Goal: Task Accomplishment & Management: Use online tool/utility

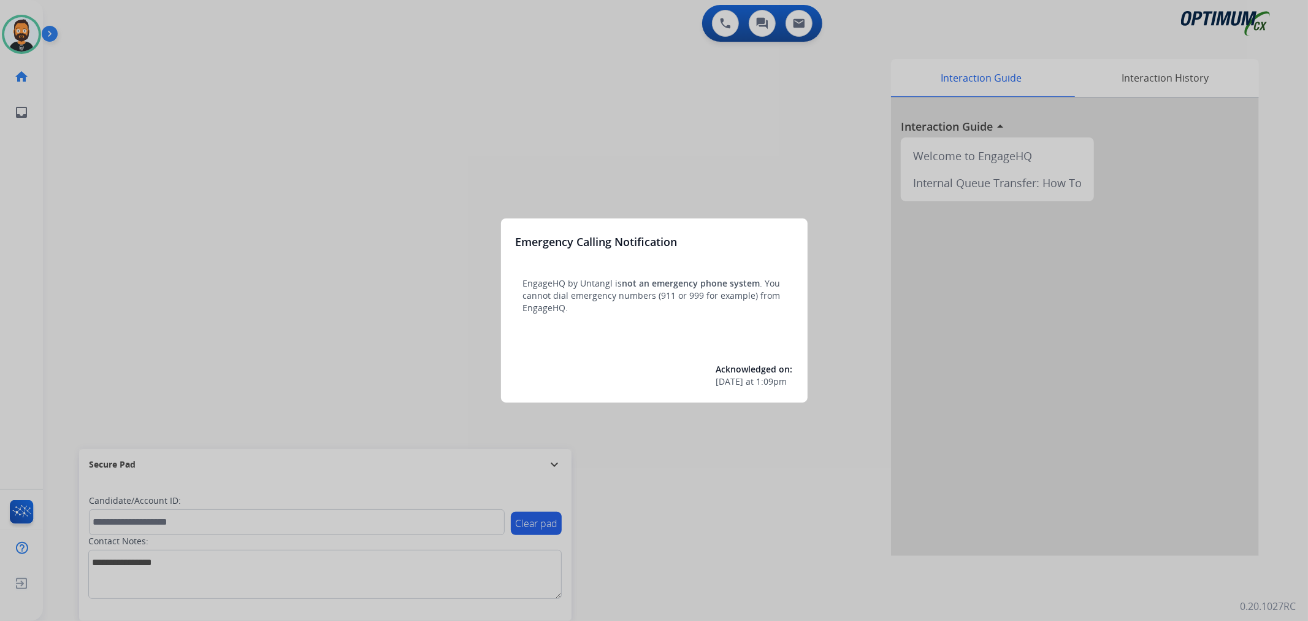
click at [452, 282] on div at bounding box center [654, 310] width 1308 height 621
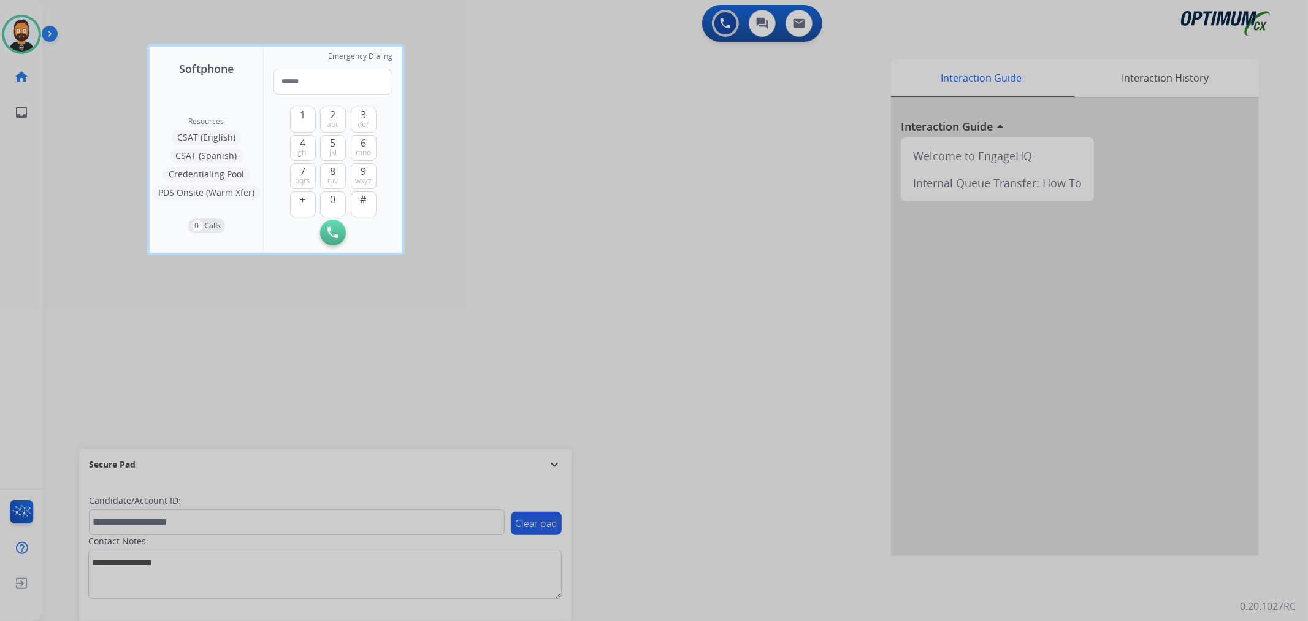
click at [557, 459] on div at bounding box center [654, 310] width 1308 height 621
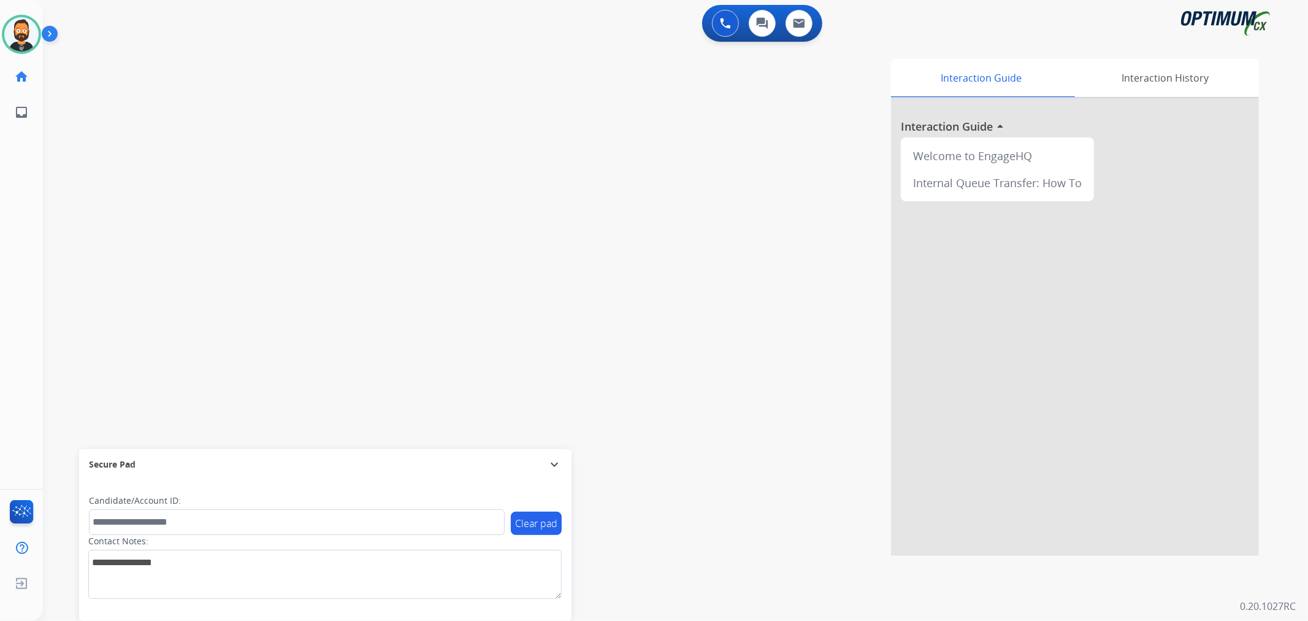
click at [557, 459] on mat-icon "expand_more" at bounding box center [554, 464] width 15 height 15
click at [48, 32] on img at bounding box center [52, 36] width 21 height 23
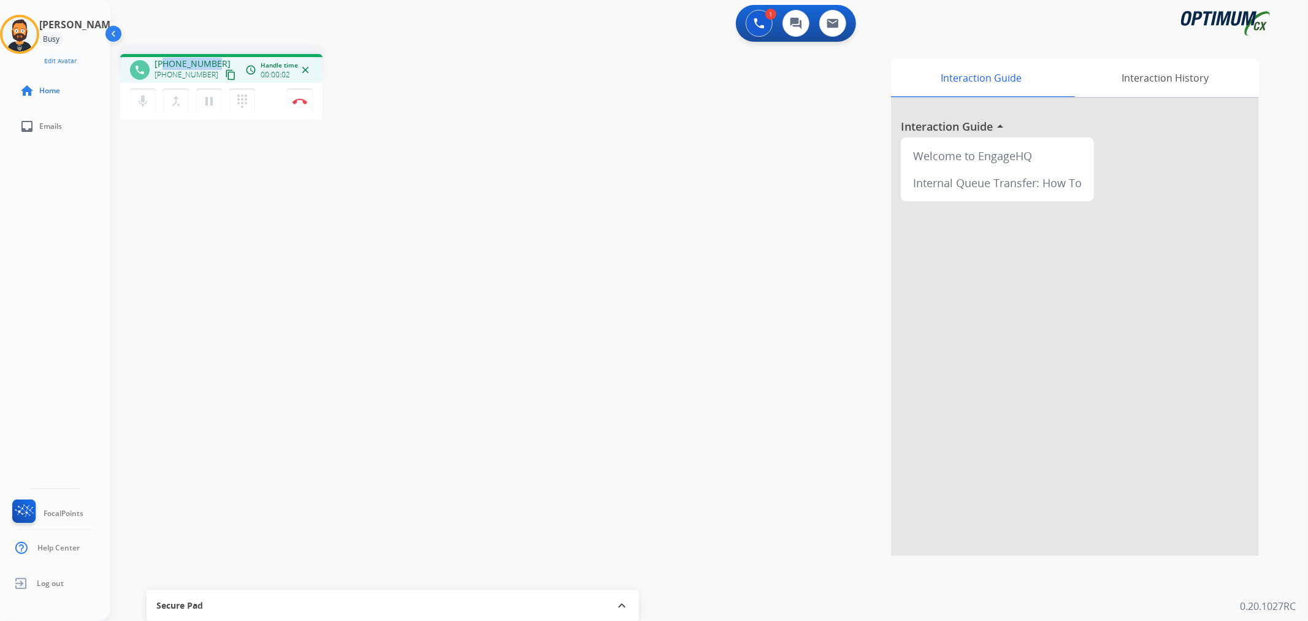
drag, startPoint x: 216, startPoint y: 59, endPoint x: 166, endPoint y: 59, distance: 50.3
click at [166, 59] on div "[PHONE_NUMBER] [PHONE_NUMBER] content_copy" at bounding box center [196, 70] width 83 height 25
copy span "2408533926"
click at [300, 98] on img at bounding box center [299, 101] width 15 height 6
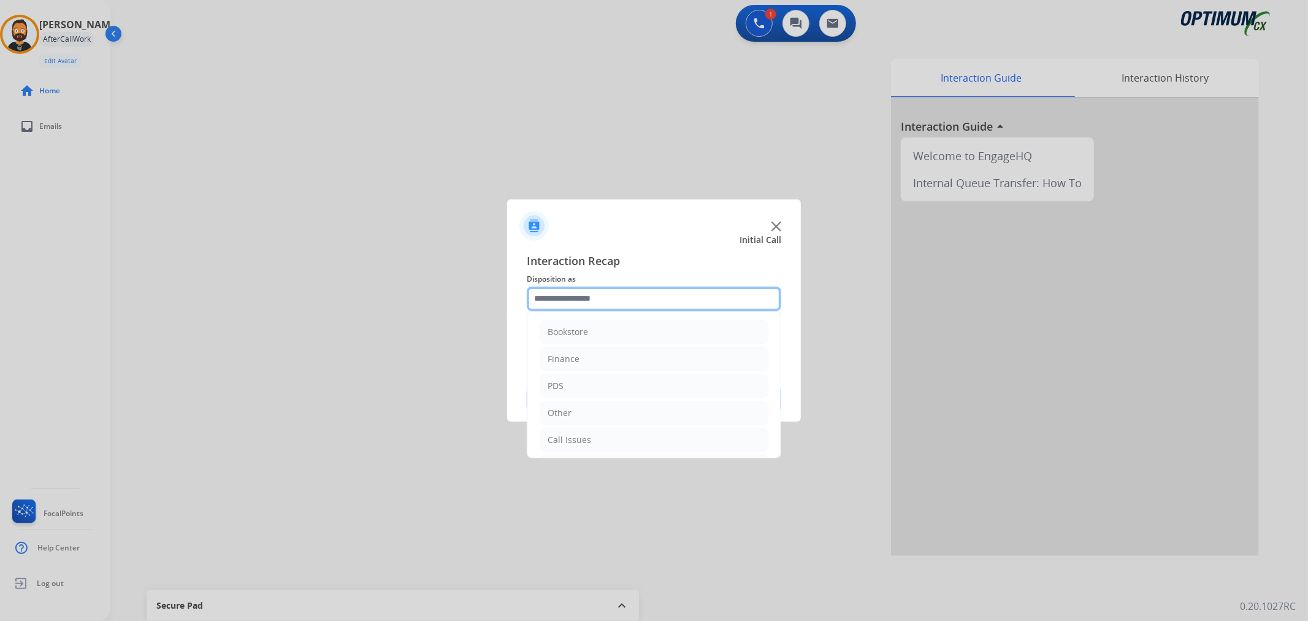
click at [579, 298] on input "text" at bounding box center [654, 298] width 254 height 25
click at [607, 384] on div "Initial Application" at bounding box center [584, 383] width 72 height 12
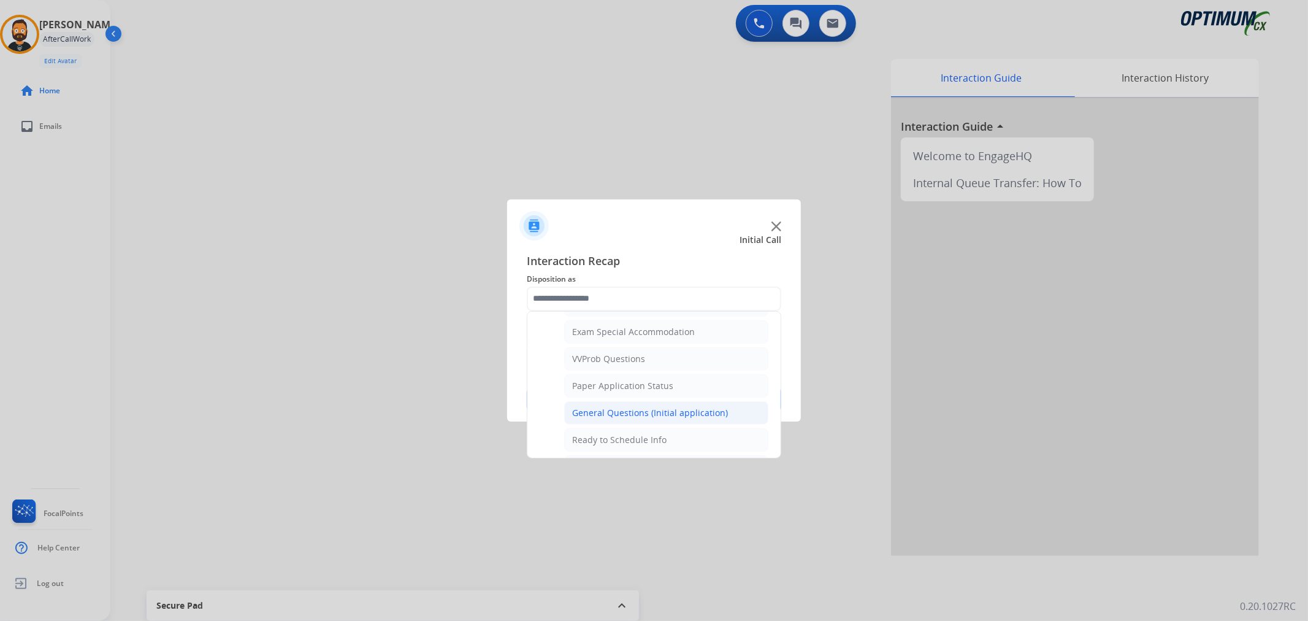
click at [620, 408] on div "General Questions (Initial application)" at bounding box center [650, 413] width 156 height 12
type input "**********"
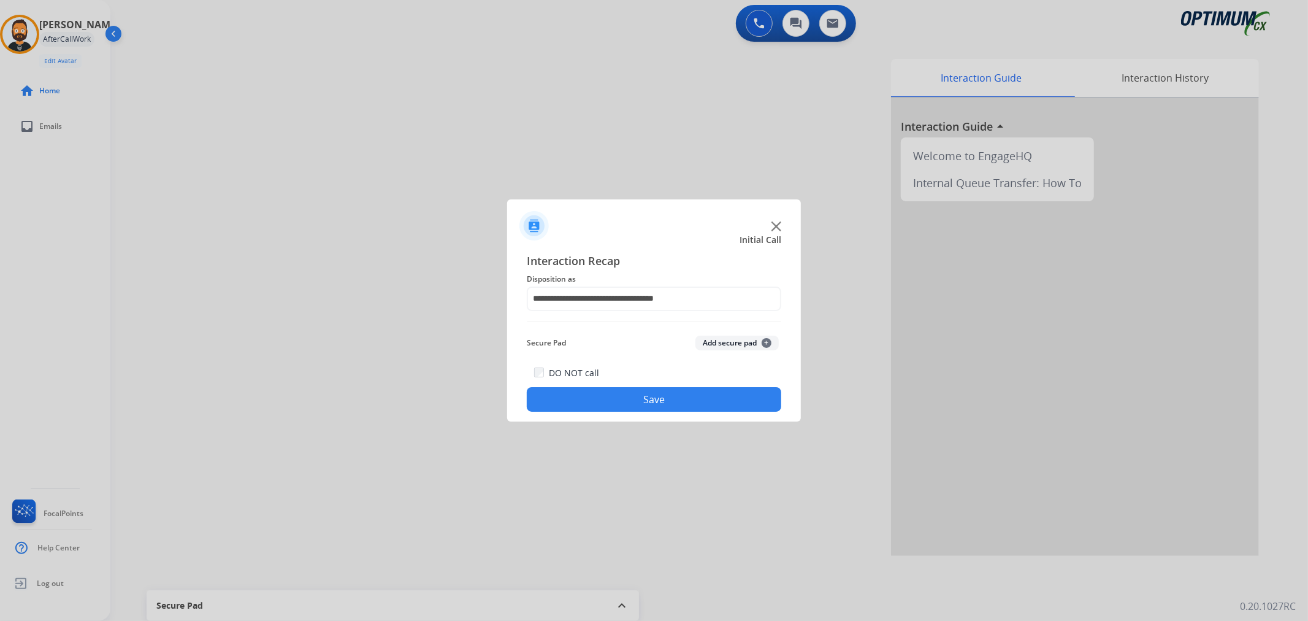
click at [617, 405] on button "Save" at bounding box center [654, 399] width 254 height 25
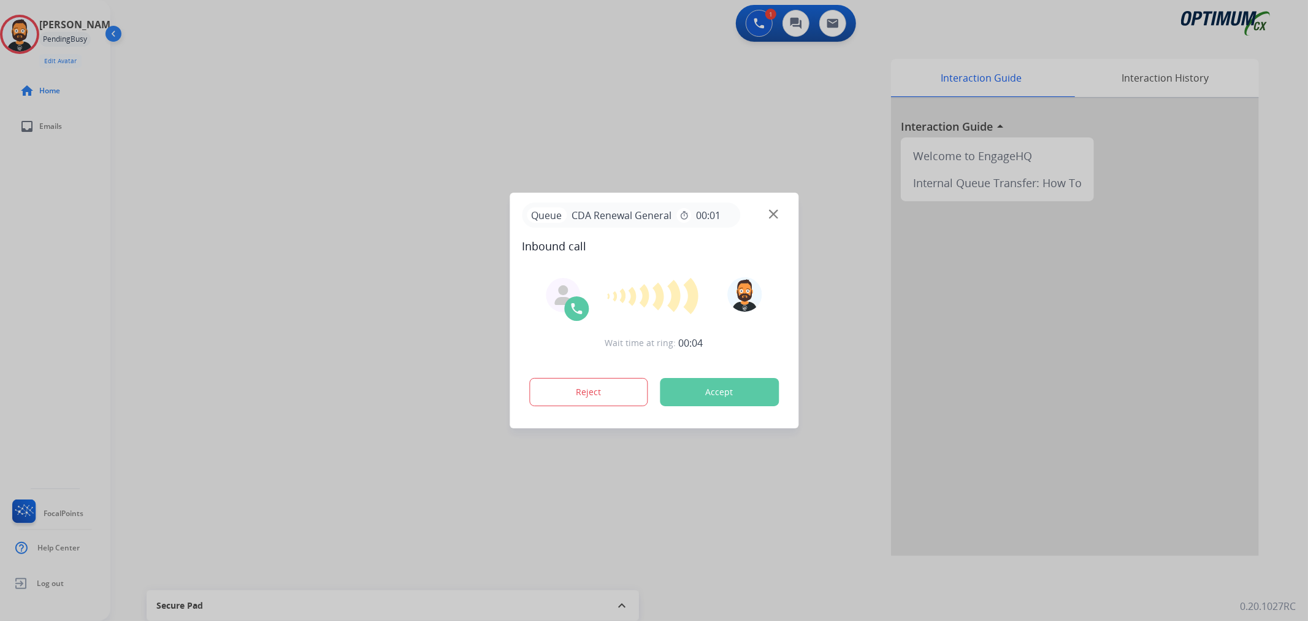
click at [188, 328] on div at bounding box center [654, 310] width 1308 height 621
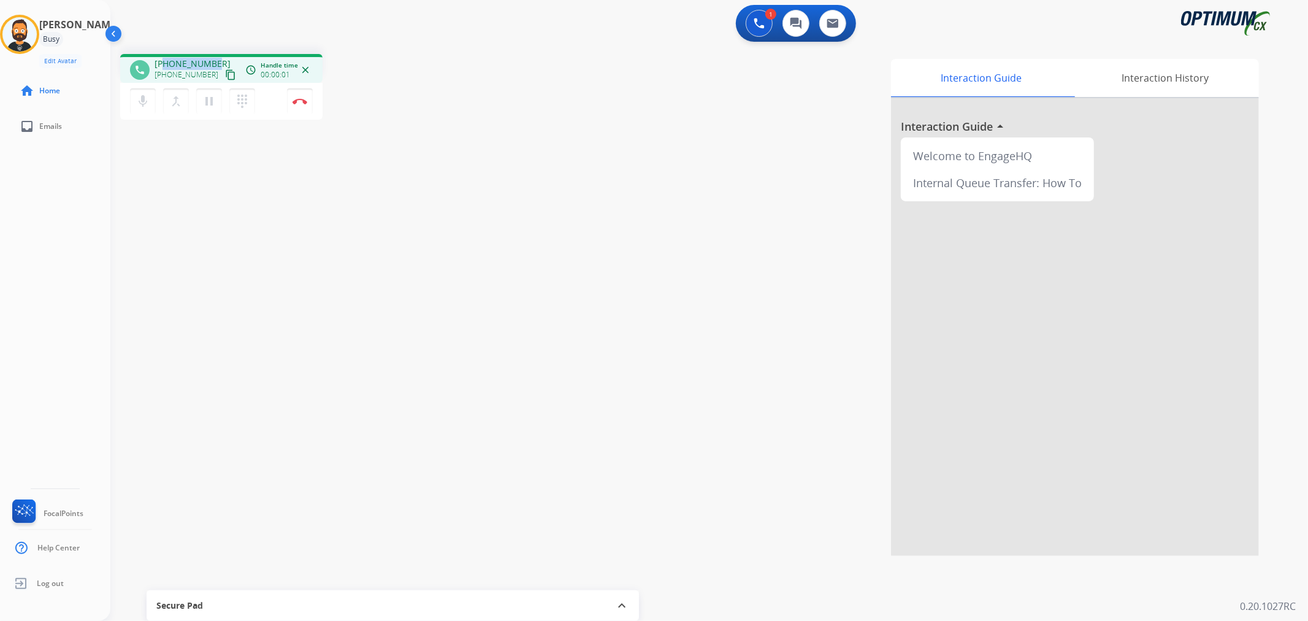
drag, startPoint x: 213, startPoint y: 57, endPoint x: 166, endPoint y: 59, distance: 47.2
click at [166, 59] on span "[PHONE_NUMBER]" at bounding box center [193, 64] width 76 height 12
copy span "5405471852"
click at [299, 100] on img at bounding box center [299, 101] width 15 height 6
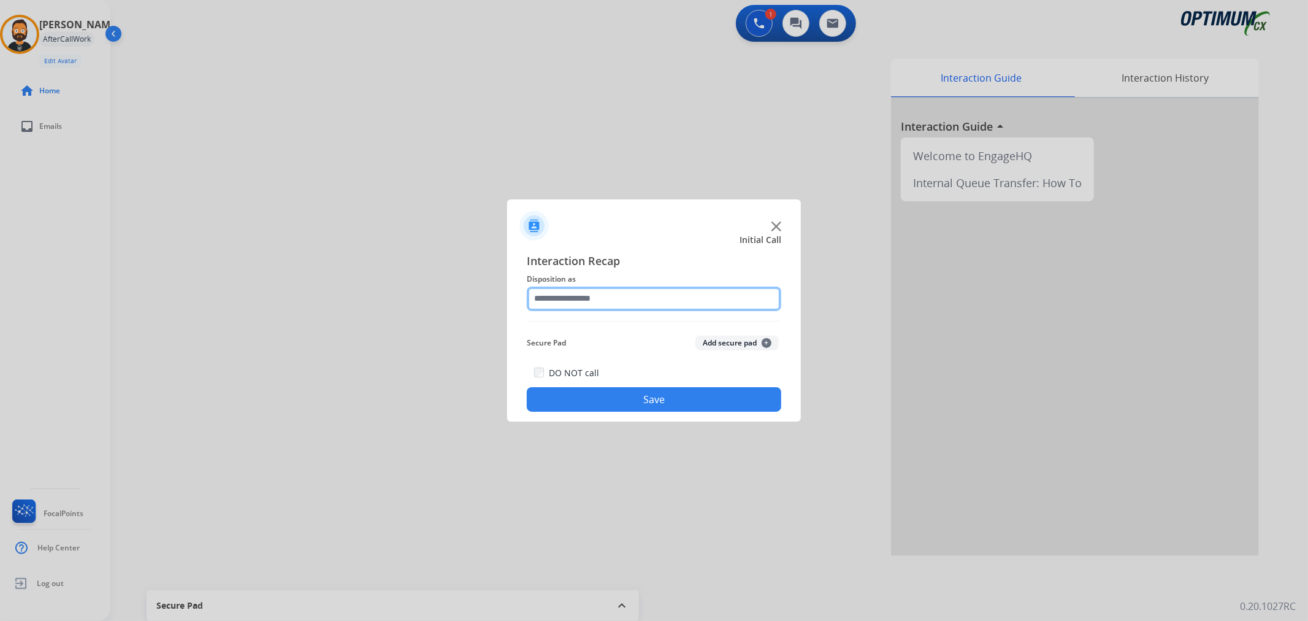
click at [579, 305] on input "text" at bounding box center [654, 298] width 254 height 25
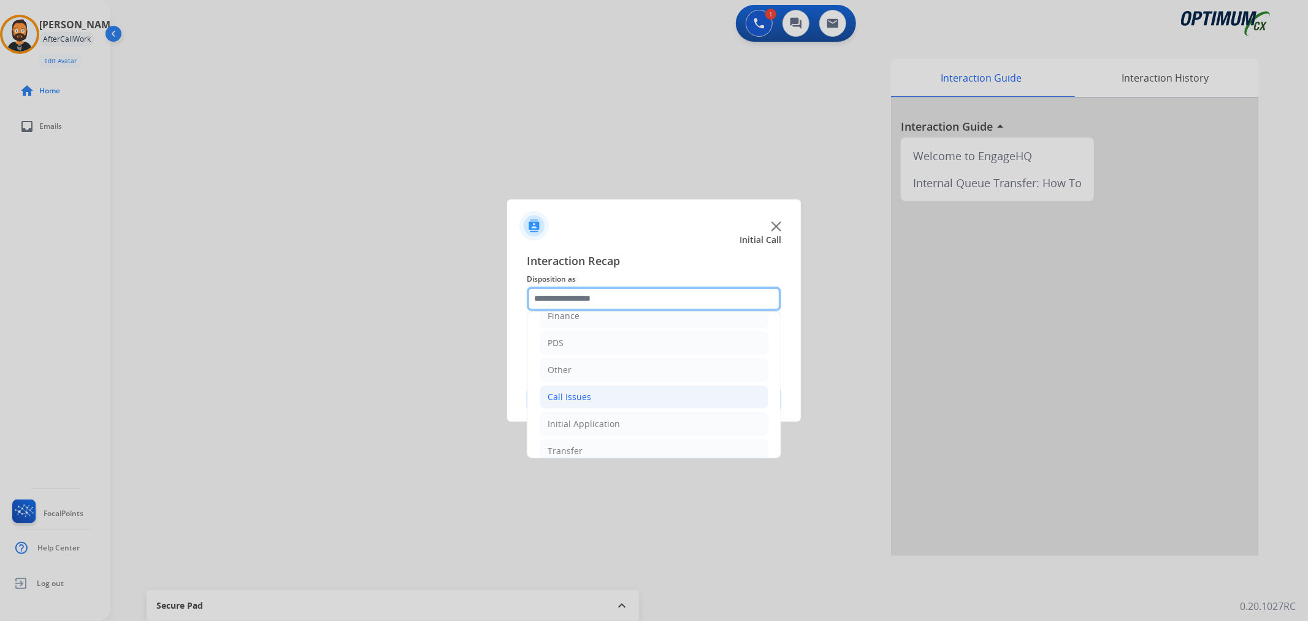
scroll to position [84, 0]
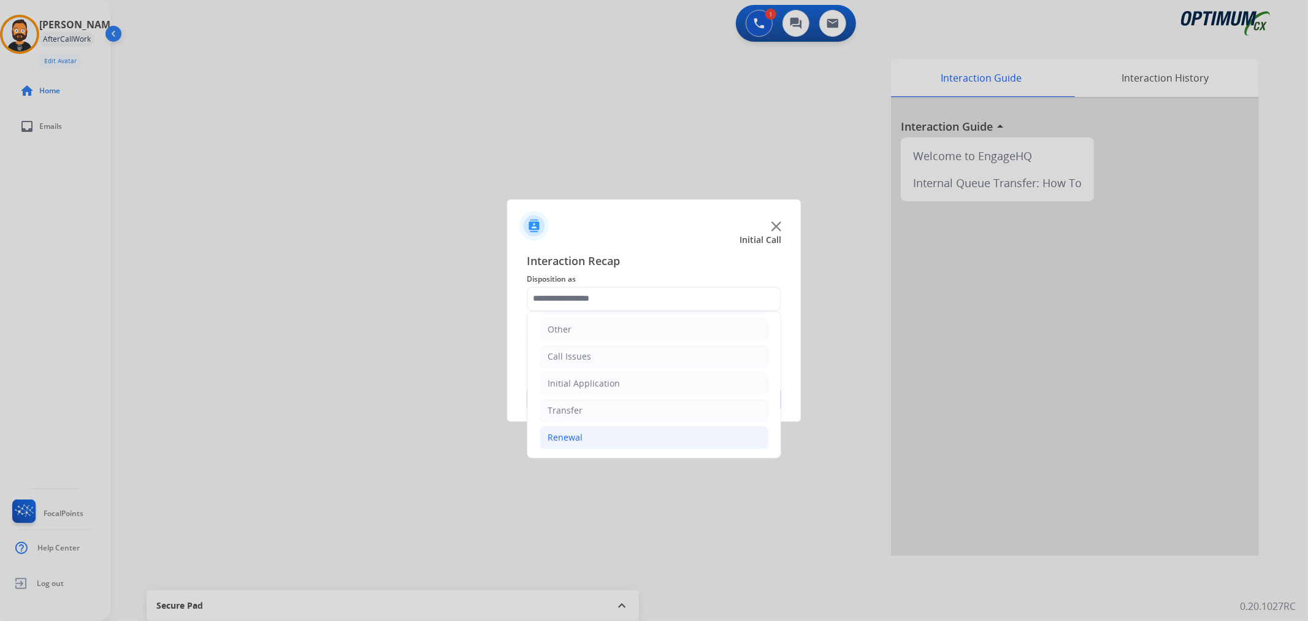
click at [575, 438] on div "Renewal" at bounding box center [565, 437] width 35 height 12
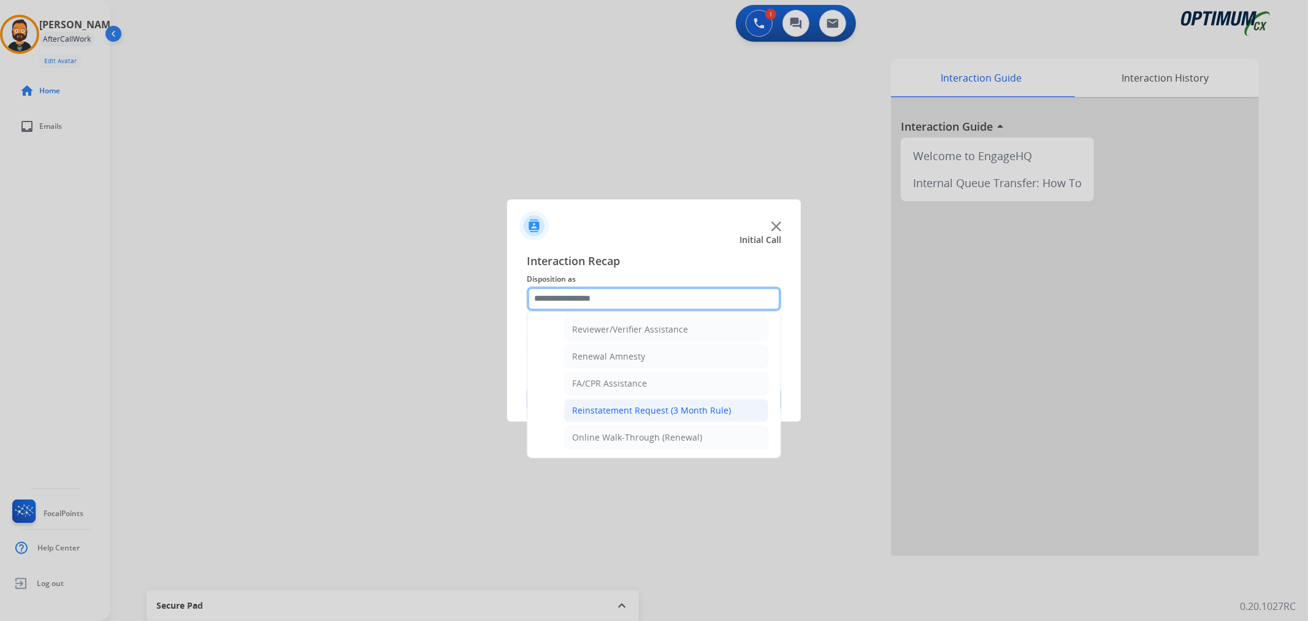
scroll to position [362, 0]
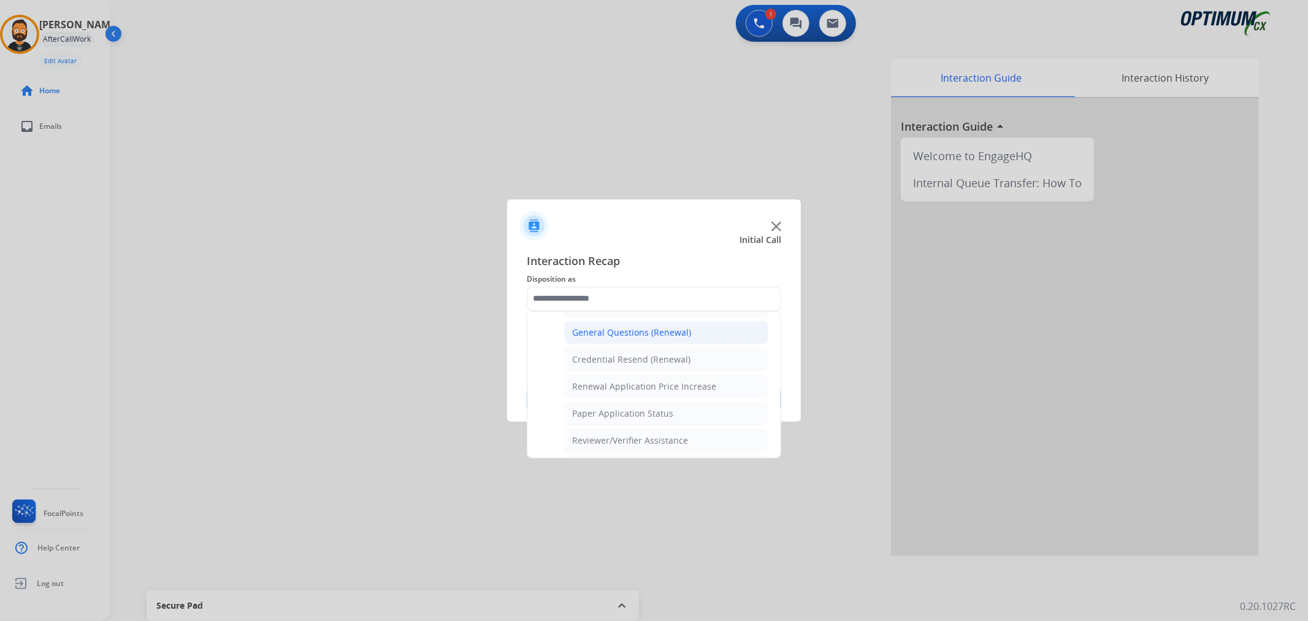
click at [600, 337] on div "General Questions (Renewal)" at bounding box center [631, 332] width 119 height 12
type input "**********"
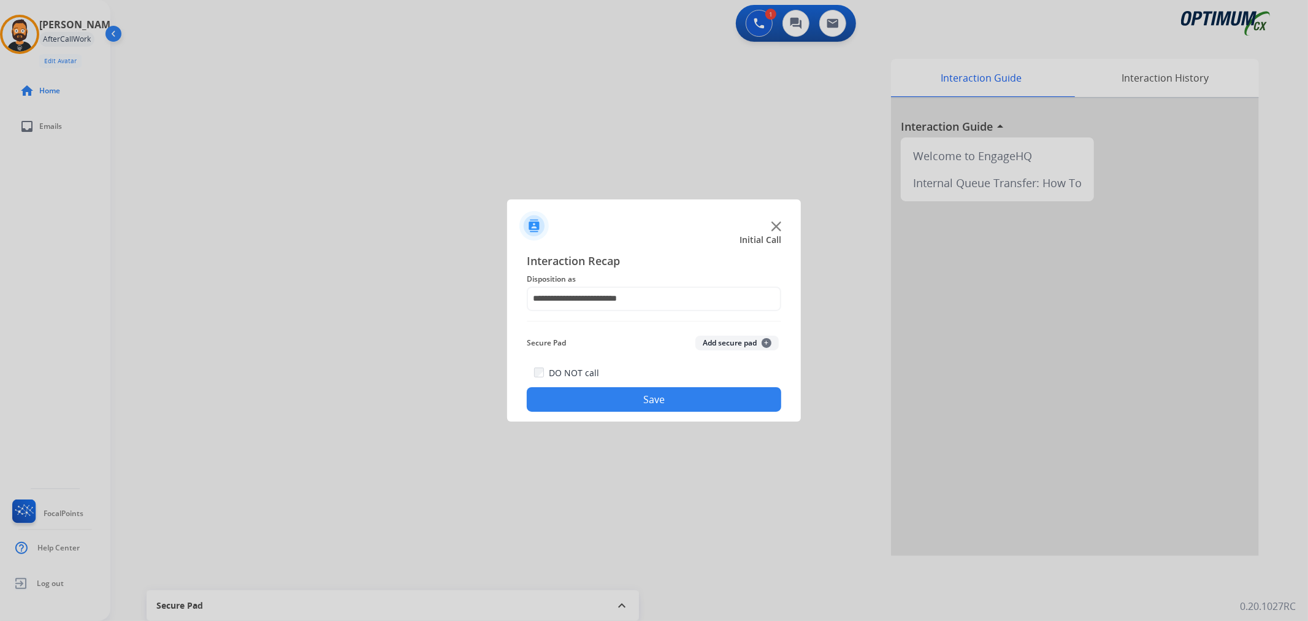
click at [595, 401] on button "Save" at bounding box center [654, 399] width 254 height 25
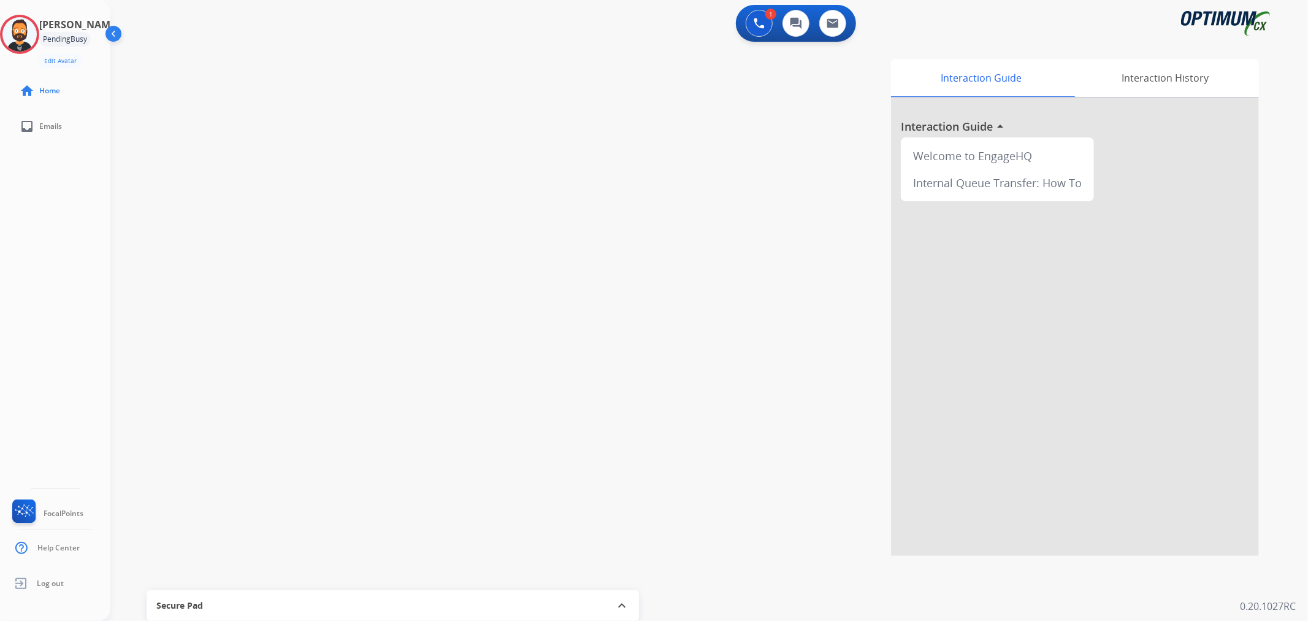
click at [283, 327] on div at bounding box center [654, 310] width 1308 height 621
drag, startPoint x: 212, startPoint y: 58, endPoint x: 164, endPoint y: 56, distance: 47.2
click at [164, 56] on div "phone [PHONE_NUMBER] [PHONE_NUMBER] content_copy access_time Call metrics Queue…" at bounding box center [221, 68] width 202 height 29
copy span "7038704230"
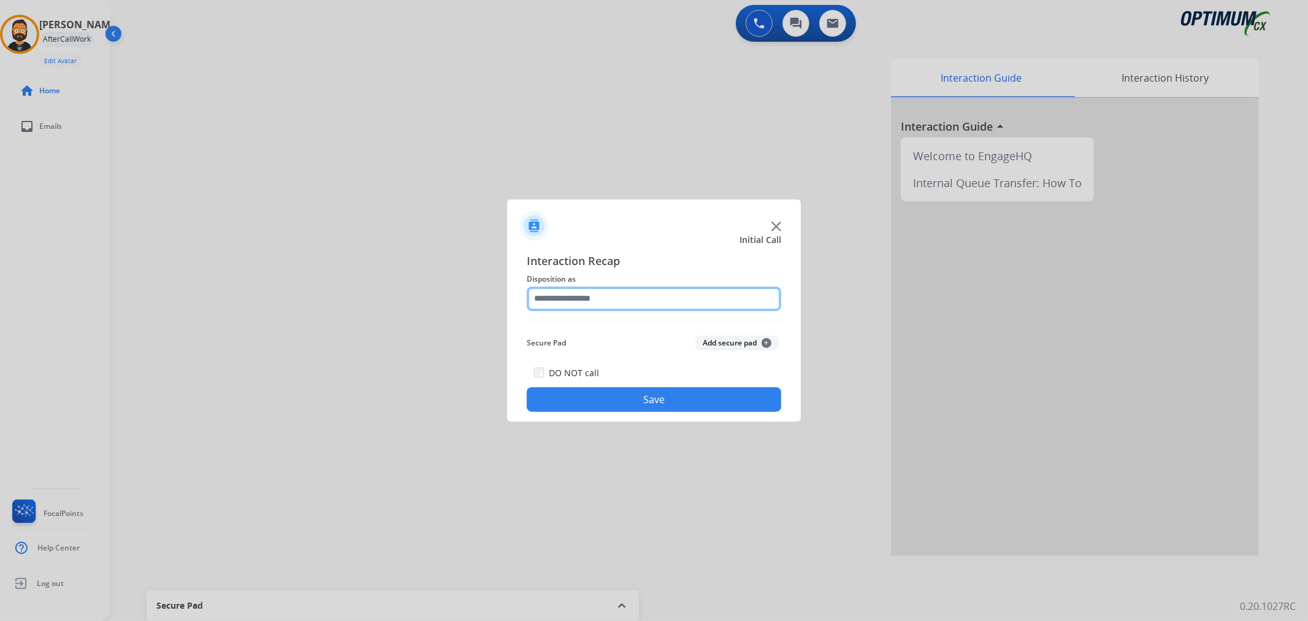
click at [579, 304] on input "text" at bounding box center [654, 298] width 254 height 25
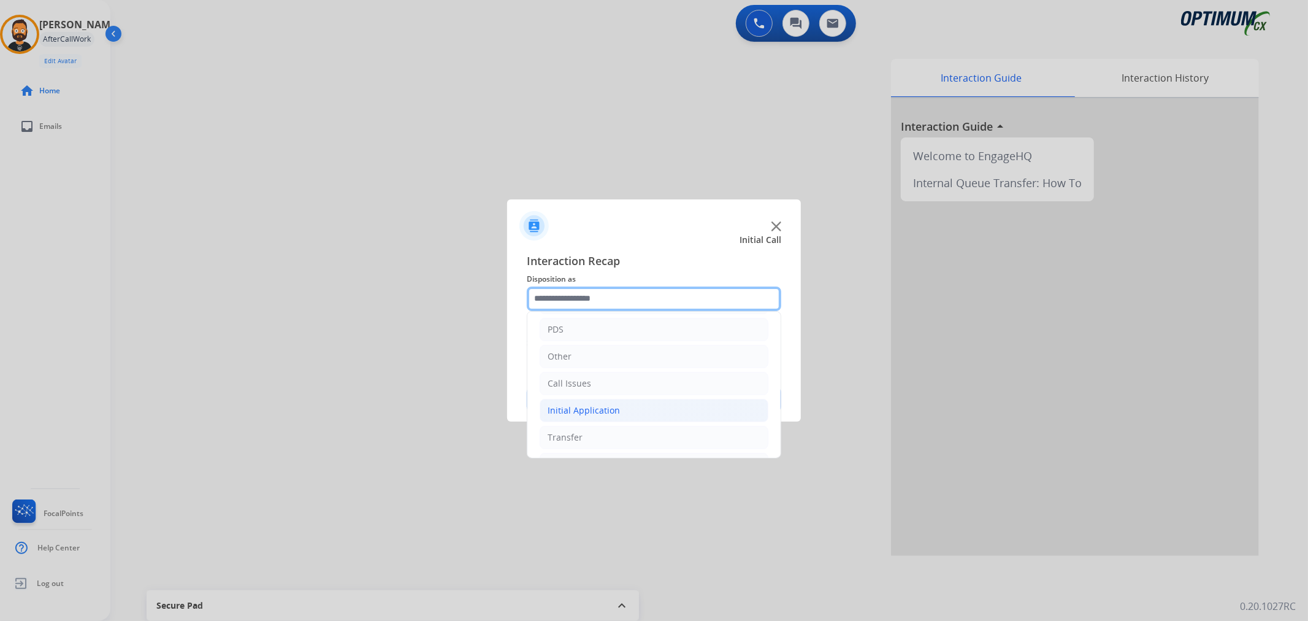
scroll to position [84, 0]
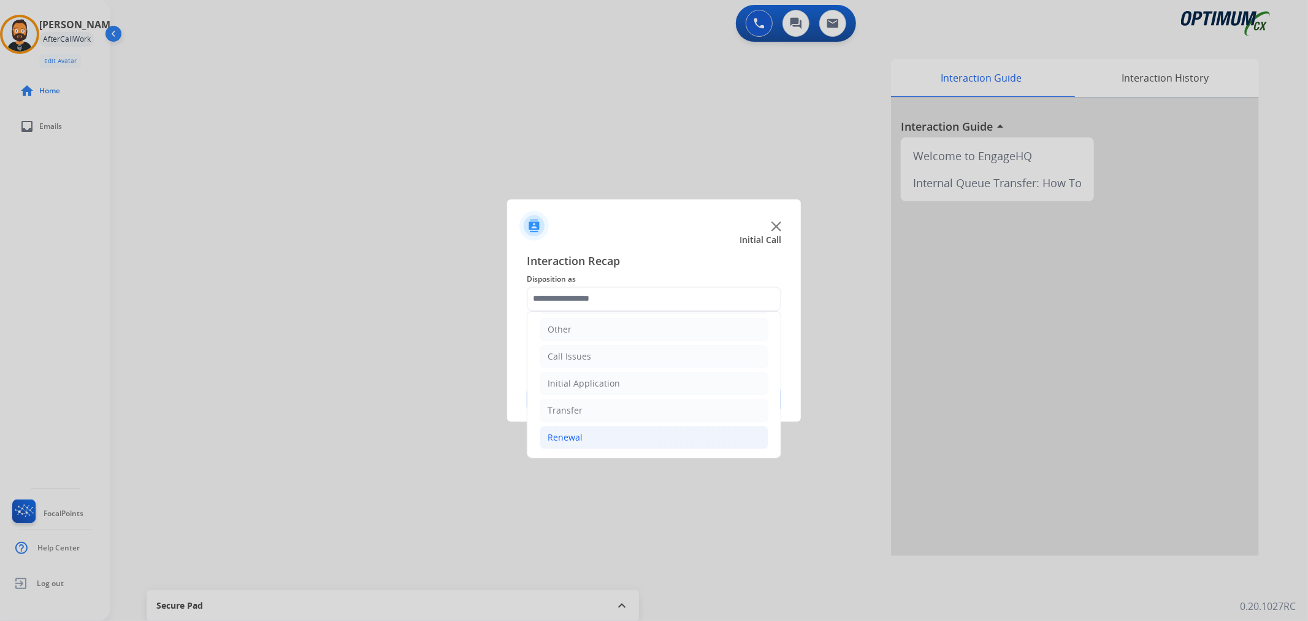
click at [589, 437] on li "Renewal" at bounding box center [654, 437] width 229 height 23
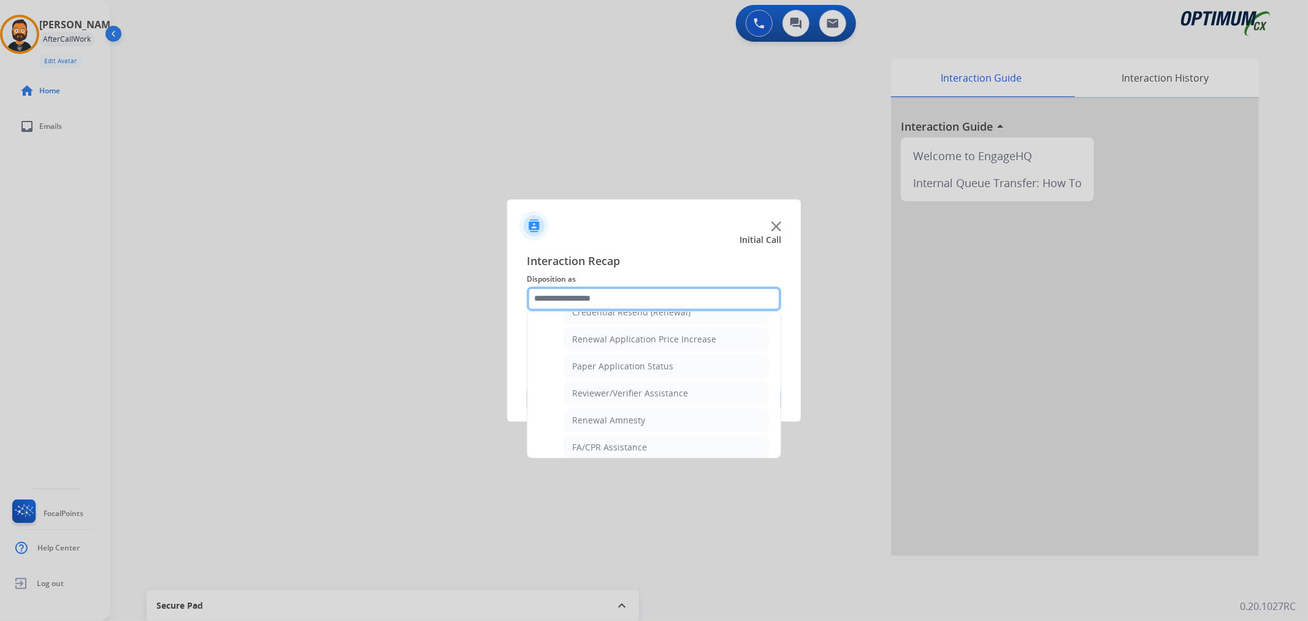
scroll to position [362, 0]
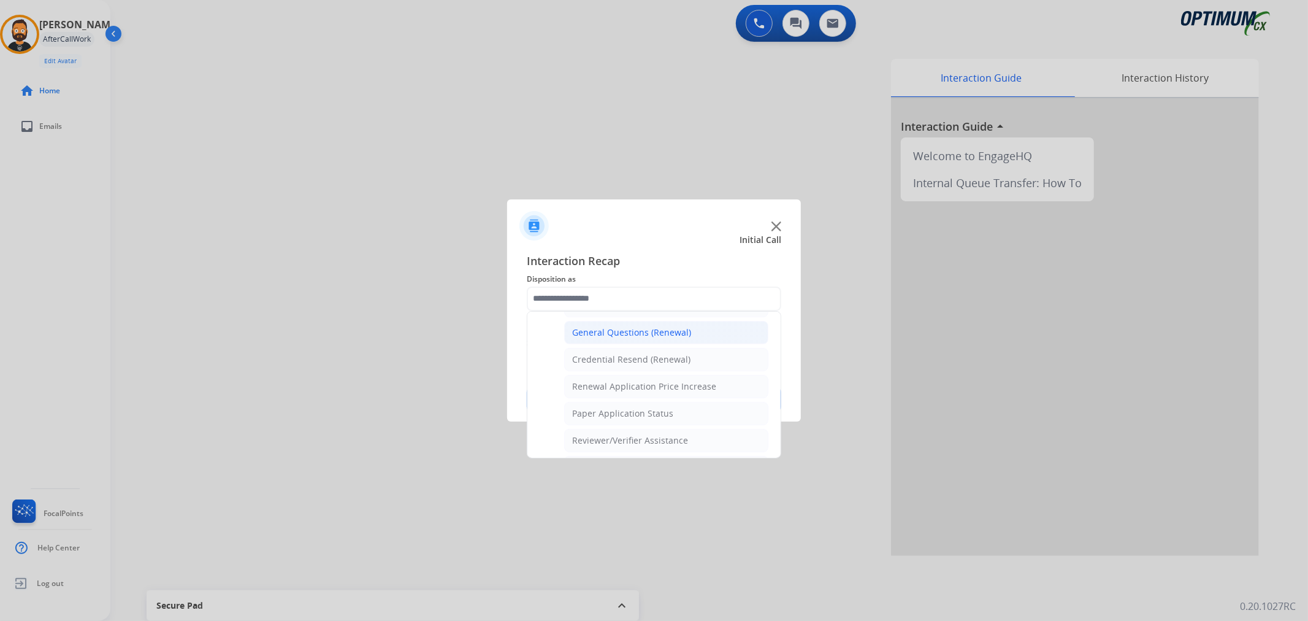
click at [627, 334] on div "General Questions (Renewal)" at bounding box center [631, 332] width 119 height 12
type input "**********"
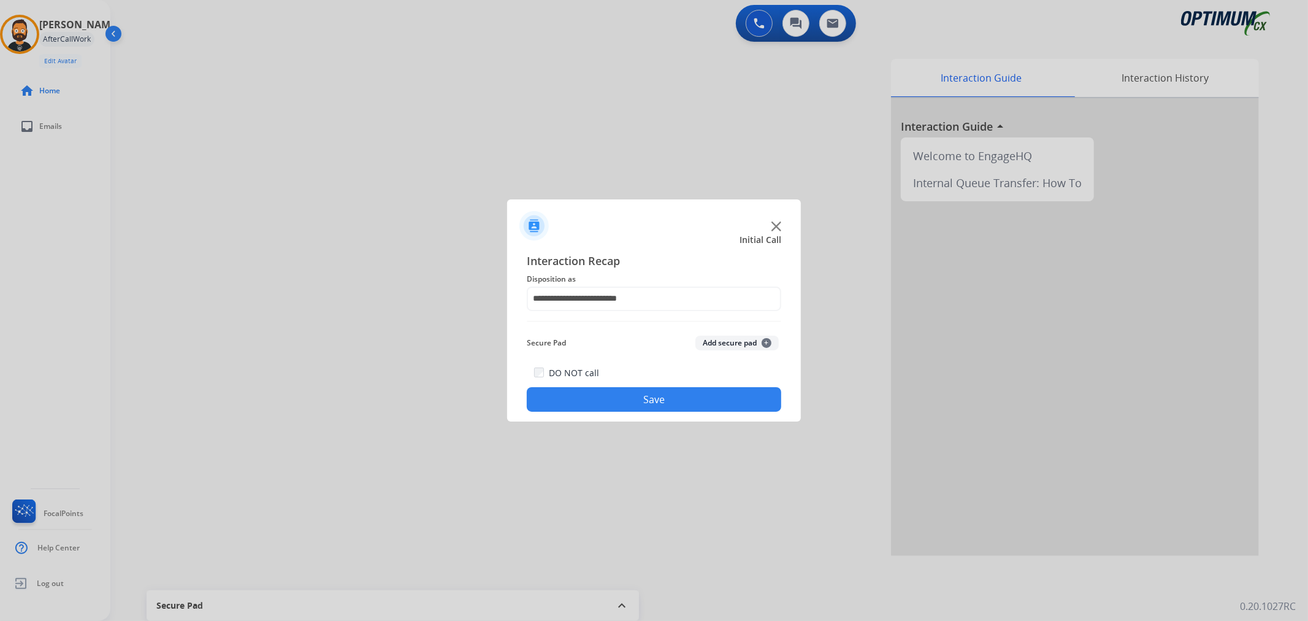
click at [621, 395] on button "Save" at bounding box center [654, 399] width 254 height 25
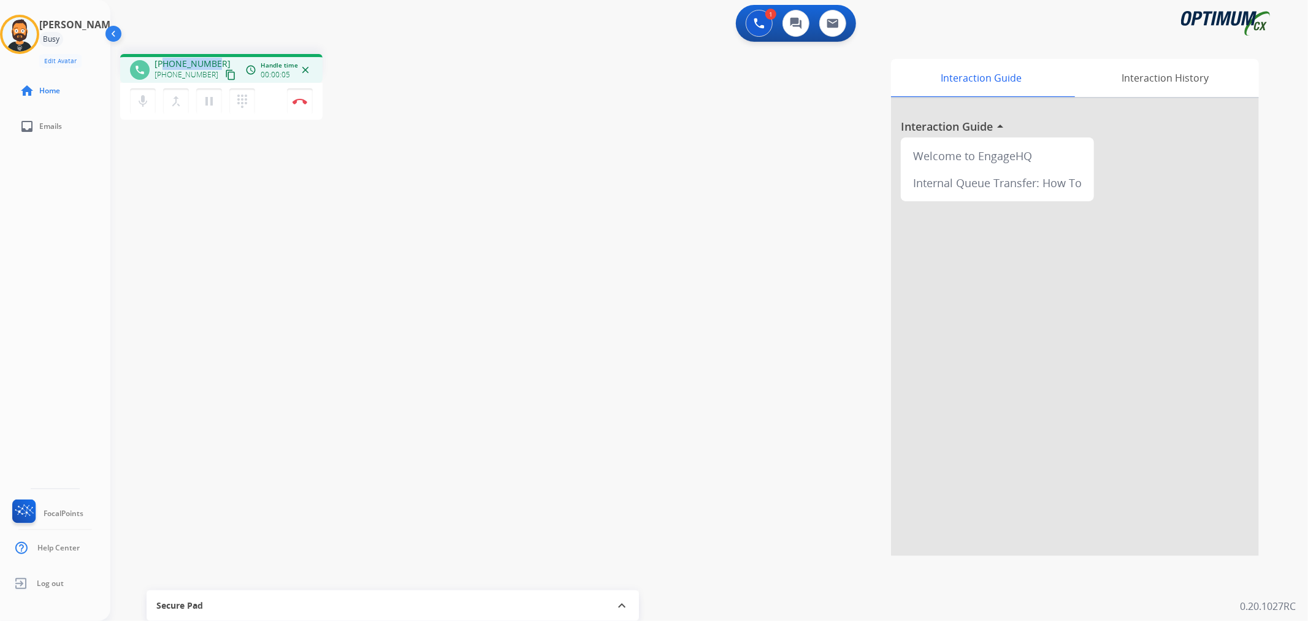
drag, startPoint x: 213, startPoint y: 59, endPoint x: 164, endPoint y: 58, distance: 49.1
click at [164, 58] on div "[PHONE_NUMBER] [PHONE_NUMBER] content_copy" at bounding box center [196, 70] width 83 height 25
copy span "3306140752"
click at [303, 103] on img at bounding box center [299, 101] width 15 height 6
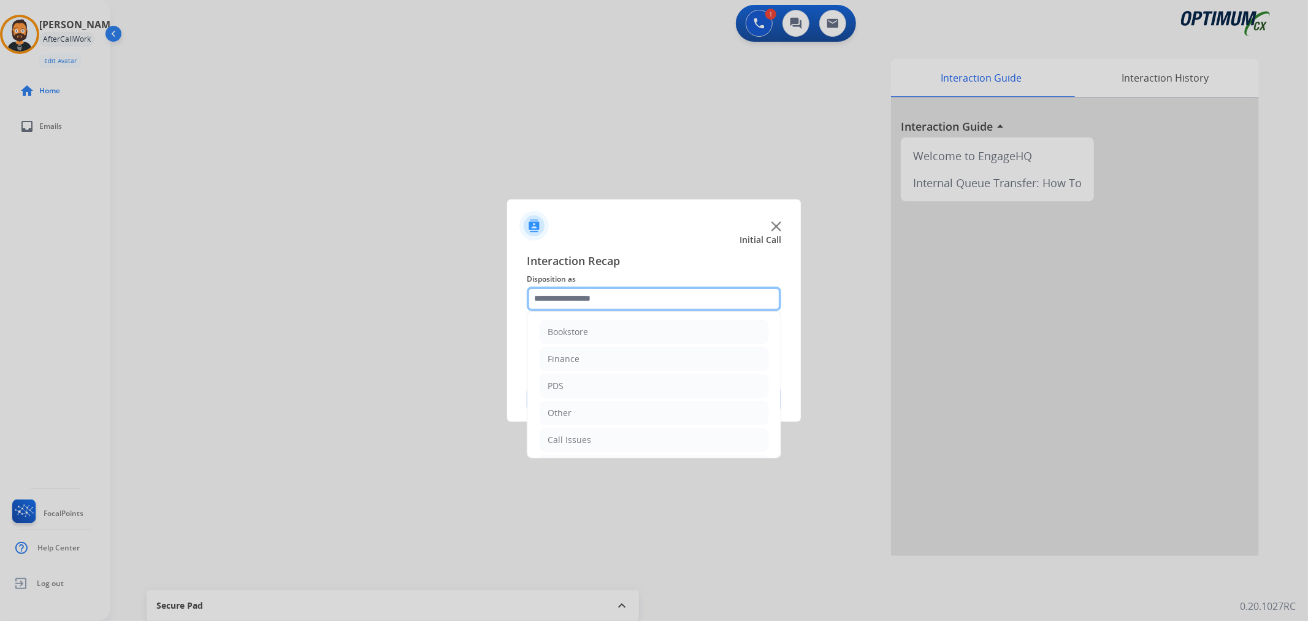
click at [597, 301] on input "text" at bounding box center [654, 298] width 254 height 25
click at [594, 377] on div "Initial Application" at bounding box center [584, 383] width 72 height 12
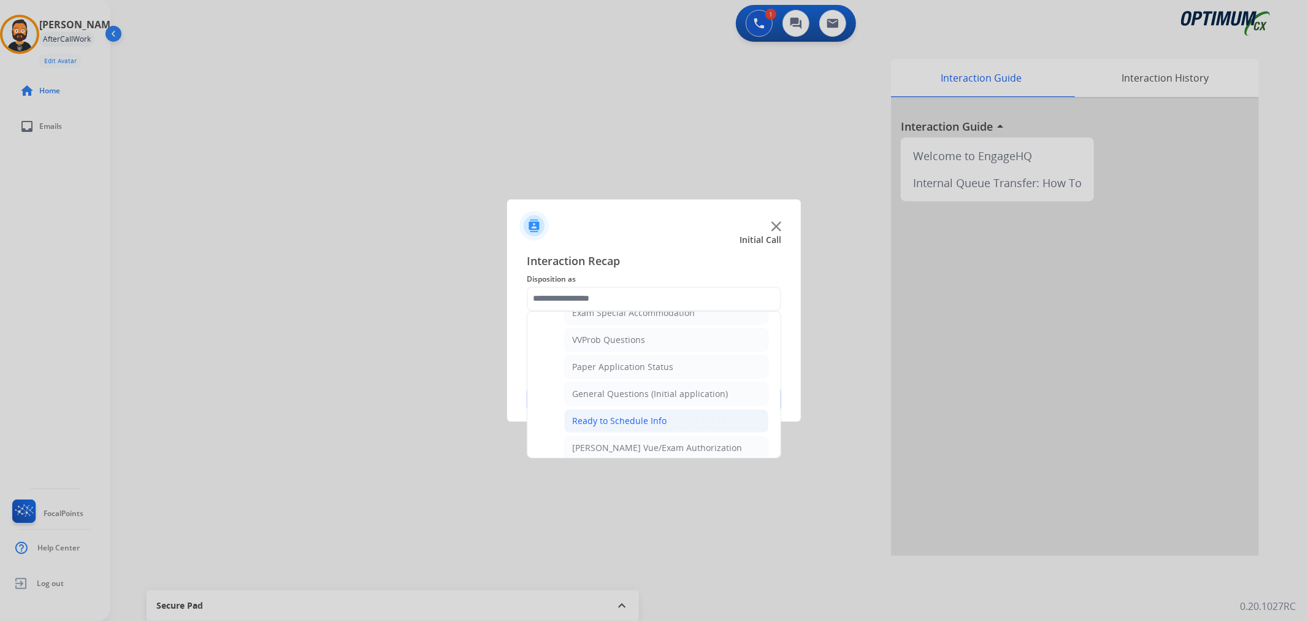
click at [607, 424] on div "Ready to Schedule Info" at bounding box center [619, 420] width 94 height 12
type input "**********"
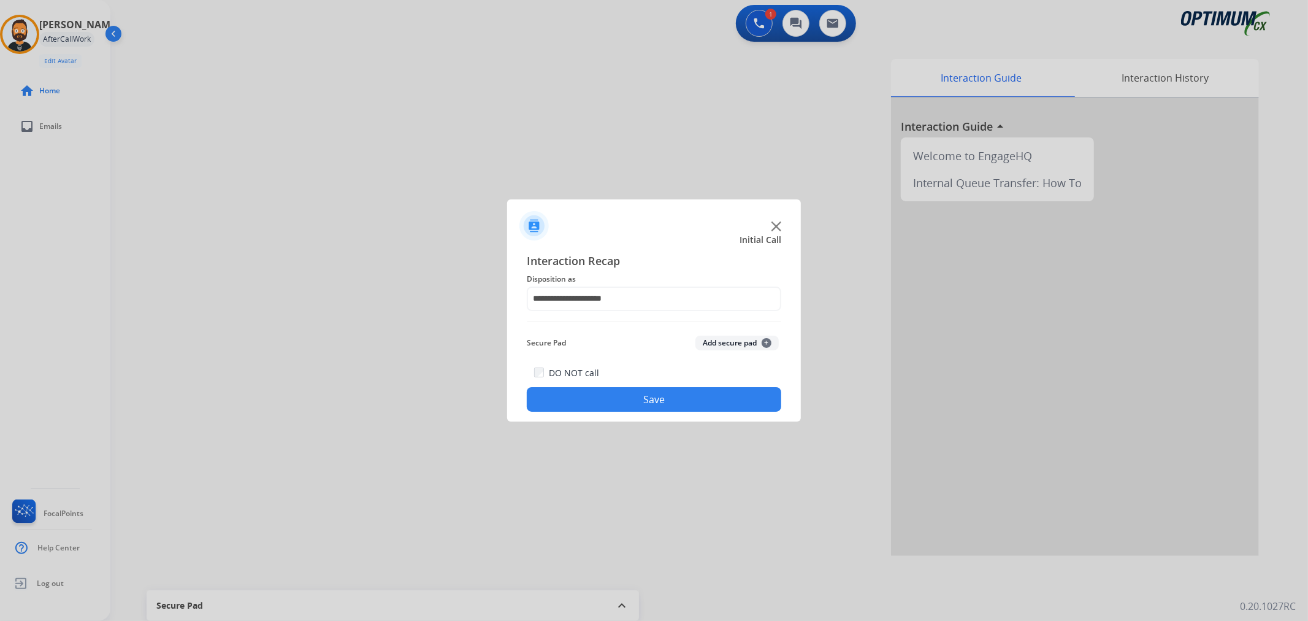
click at [603, 399] on button "Save" at bounding box center [654, 399] width 254 height 25
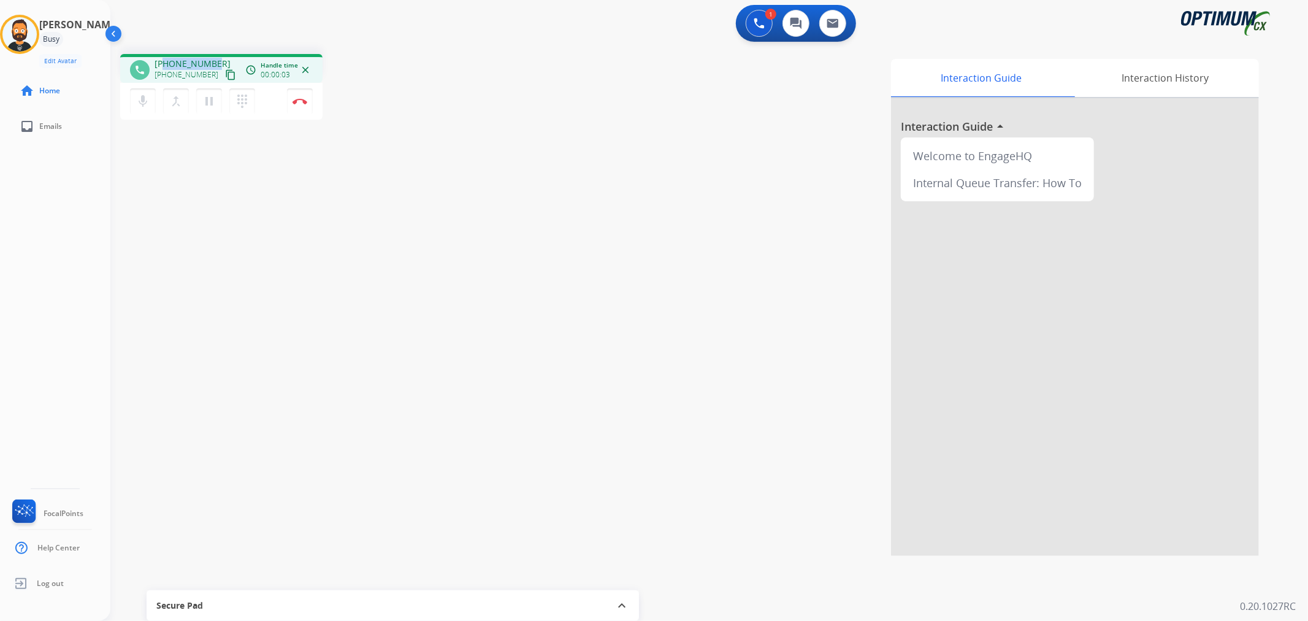
drag, startPoint x: 213, startPoint y: 56, endPoint x: 166, endPoint y: 59, distance: 47.4
click at [166, 59] on div "phone [PHONE_NUMBER] [PHONE_NUMBER] content_copy access_time Call metrics Queue…" at bounding box center [221, 68] width 202 height 29
copy span "9897634512"
click at [304, 103] on img at bounding box center [299, 101] width 15 height 6
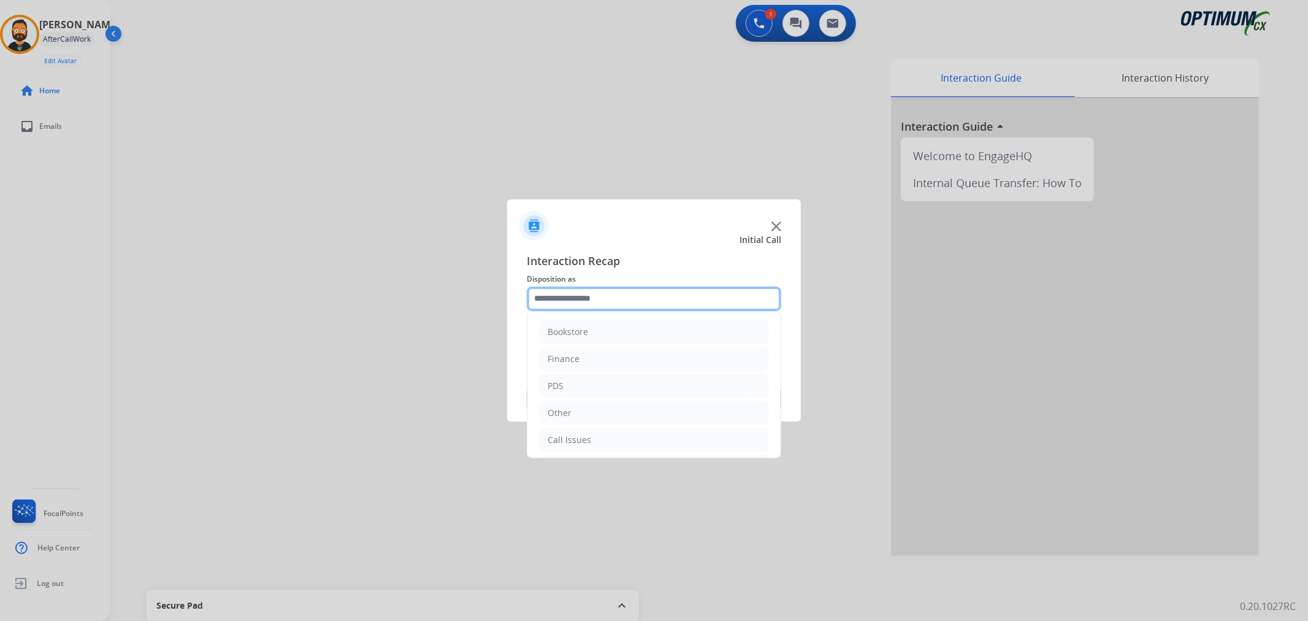
click at [602, 305] on input "text" at bounding box center [654, 298] width 254 height 25
click at [595, 434] on li "Renewal" at bounding box center [654, 437] width 229 height 23
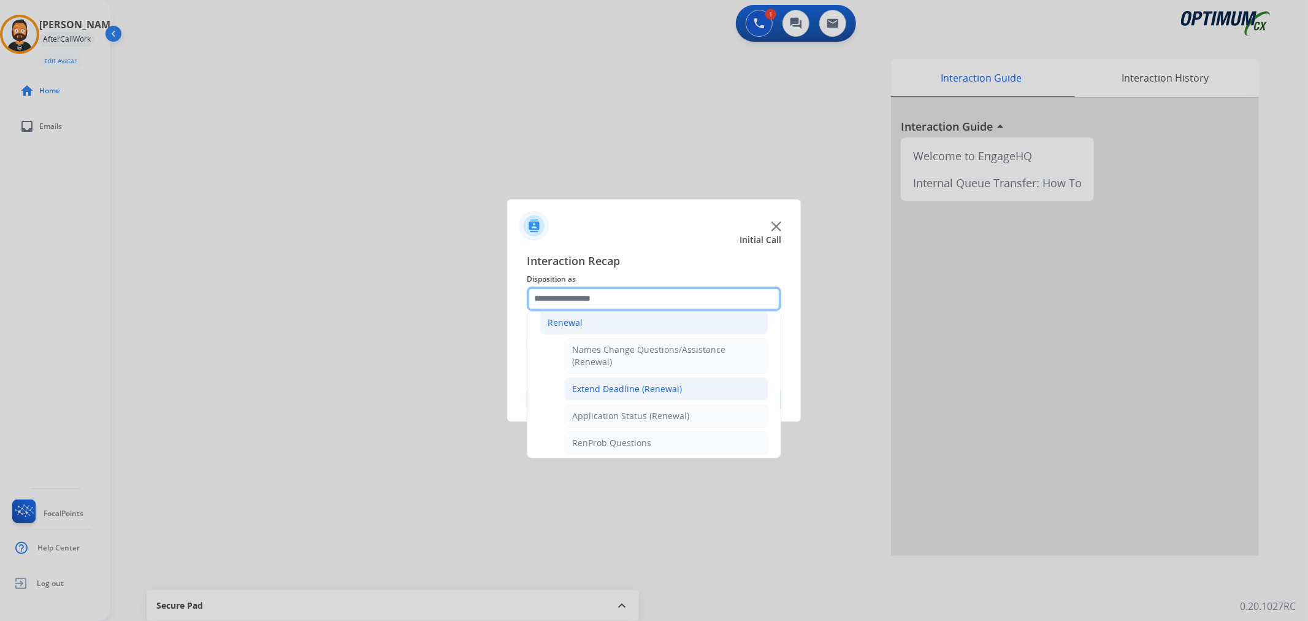
scroll to position [311, 0]
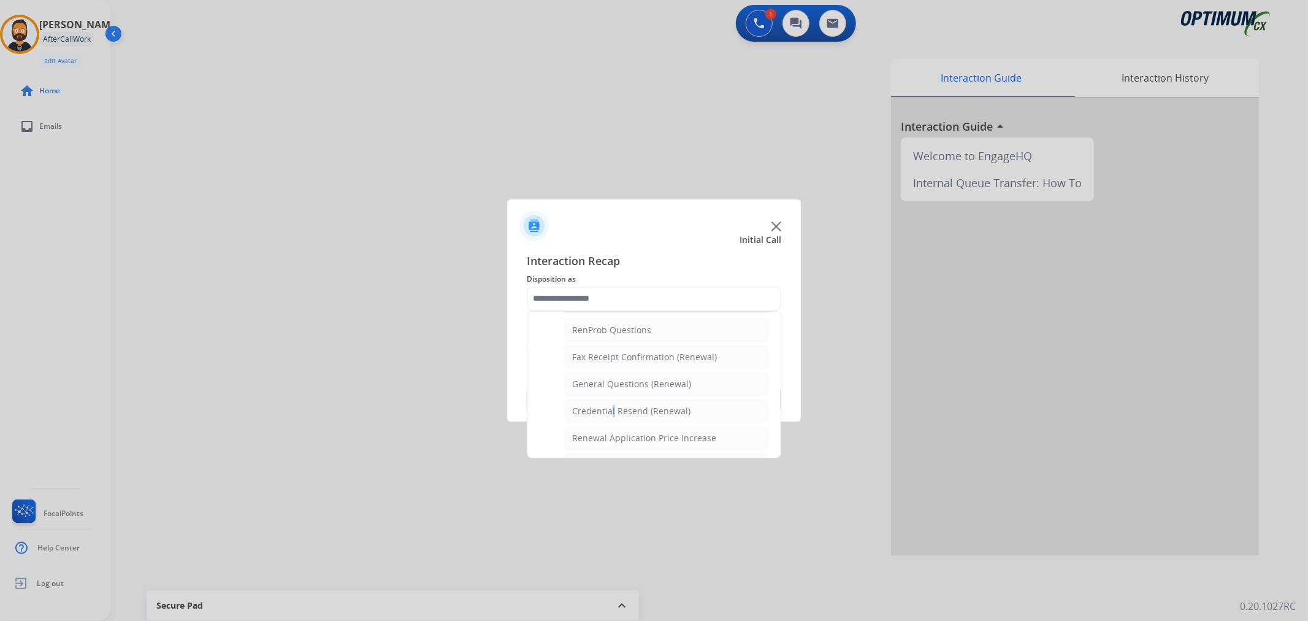
drag, startPoint x: 609, startPoint y: 413, endPoint x: 603, endPoint y: 410, distance: 6.6
click at [608, 415] on div "Credential Resend (Renewal)" at bounding box center [631, 411] width 118 height 12
type input "**********"
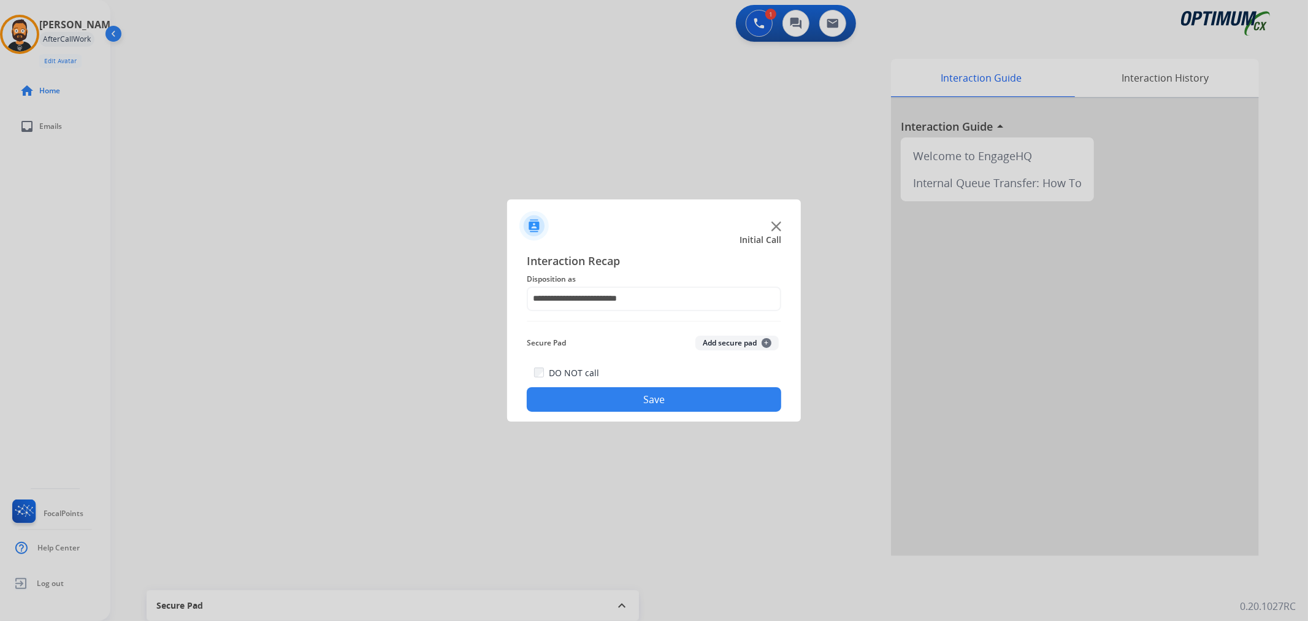
click at [603, 400] on button "Save" at bounding box center [654, 399] width 254 height 25
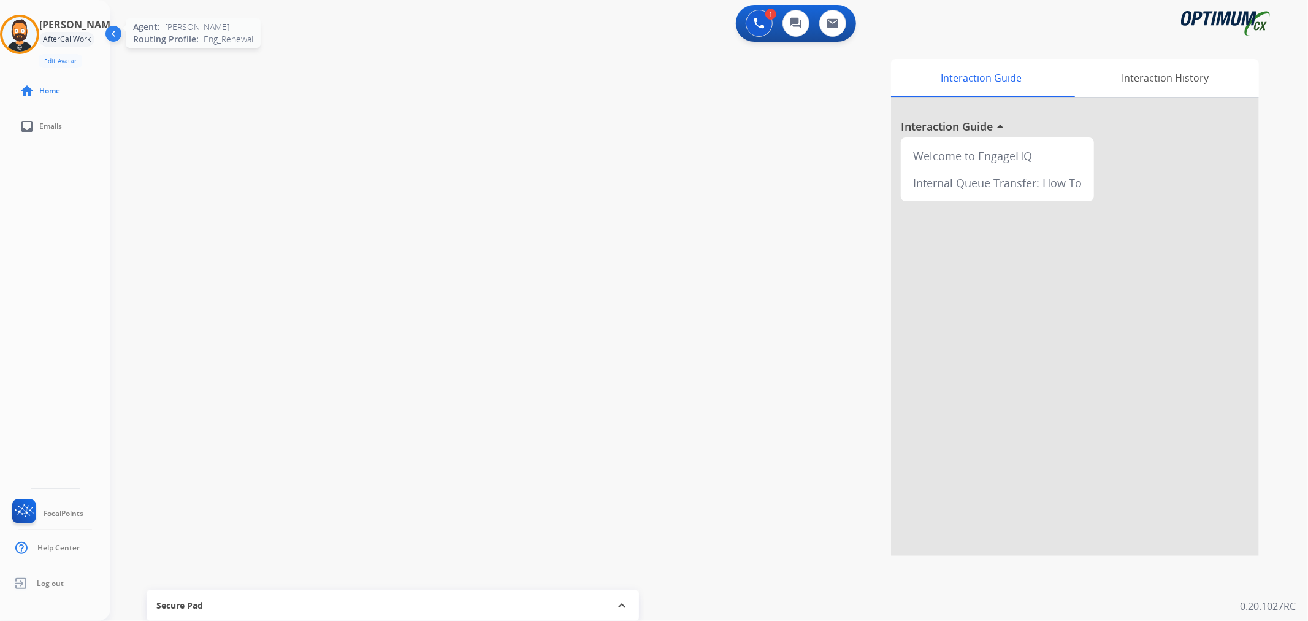
click at [28, 26] on img at bounding box center [19, 34] width 34 height 34
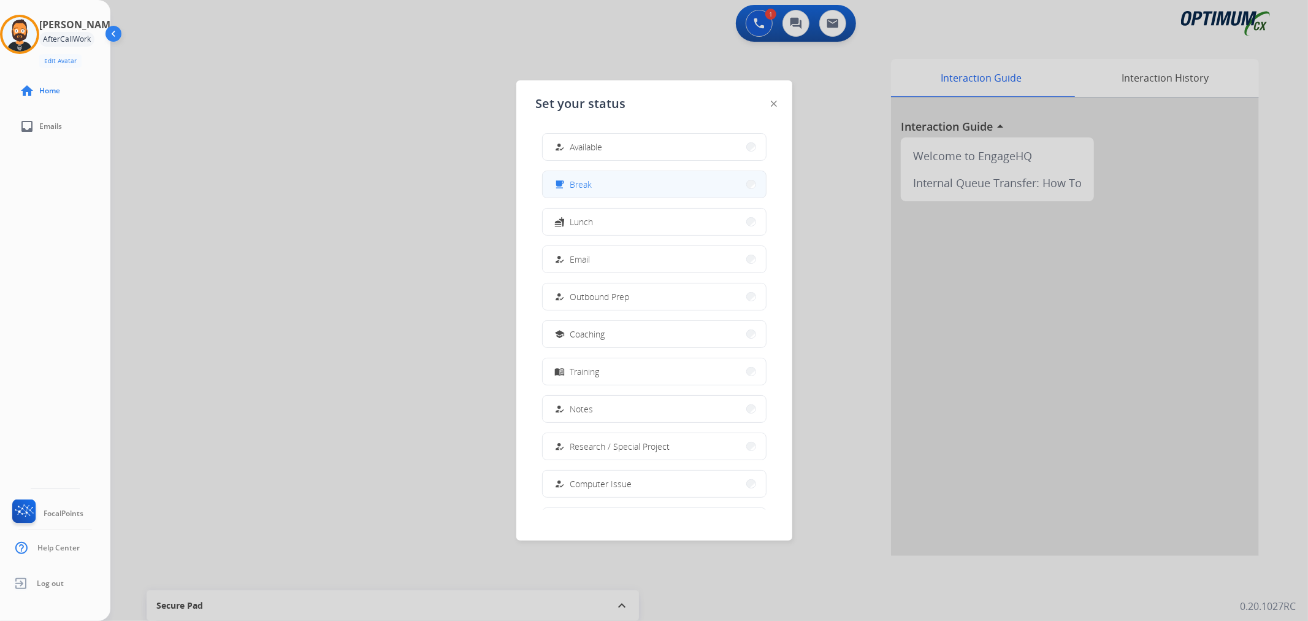
click at [611, 188] on button "free_breakfast Break" at bounding box center [654, 184] width 223 height 26
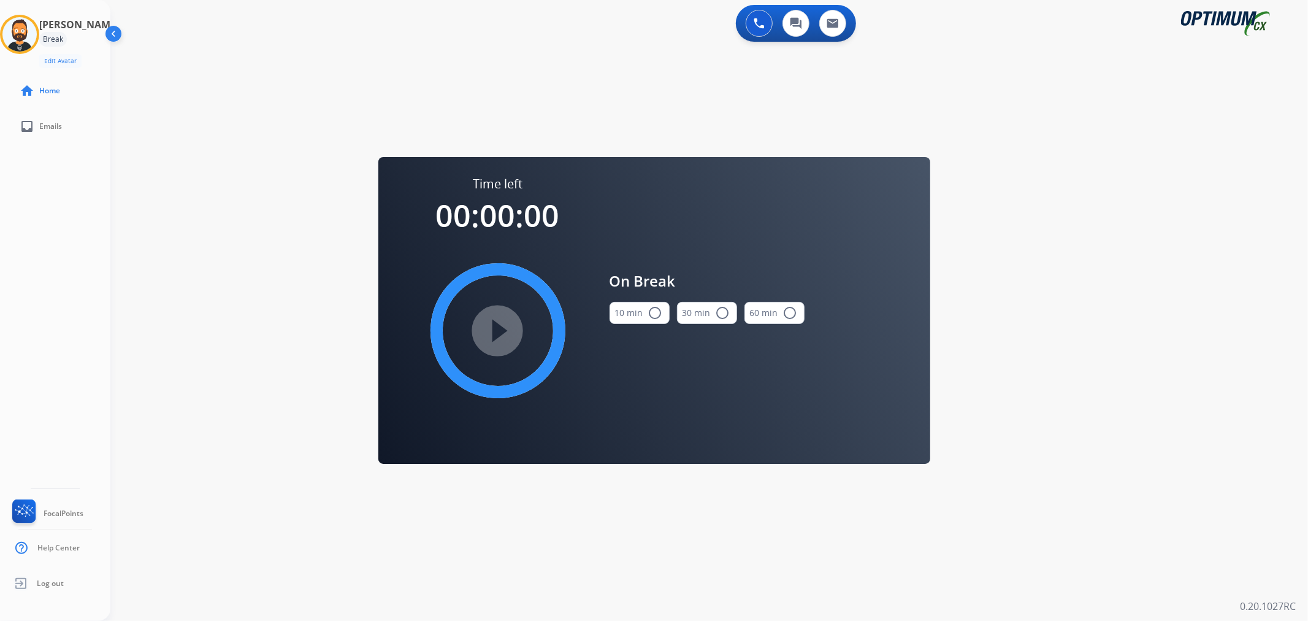
click at [628, 315] on button "10 min radio_button_unchecked" at bounding box center [639, 313] width 60 height 22
click at [505, 334] on mat-icon "play_circle_filled" at bounding box center [498, 330] width 15 height 15
click at [39, 45] on icon at bounding box center [20, 35] width 40 height 40
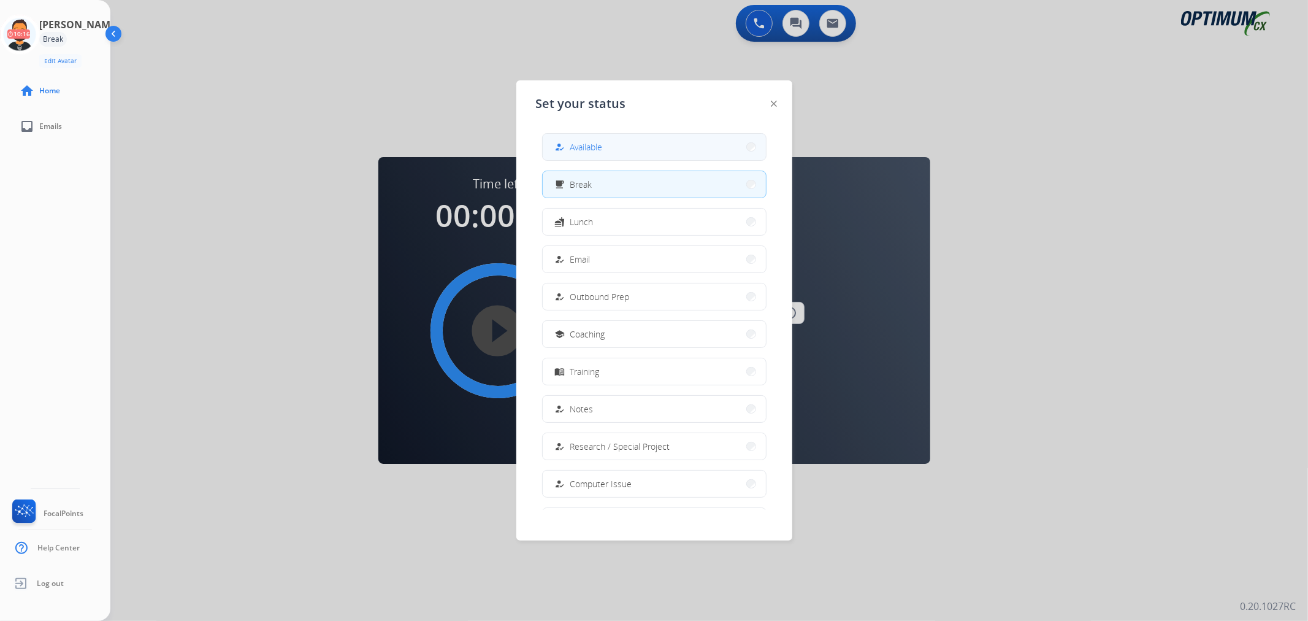
click at [564, 150] on mat-icon "how_to_reg" at bounding box center [559, 147] width 10 height 10
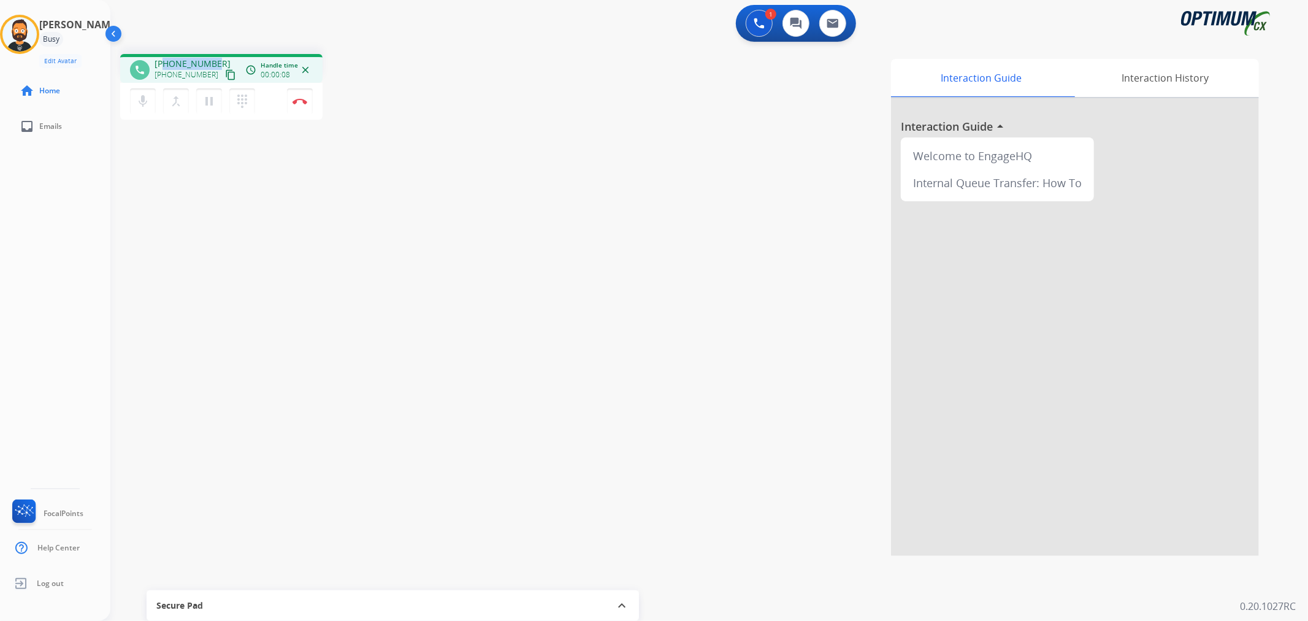
drag, startPoint x: 213, startPoint y: 57, endPoint x: 164, endPoint y: 61, distance: 49.9
click at [164, 61] on div "[PHONE_NUMBER] [PHONE_NUMBER] content_copy" at bounding box center [196, 70] width 83 height 25
copy span "7327203379"
click at [299, 102] on img at bounding box center [299, 101] width 15 height 6
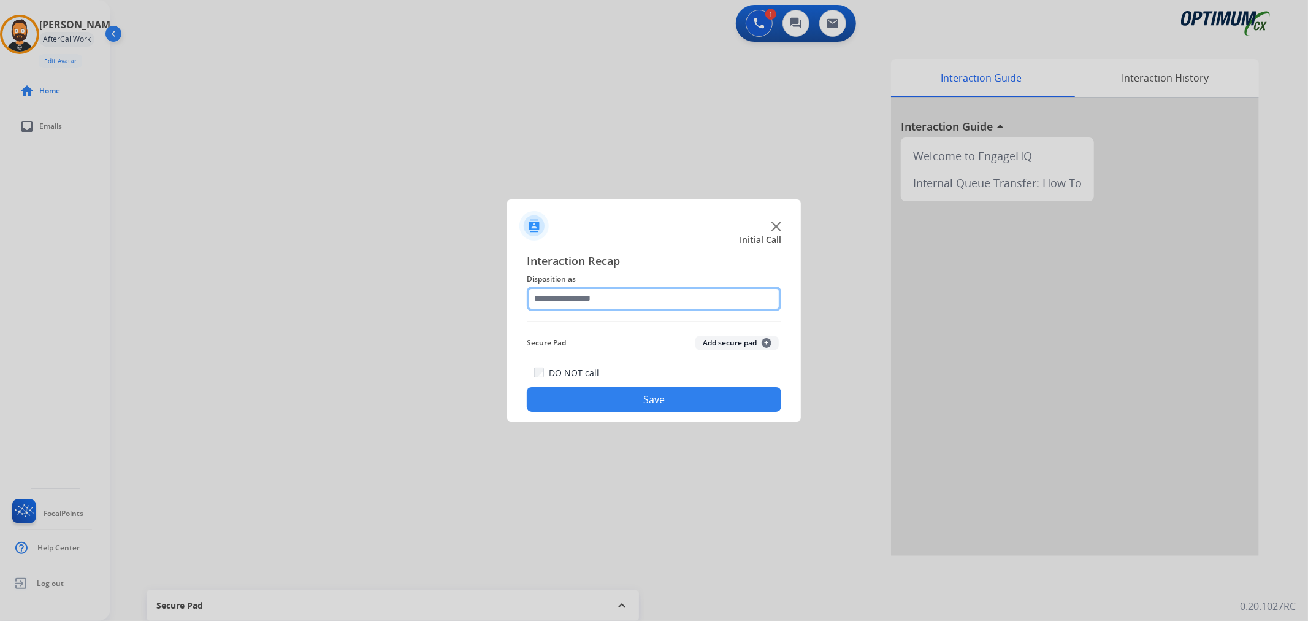
click at [567, 305] on input "text" at bounding box center [654, 298] width 254 height 25
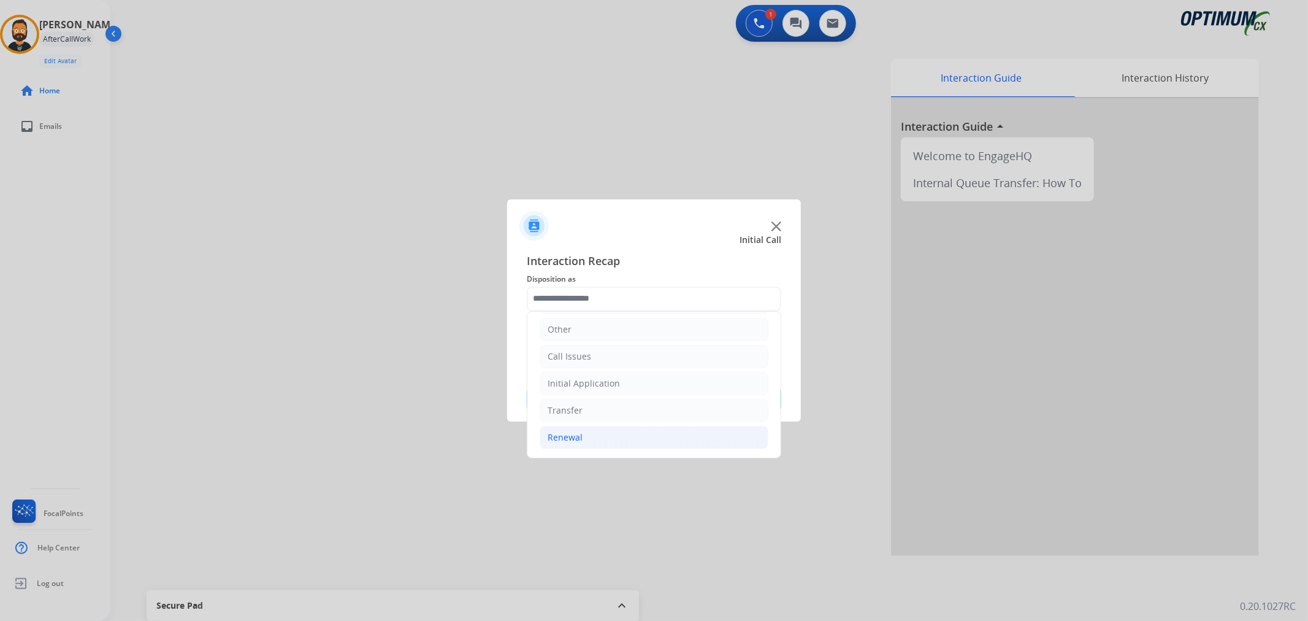
click at [579, 433] on div "Renewal" at bounding box center [565, 437] width 35 height 12
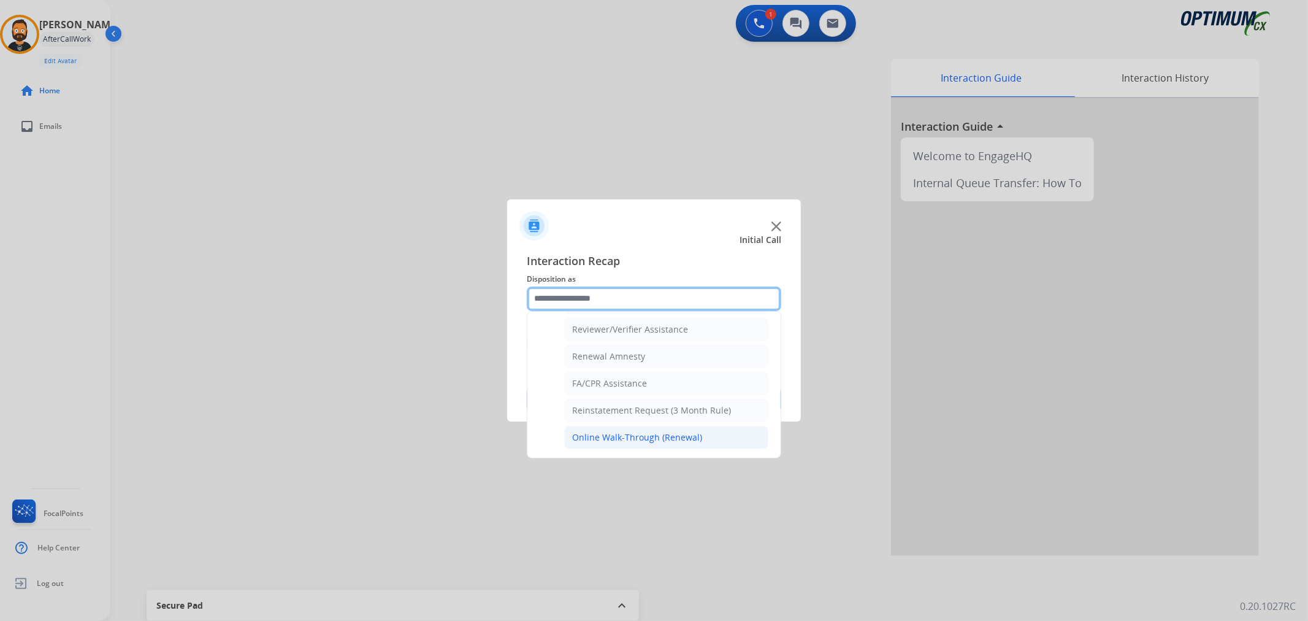
scroll to position [362, 0]
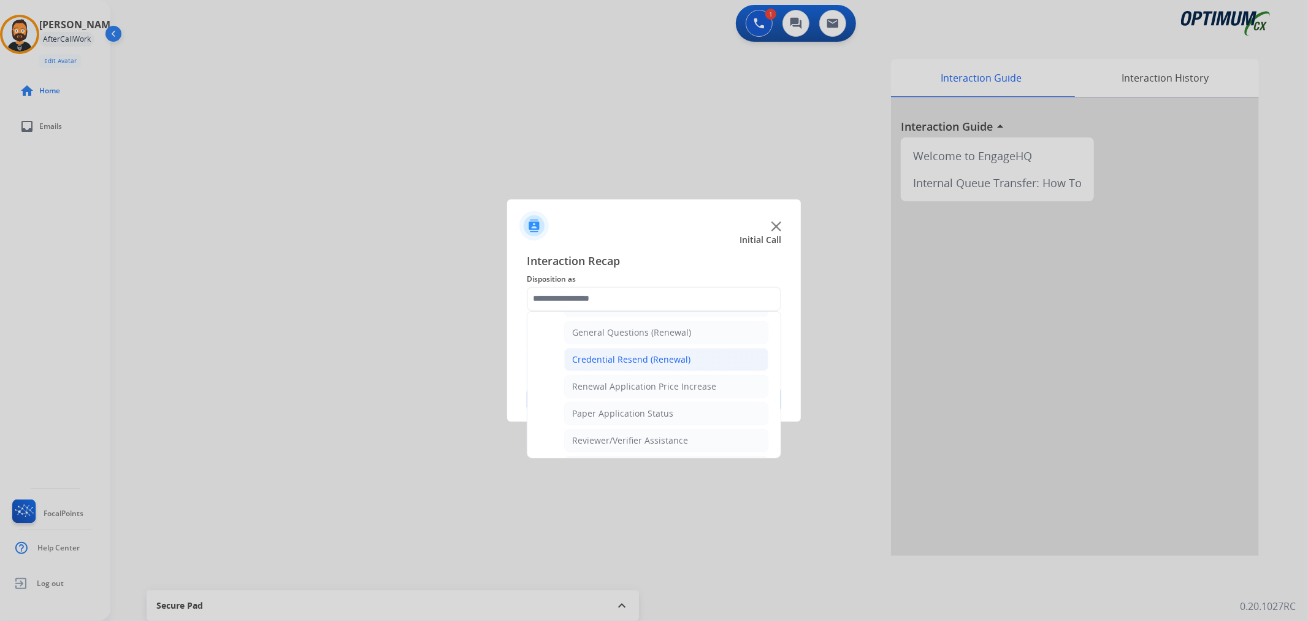
click at [621, 359] on div "Credential Resend (Renewal)" at bounding box center [631, 359] width 118 height 12
type input "**********"
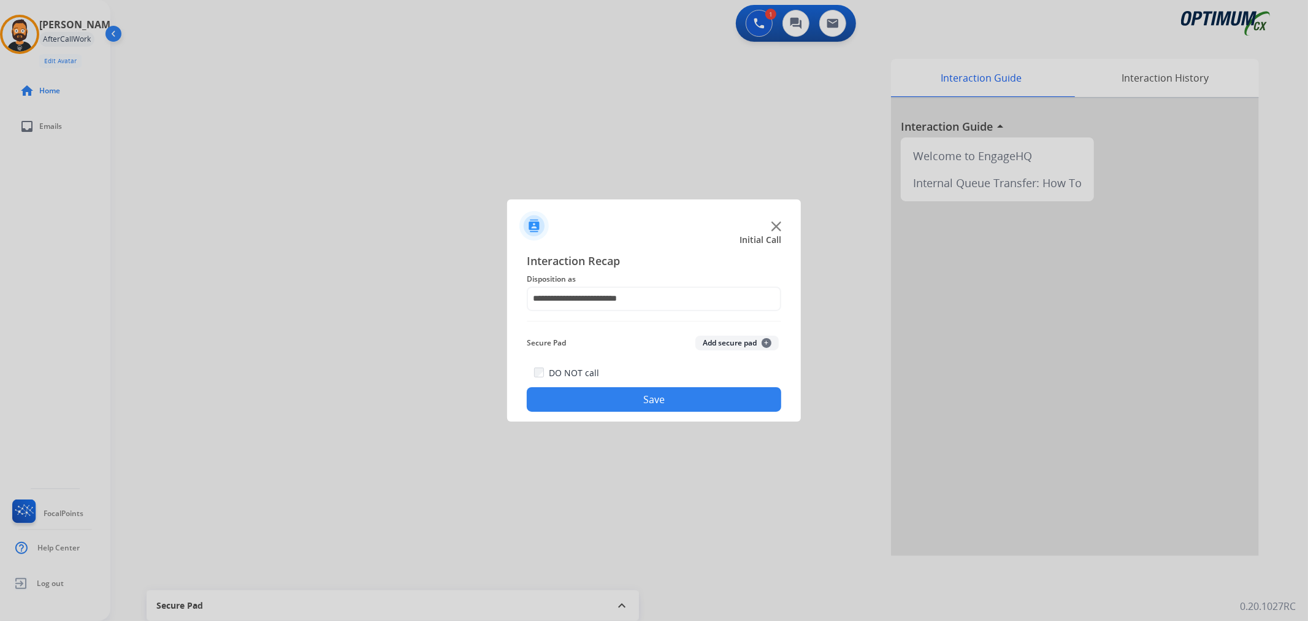
click at [610, 402] on button "Save" at bounding box center [654, 399] width 254 height 25
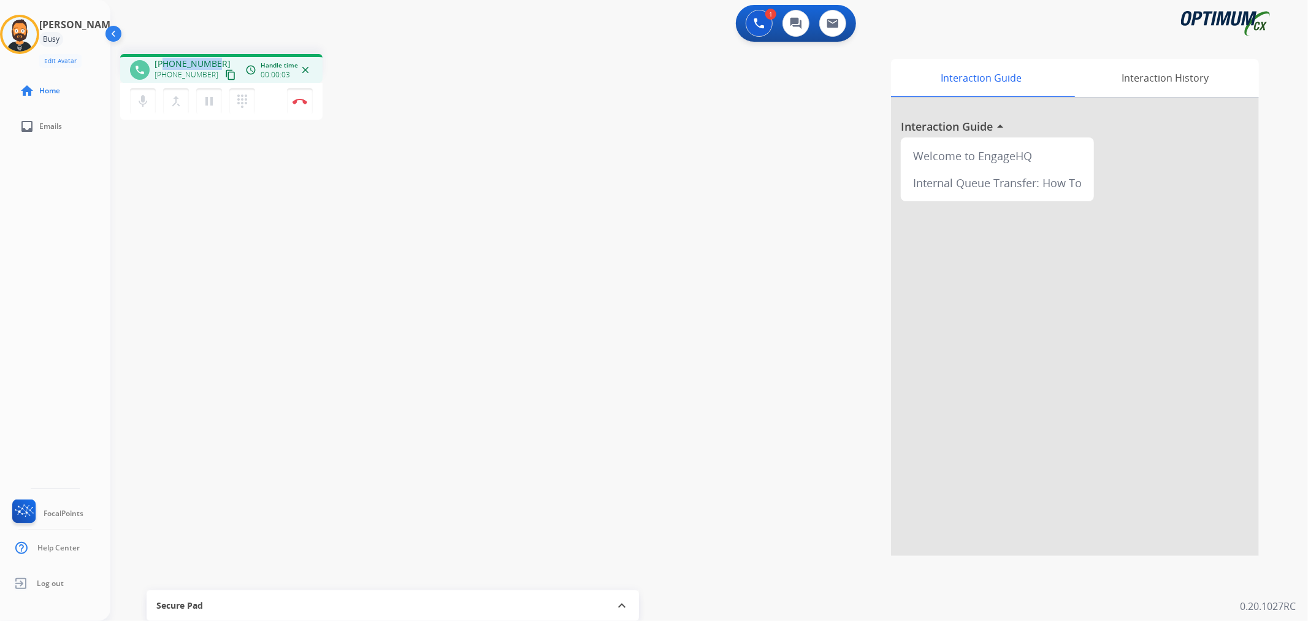
drag, startPoint x: 212, startPoint y: 60, endPoint x: 166, endPoint y: 62, distance: 46.0
click at [166, 62] on span "[PHONE_NUMBER]" at bounding box center [193, 64] width 76 height 12
copy span "2515048883"
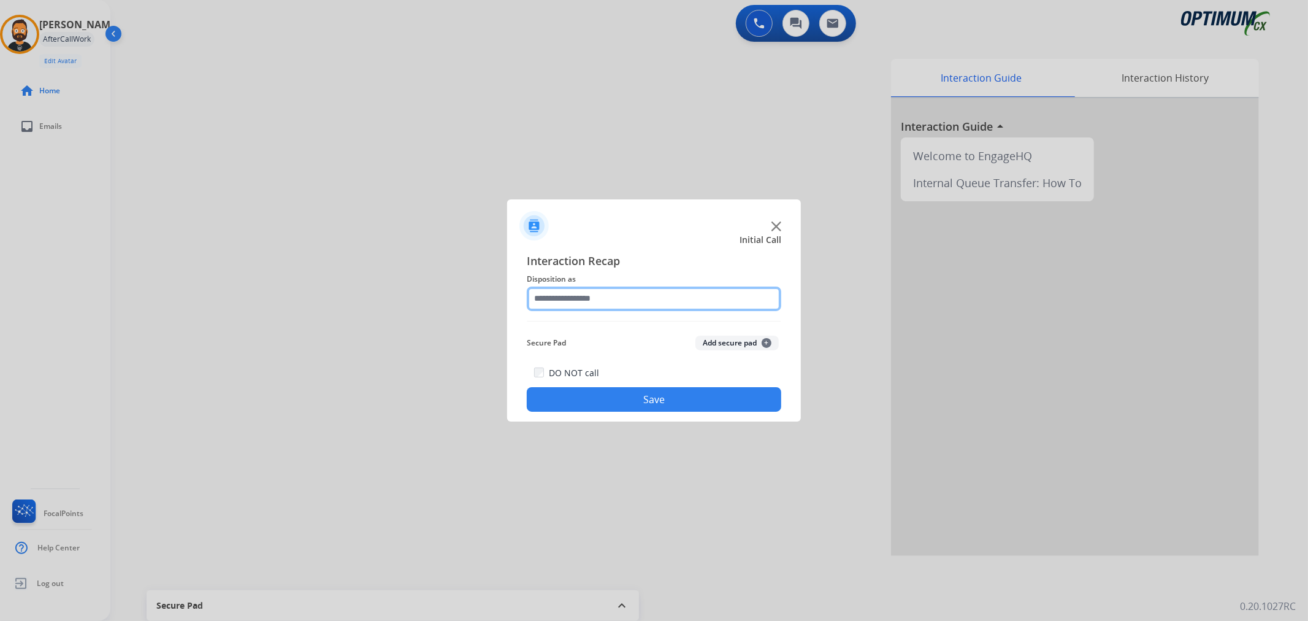
click at [583, 295] on input "text" at bounding box center [654, 298] width 254 height 25
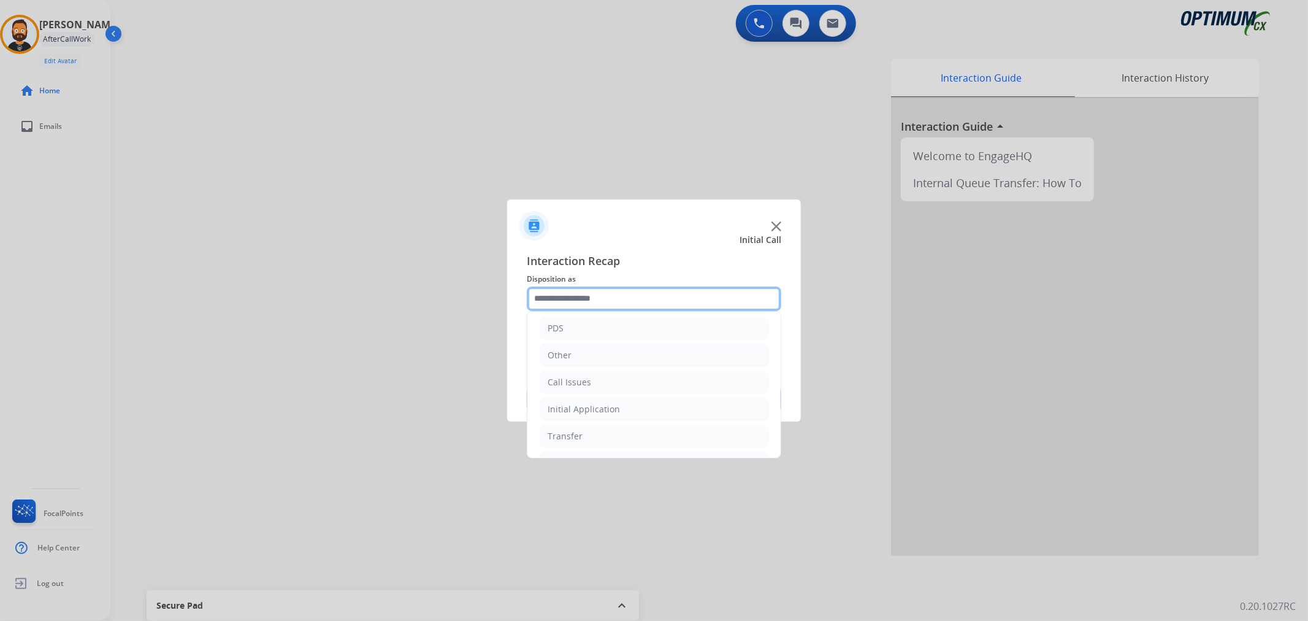
scroll to position [84, 0]
click at [607, 375] on li "Initial Application" at bounding box center [654, 383] width 229 height 23
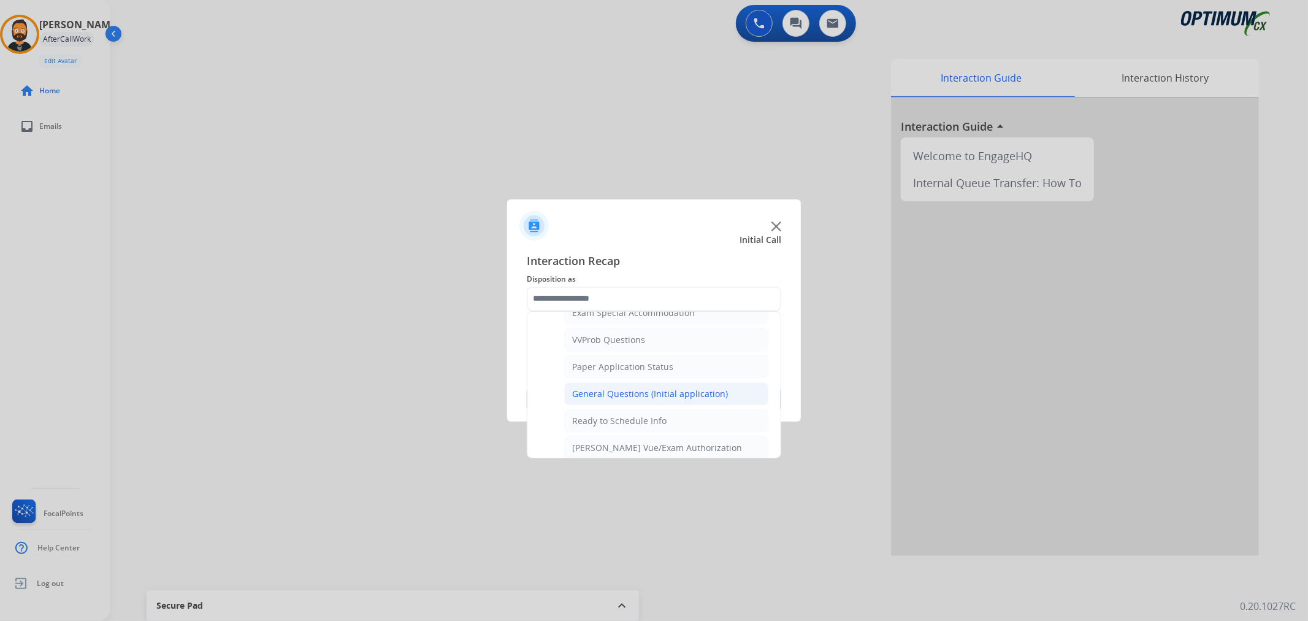
click at [618, 394] on div "General Questions (Initial application)" at bounding box center [650, 394] width 156 height 12
type input "**********"
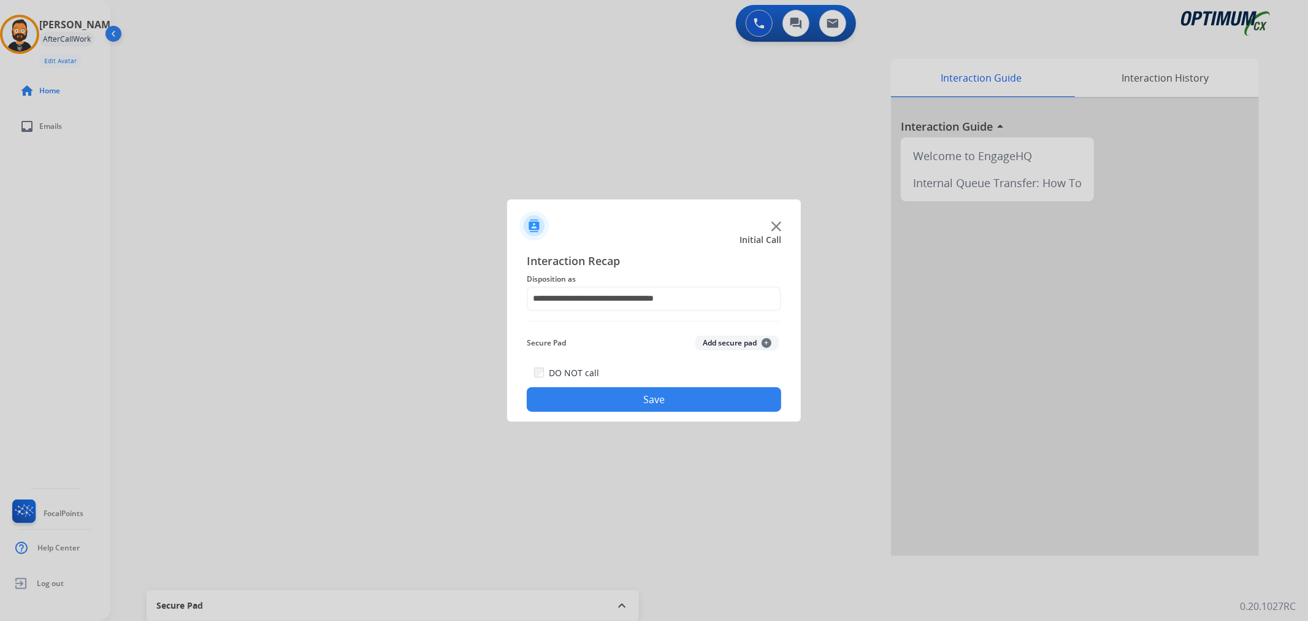
click at [617, 392] on button "Save" at bounding box center [654, 399] width 254 height 25
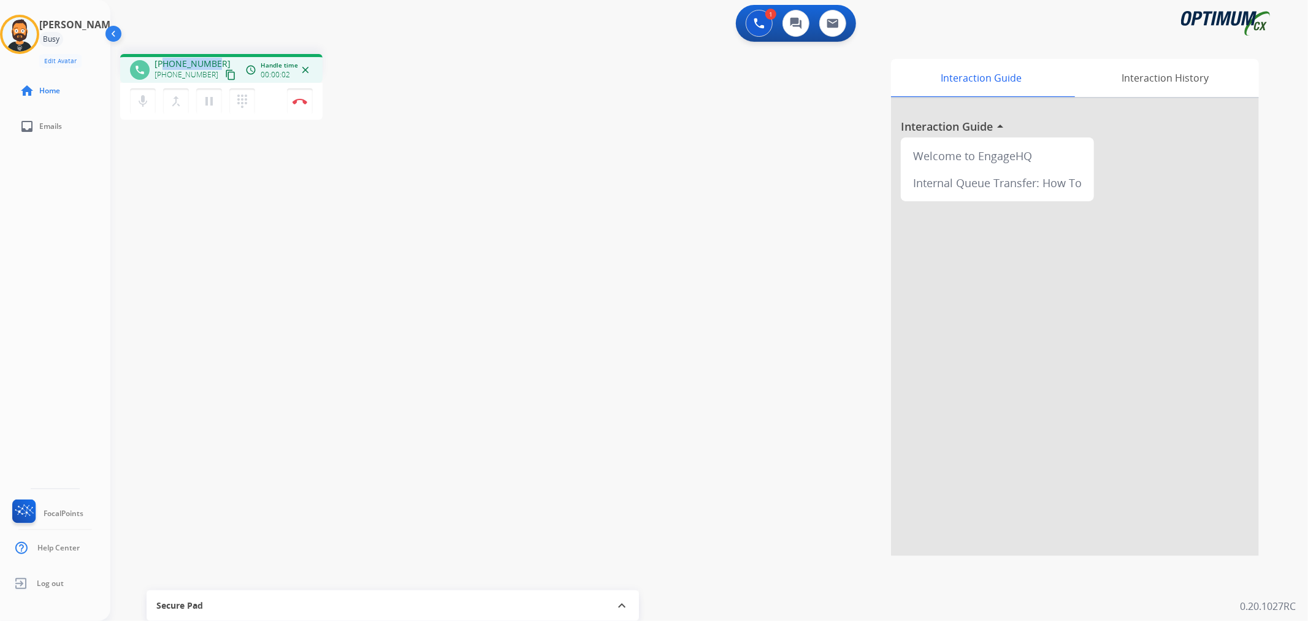
drag, startPoint x: 216, startPoint y: 58, endPoint x: 164, endPoint y: 55, distance: 52.2
click at [164, 55] on div "phone [PHONE_NUMBER] [PHONE_NUMBER] content_copy access_time Call metrics Queue…" at bounding box center [221, 68] width 202 height 29
copy span "4053063541"
click at [302, 98] on img at bounding box center [299, 101] width 15 height 6
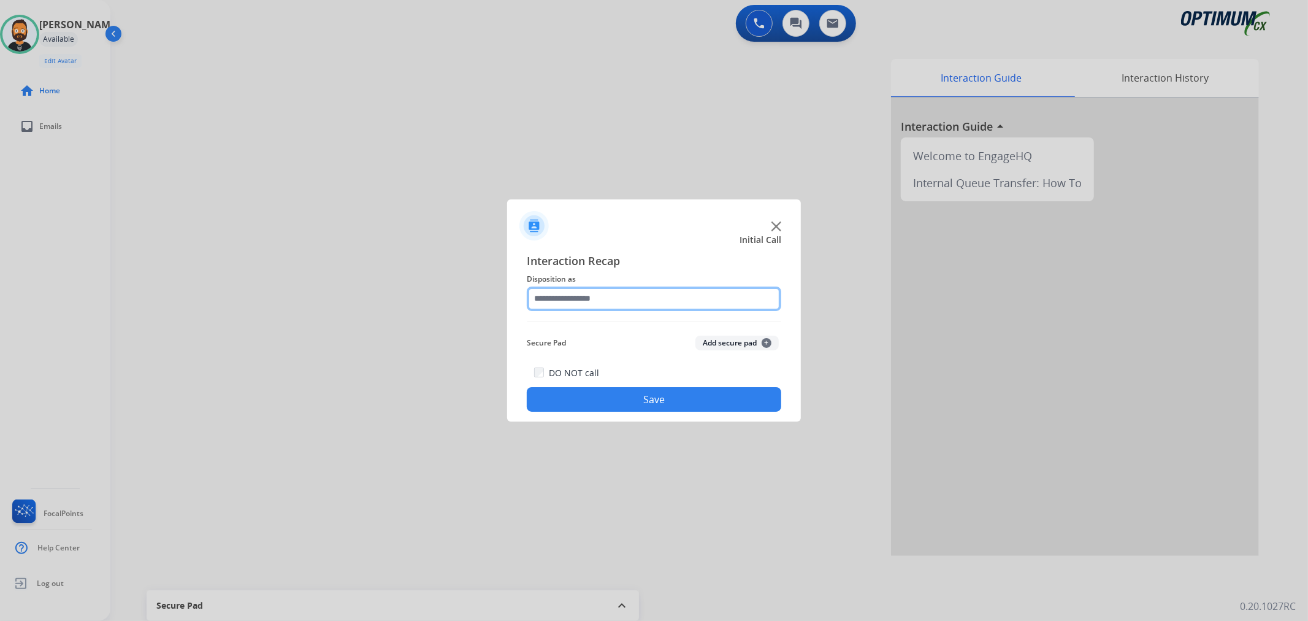
click at [687, 299] on input "text" at bounding box center [654, 298] width 254 height 25
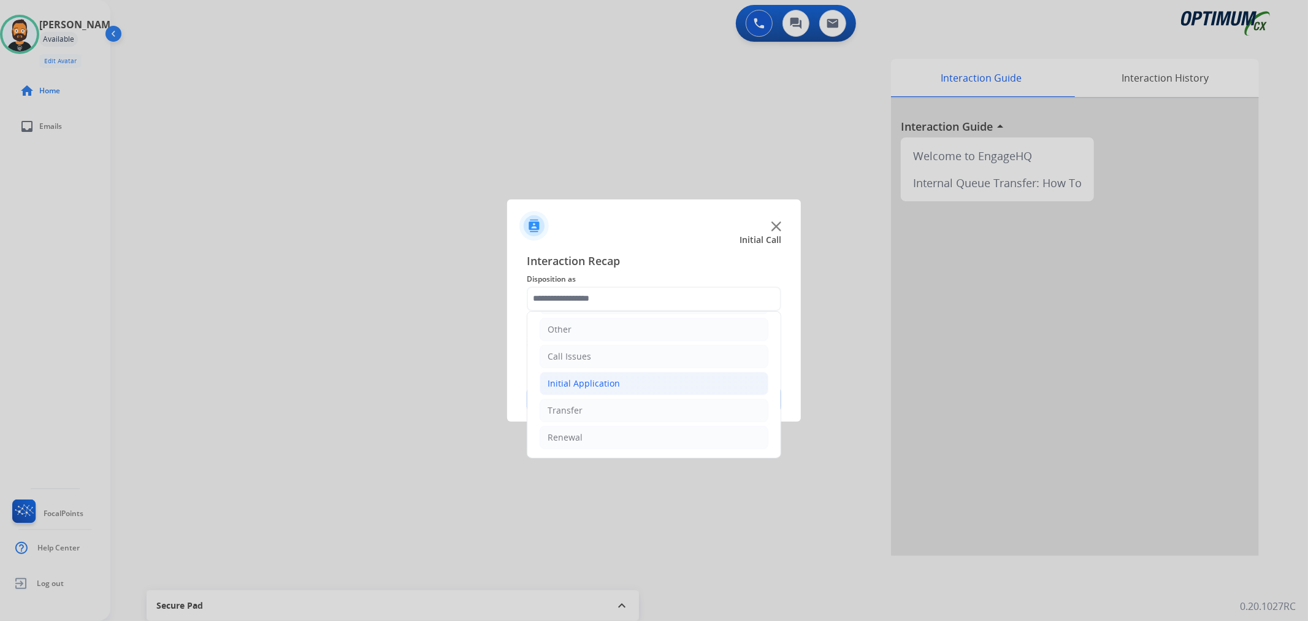
click at [611, 382] on div "Initial Application" at bounding box center [584, 383] width 72 height 12
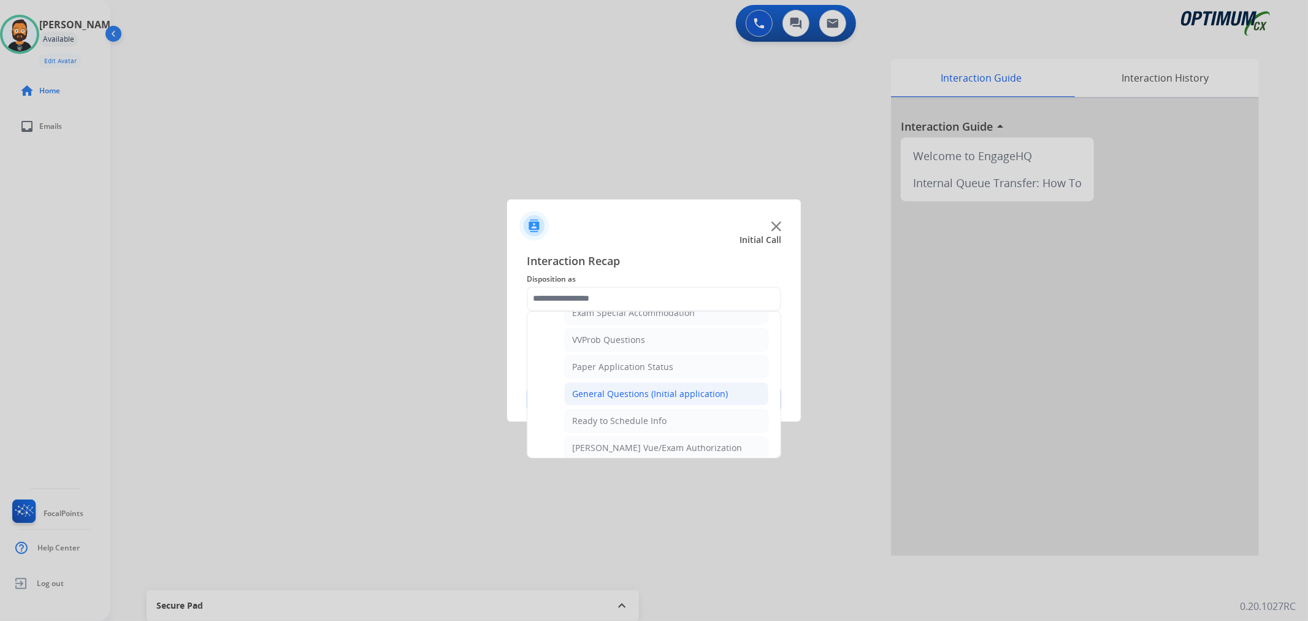
click at [636, 390] on div "General Questions (Initial application)" at bounding box center [650, 394] width 156 height 12
type input "**********"
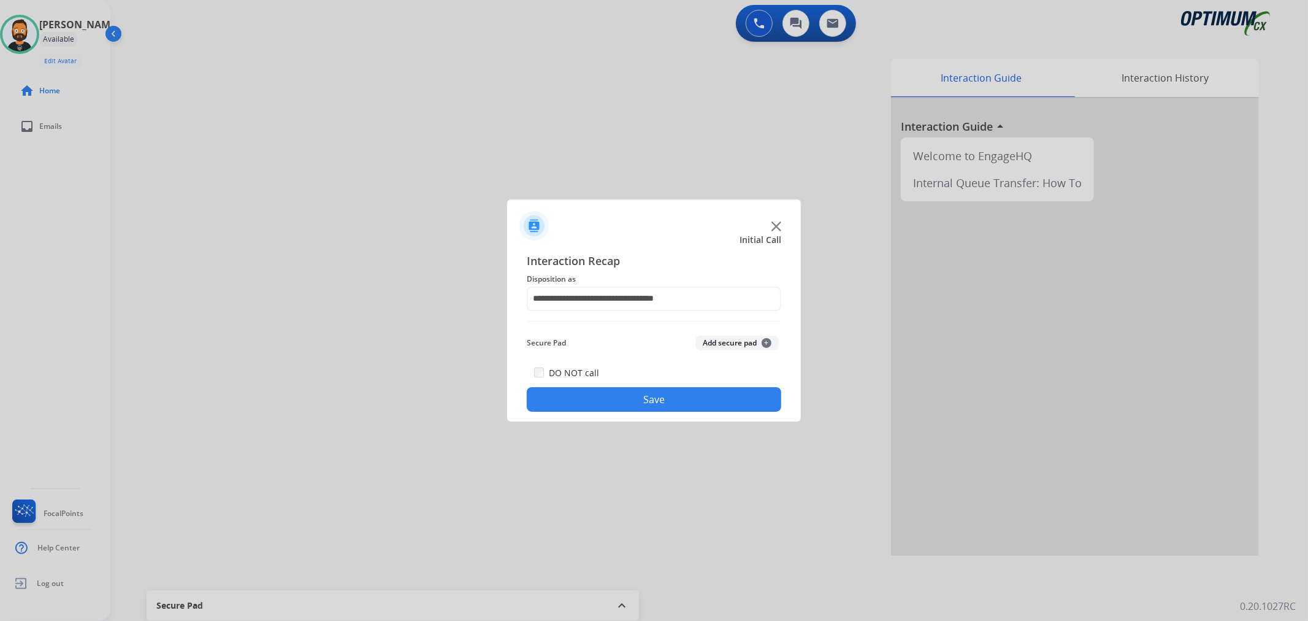
click at [636, 390] on button "Save" at bounding box center [654, 399] width 254 height 25
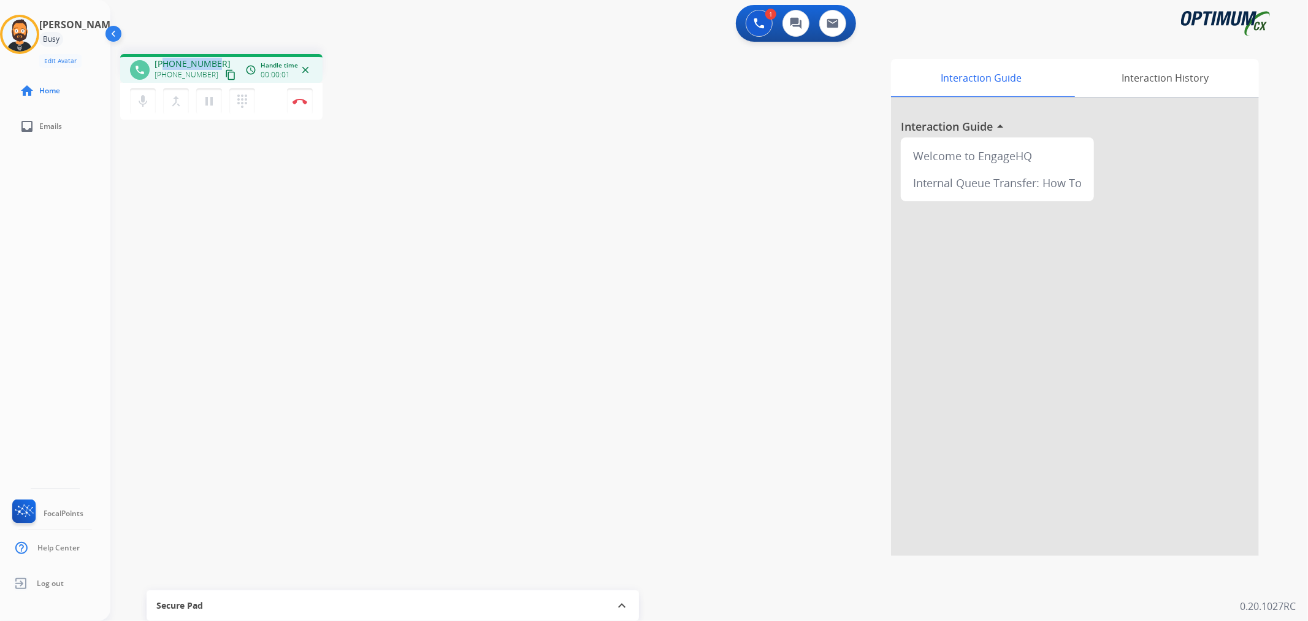
drag, startPoint x: 212, startPoint y: 63, endPoint x: 164, endPoint y: 59, distance: 48.0
click at [164, 59] on span "[PHONE_NUMBER]" at bounding box center [193, 64] width 76 height 12
copy span "3476840675"
click at [296, 98] on img at bounding box center [299, 101] width 15 height 6
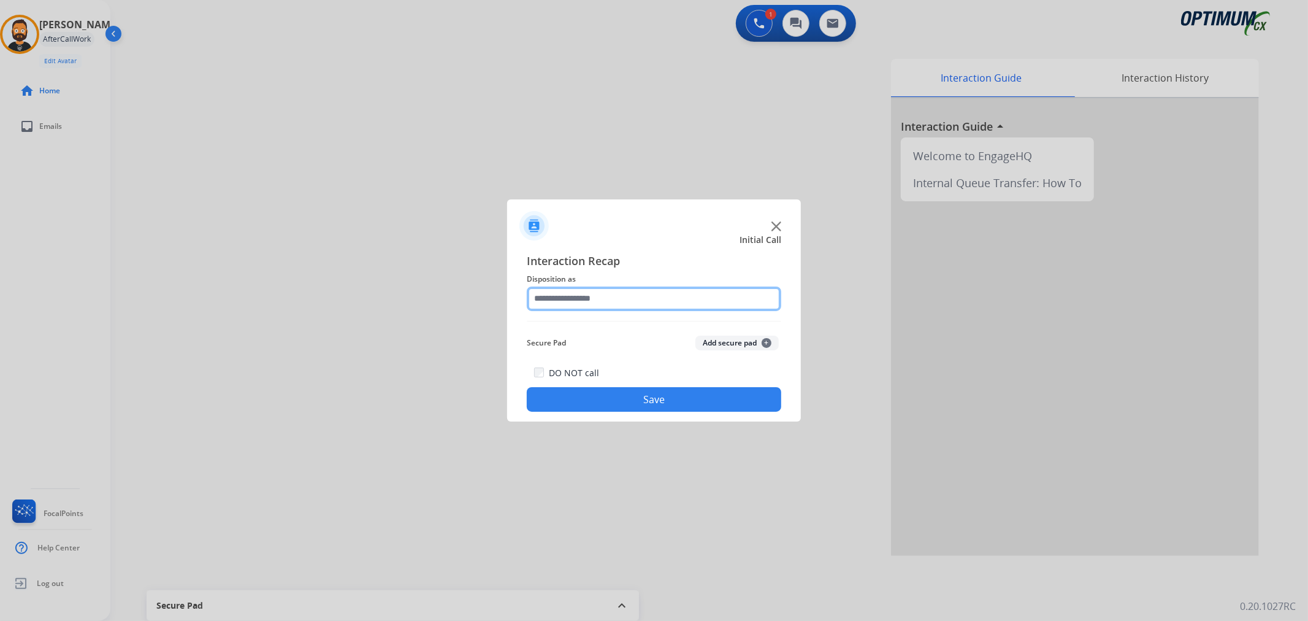
click at [563, 300] on input "text" at bounding box center [654, 298] width 254 height 25
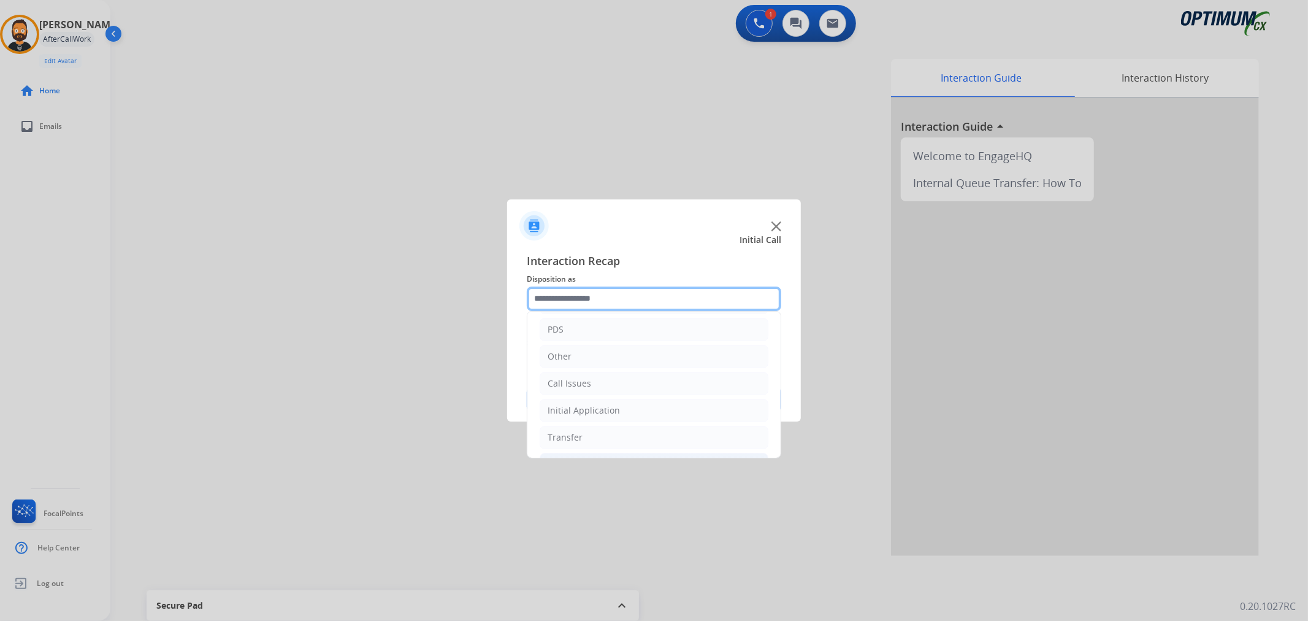
scroll to position [84, 0]
click at [605, 388] on div "Initial Application" at bounding box center [584, 383] width 72 height 12
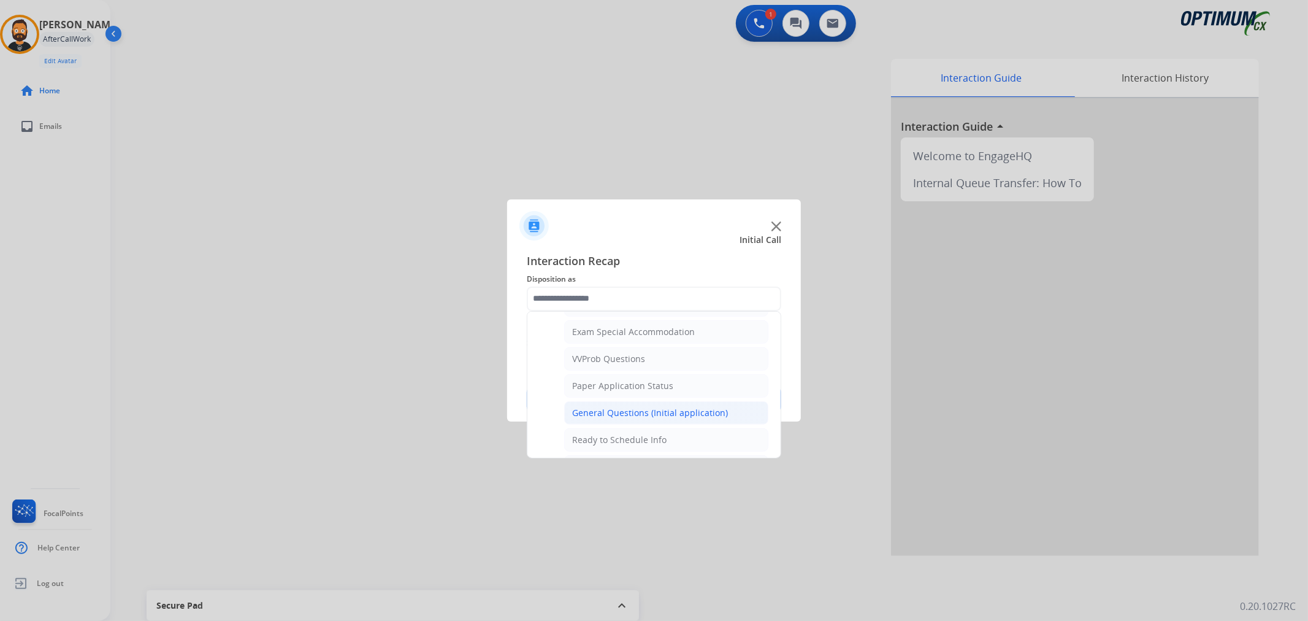
click at [602, 413] on div "General Questions (Initial application)" at bounding box center [650, 413] width 156 height 12
type input "**********"
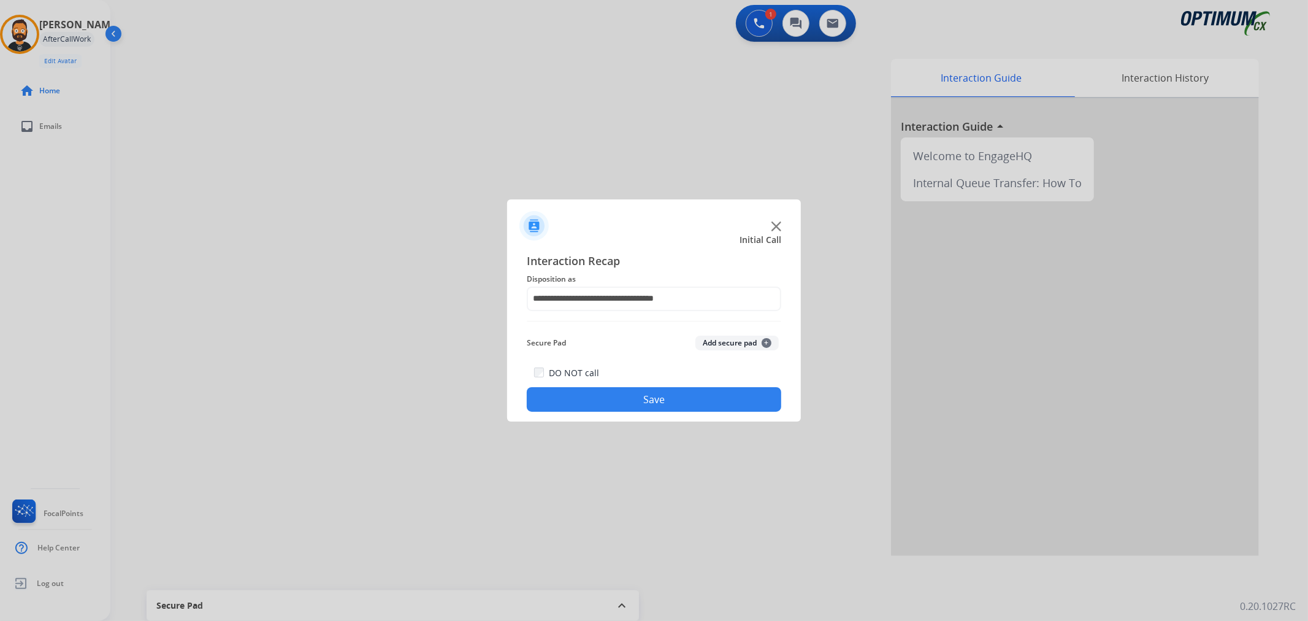
click at [604, 391] on button "Save" at bounding box center [654, 399] width 254 height 25
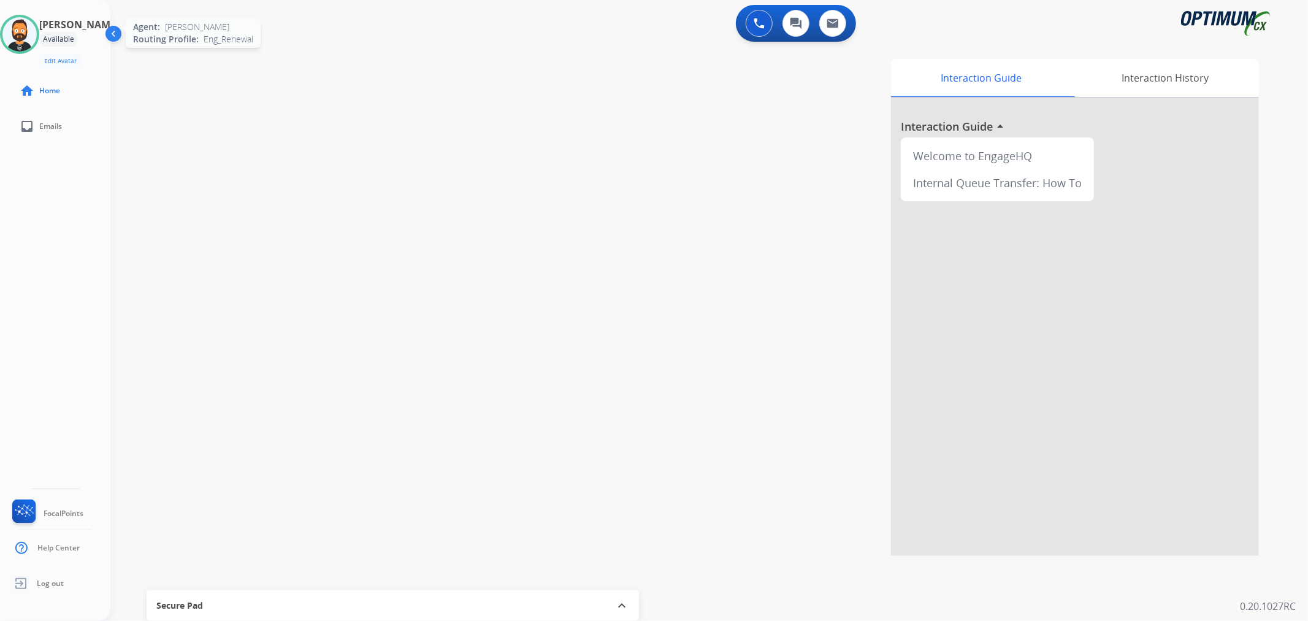
click at [39, 16] on div "Agent: [PERSON_NAME] Profile: Eng_Renewal" at bounding box center [19, 34] width 39 height 39
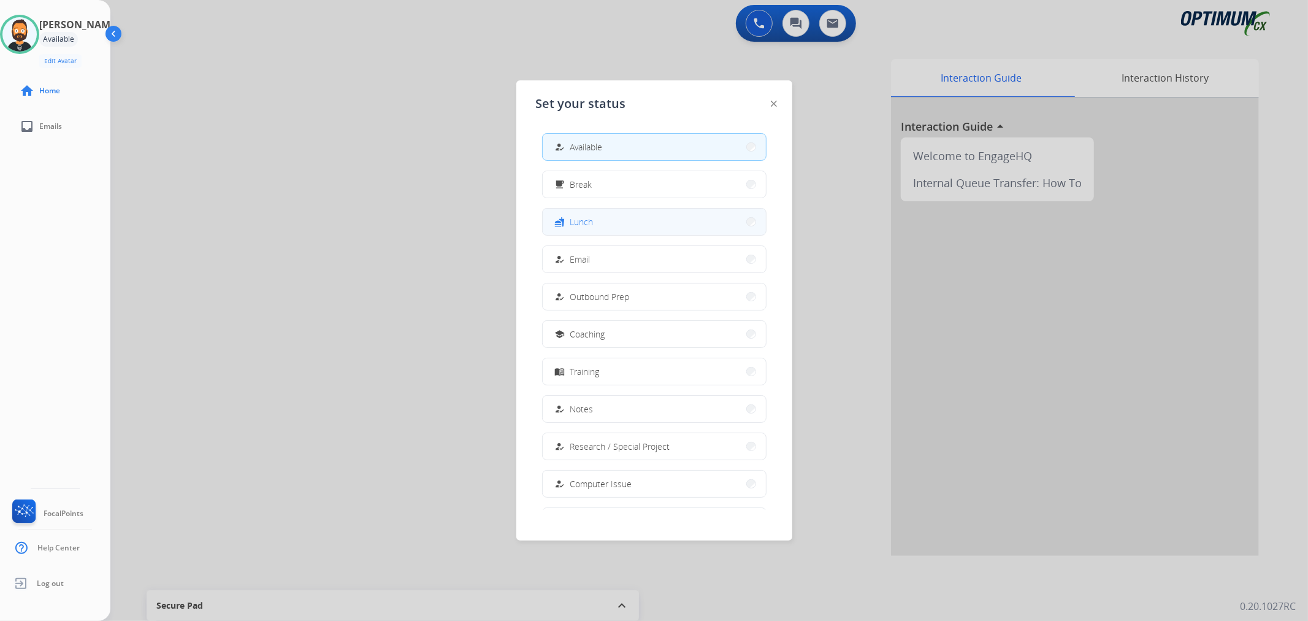
click at [594, 215] on button "fastfood Lunch" at bounding box center [654, 221] width 223 height 26
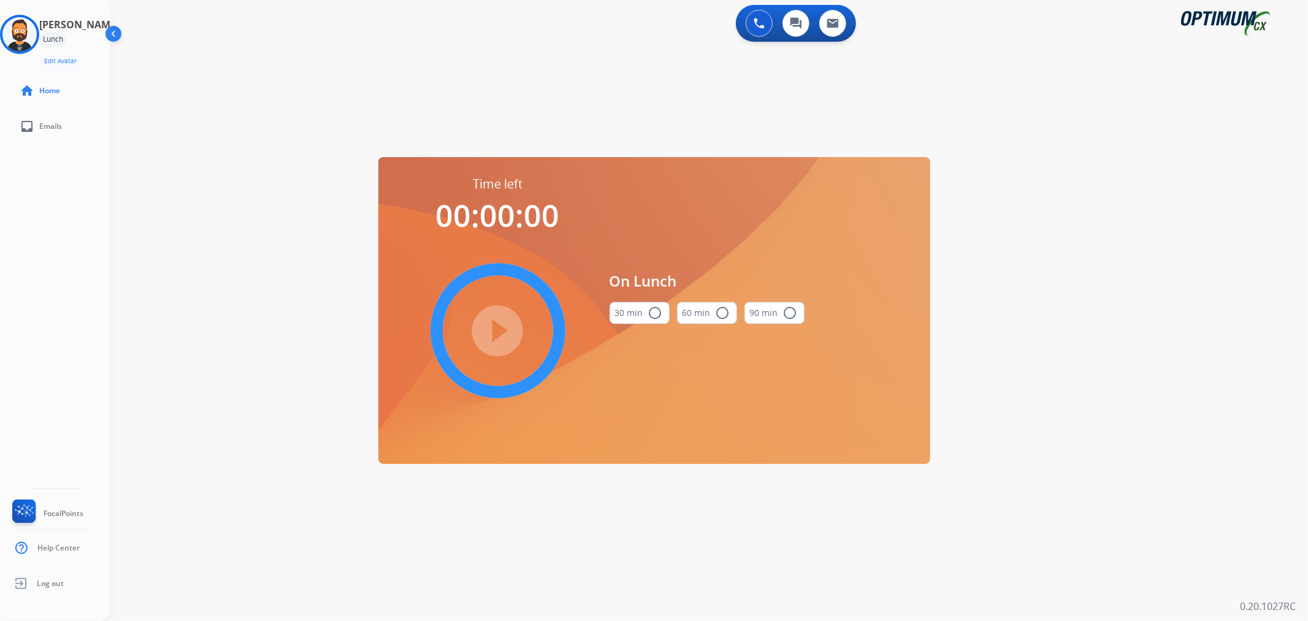
click at [634, 311] on button "30 min radio_button_unchecked" at bounding box center [639, 313] width 60 height 22
click at [502, 323] on mat-icon "play_circle_filled" at bounding box center [498, 330] width 15 height 15
click at [35, 47] on icon at bounding box center [20, 35] width 40 height 40
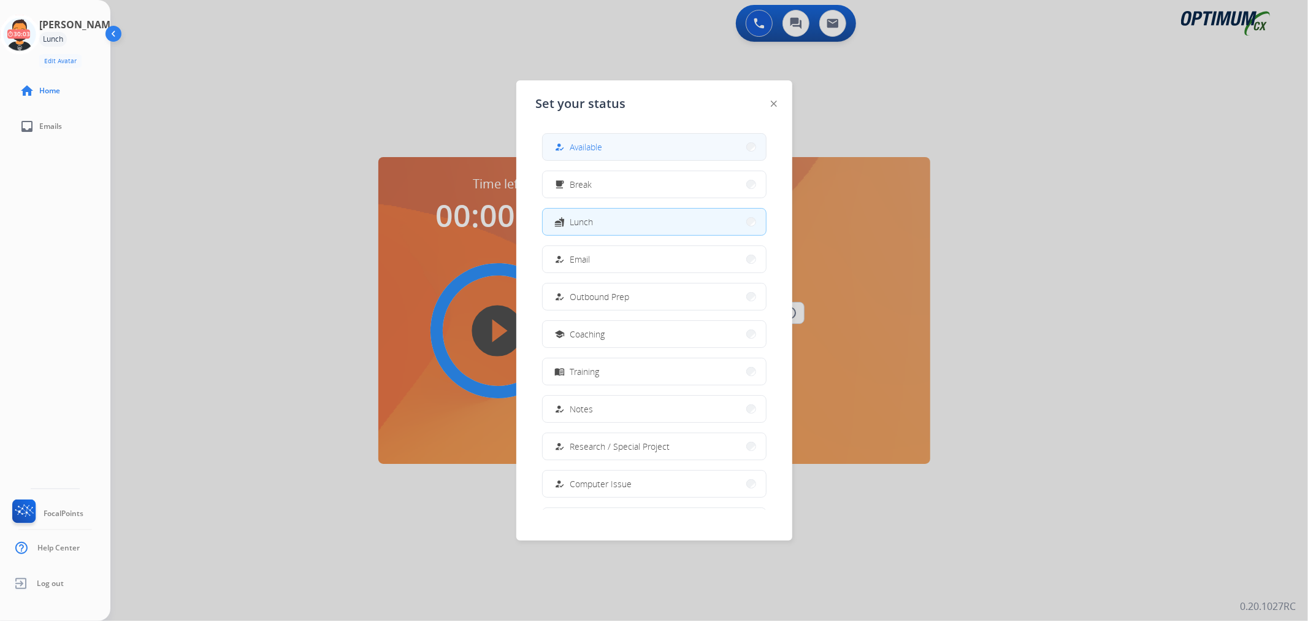
click at [584, 153] on div "how_to_reg Available" at bounding box center [577, 147] width 50 height 15
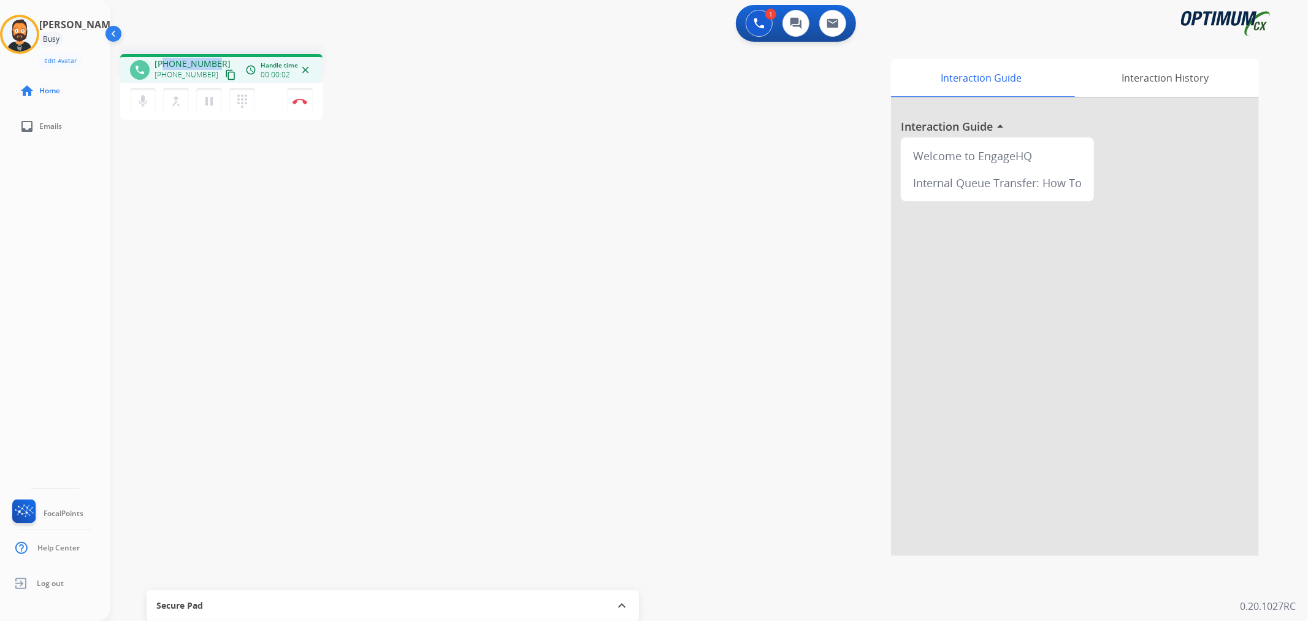
drag, startPoint x: 215, startPoint y: 58, endPoint x: 164, endPoint y: 58, distance: 50.9
click at [164, 58] on div "[PHONE_NUMBER] [PHONE_NUMBER] content_copy" at bounding box center [196, 70] width 83 height 25
copy span "9089371608"
click at [309, 101] on button "Disconnect" at bounding box center [300, 101] width 26 height 26
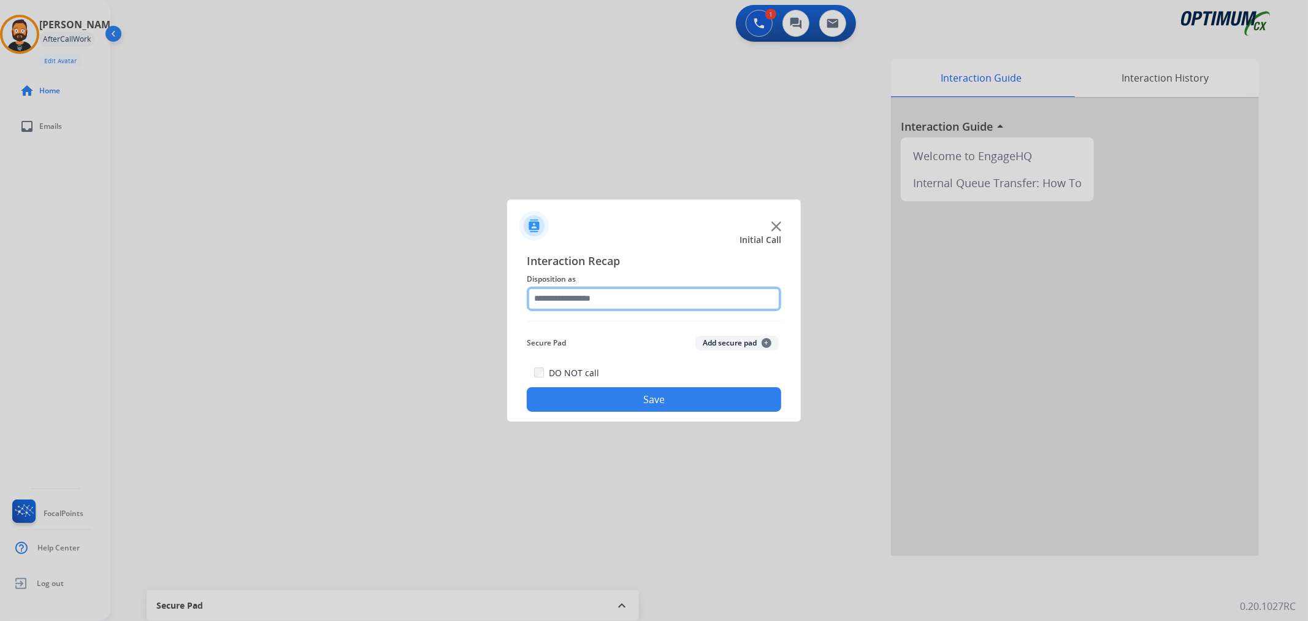
click at [556, 296] on input "text" at bounding box center [654, 298] width 254 height 25
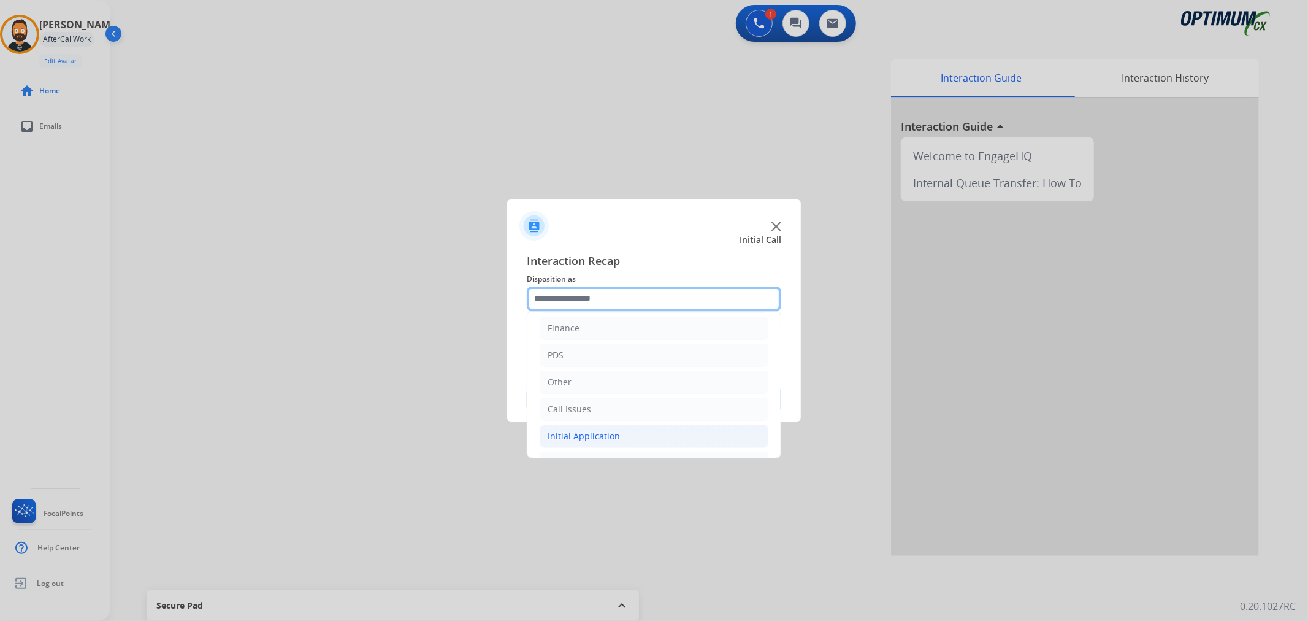
scroll to position [84, 0]
click at [598, 426] on li "Renewal" at bounding box center [654, 437] width 229 height 23
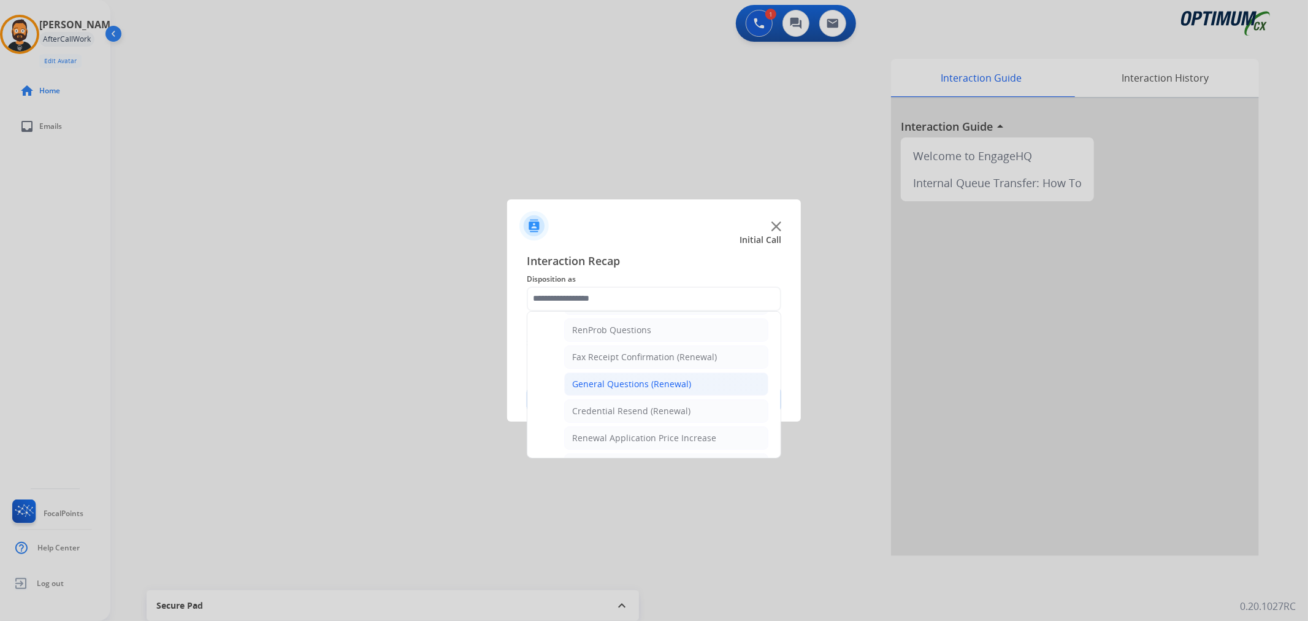
click at [623, 386] on div "General Questions (Renewal)" at bounding box center [631, 384] width 119 height 12
type input "**********"
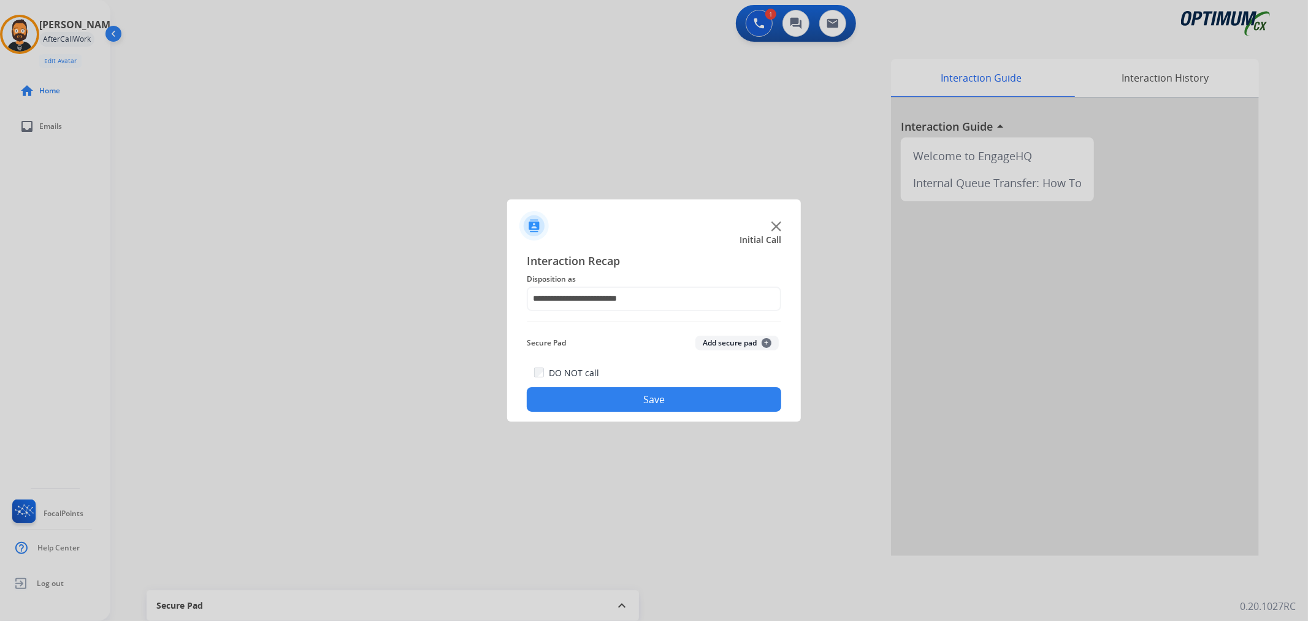
click at [621, 395] on button "Save" at bounding box center [654, 399] width 254 height 25
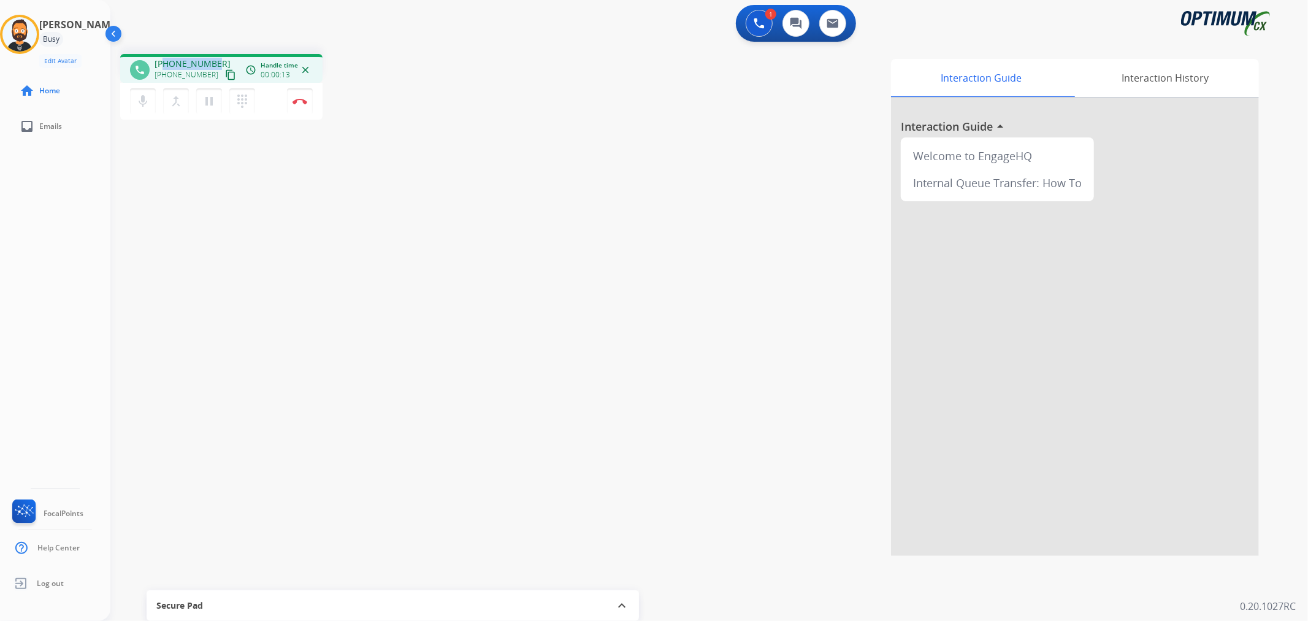
drag, startPoint x: 215, startPoint y: 57, endPoint x: 166, endPoint y: 62, distance: 49.3
click at [166, 62] on div "[PHONE_NUMBER] [PHONE_NUMBER] content_copy" at bounding box center [196, 70] width 83 height 25
click at [211, 99] on mat-icon "pause" at bounding box center [209, 101] width 15 height 15
click at [212, 86] on div "mic Mute merge_type Bridge play_arrow Hold dialpad Dialpad Disconnect" at bounding box center [221, 101] width 202 height 37
click at [212, 91] on button "play_arrow Hold" at bounding box center [209, 101] width 26 height 26
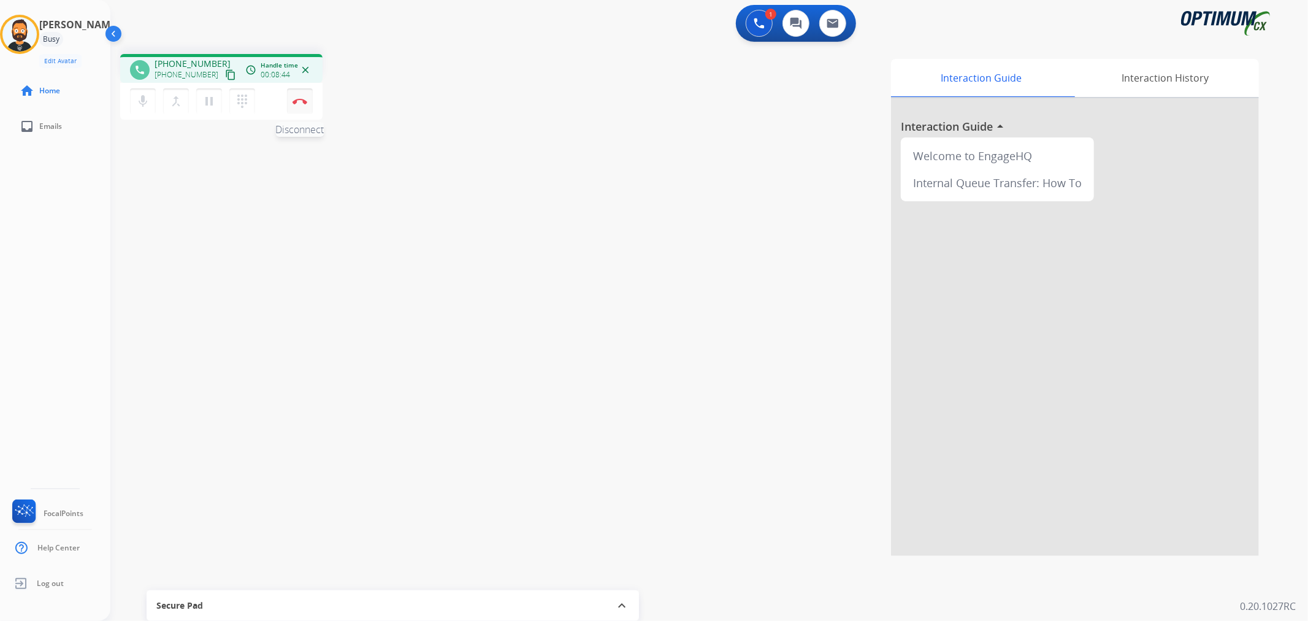
click at [307, 103] on img at bounding box center [299, 101] width 15 height 6
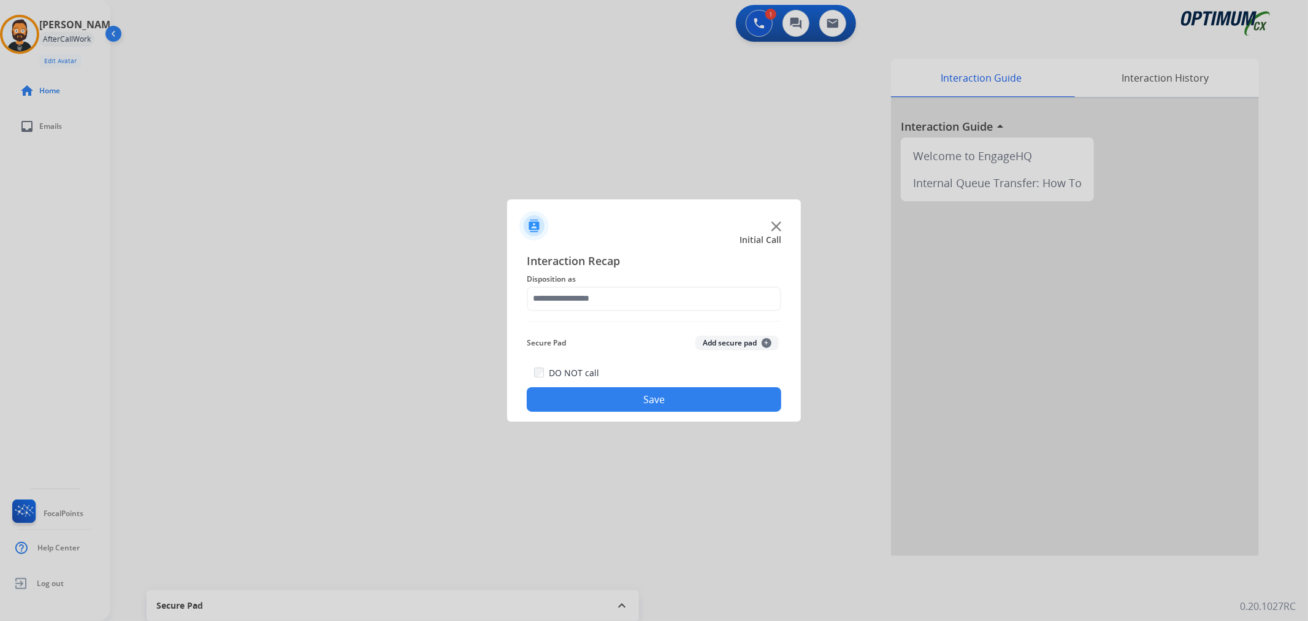
click at [670, 321] on div "Interaction Recap Disposition as Secure Pad Add secure pad + DO NOT call Save" at bounding box center [654, 332] width 254 height 160
click at [657, 310] on input "text" at bounding box center [654, 298] width 254 height 25
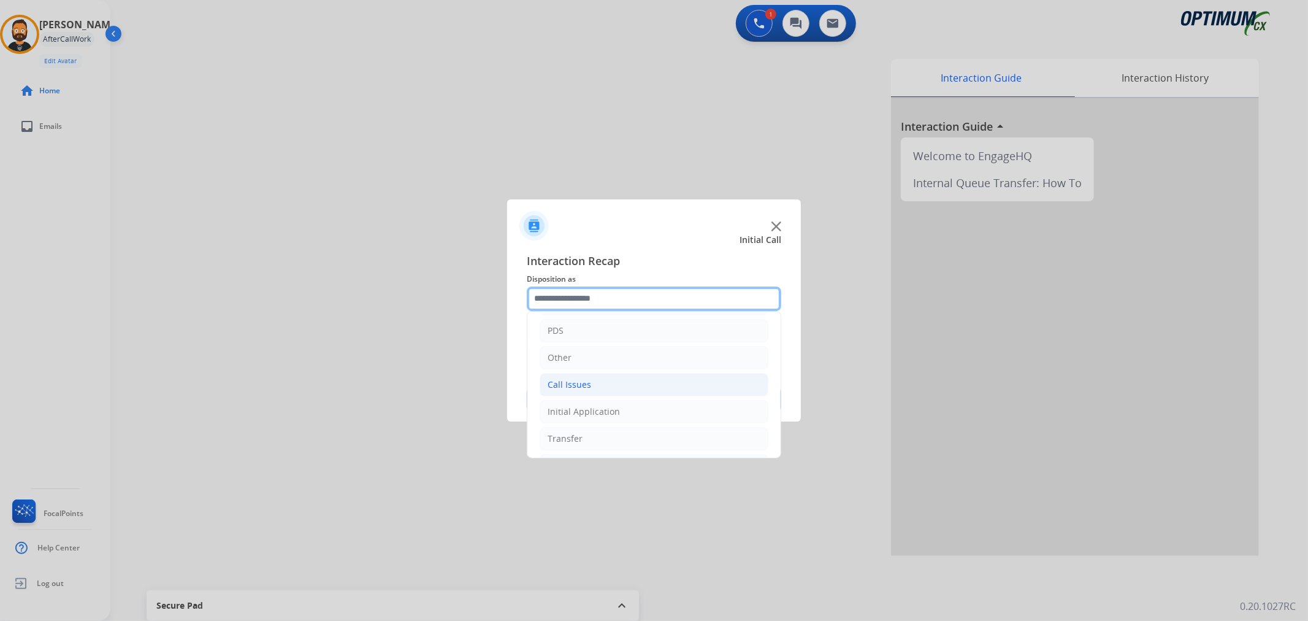
scroll to position [84, 0]
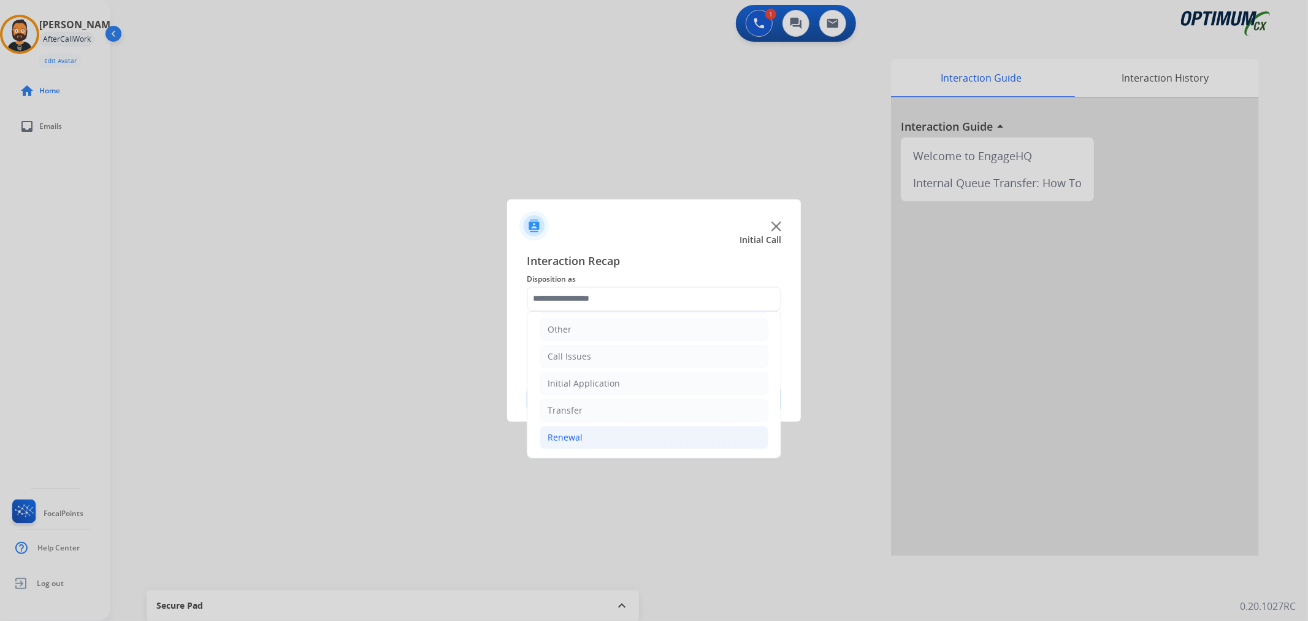
click at [586, 430] on li "Renewal" at bounding box center [654, 437] width 229 height 23
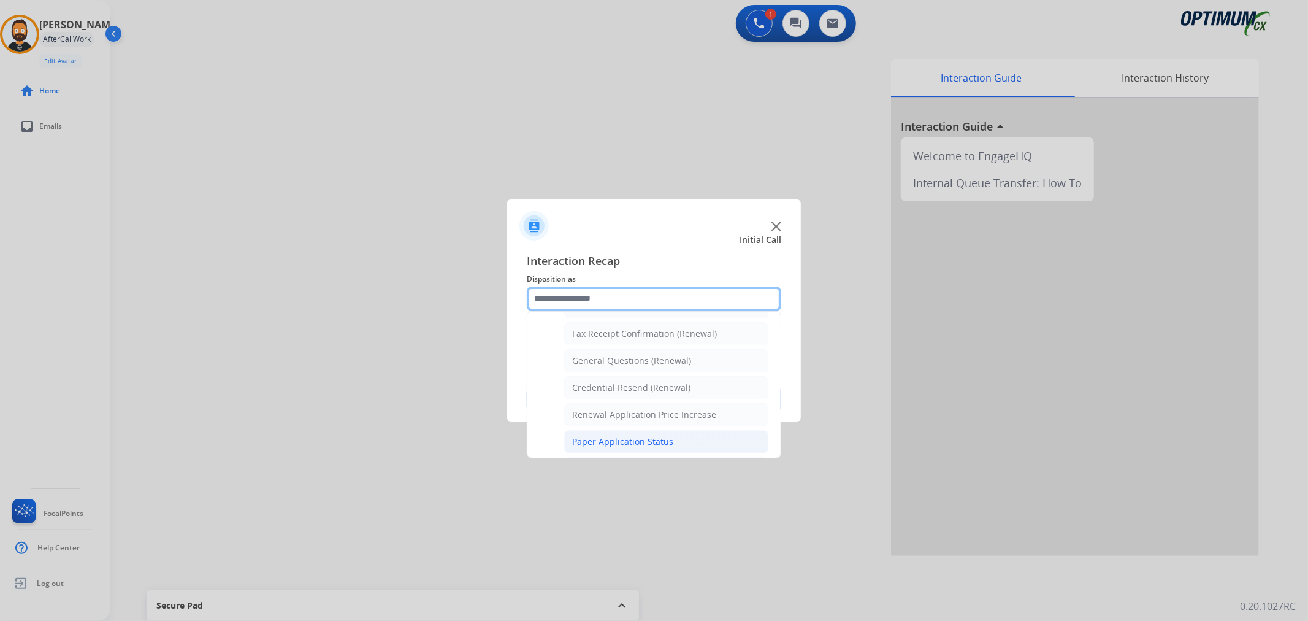
scroll to position [362, 0]
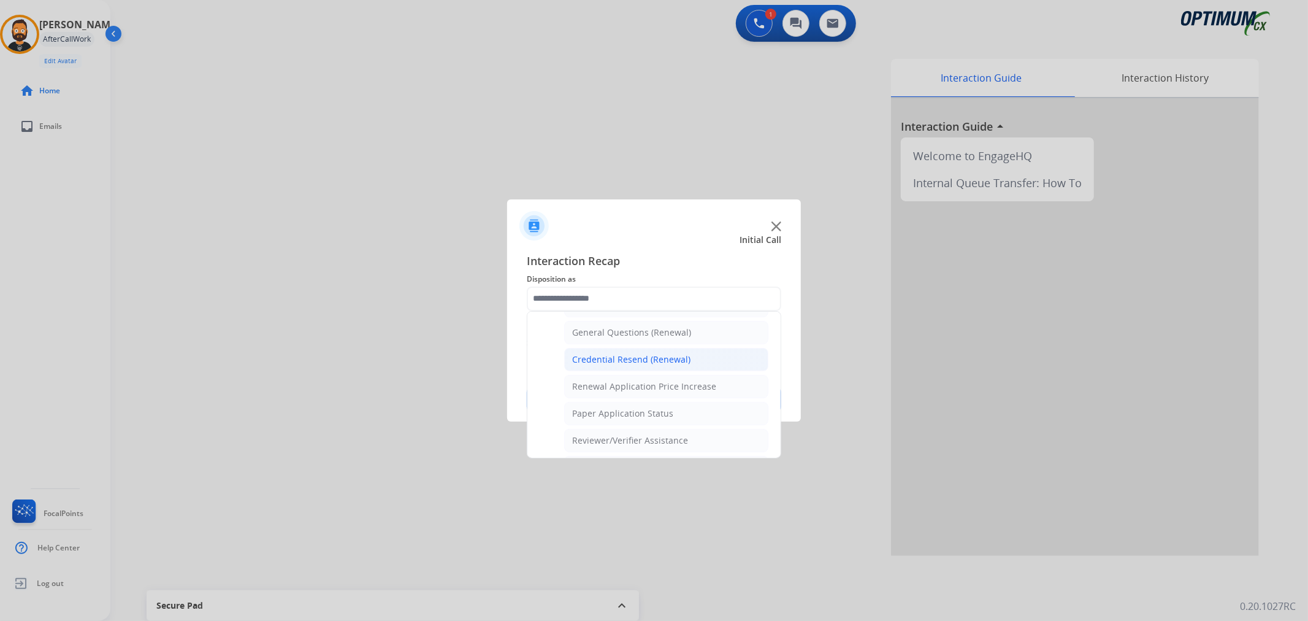
click at [614, 361] on div "Credential Resend (Renewal)" at bounding box center [631, 359] width 118 height 12
type input "**********"
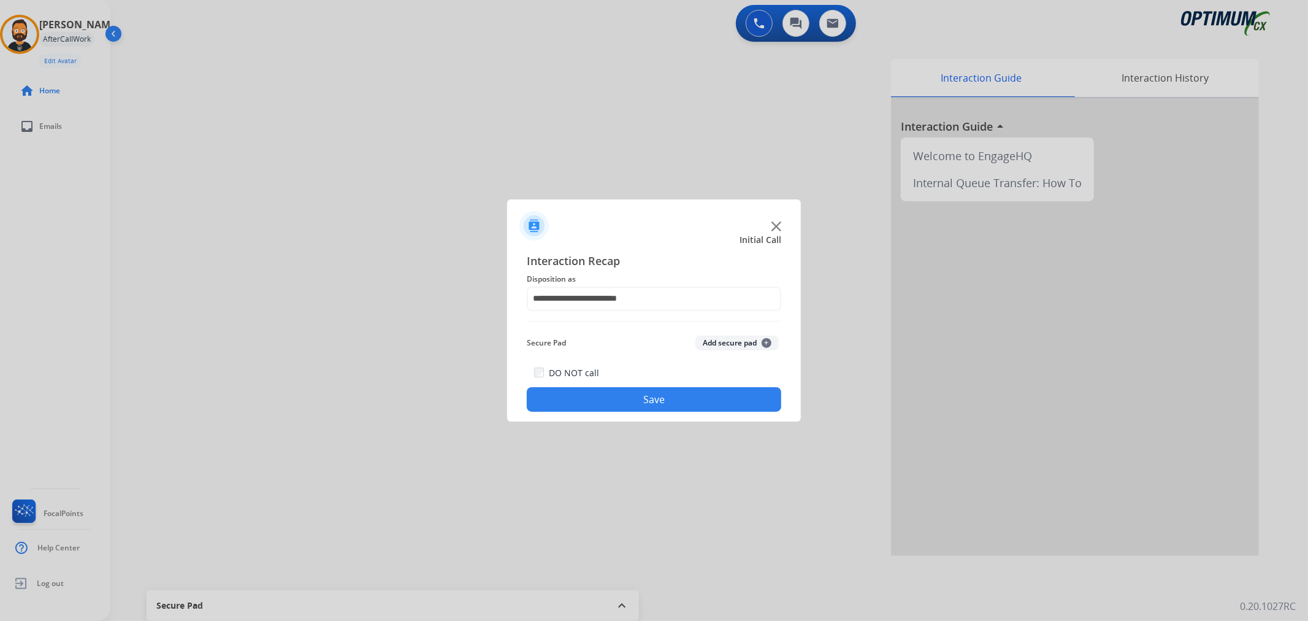
click at [587, 396] on button "Save" at bounding box center [654, 399] width 254 height 25
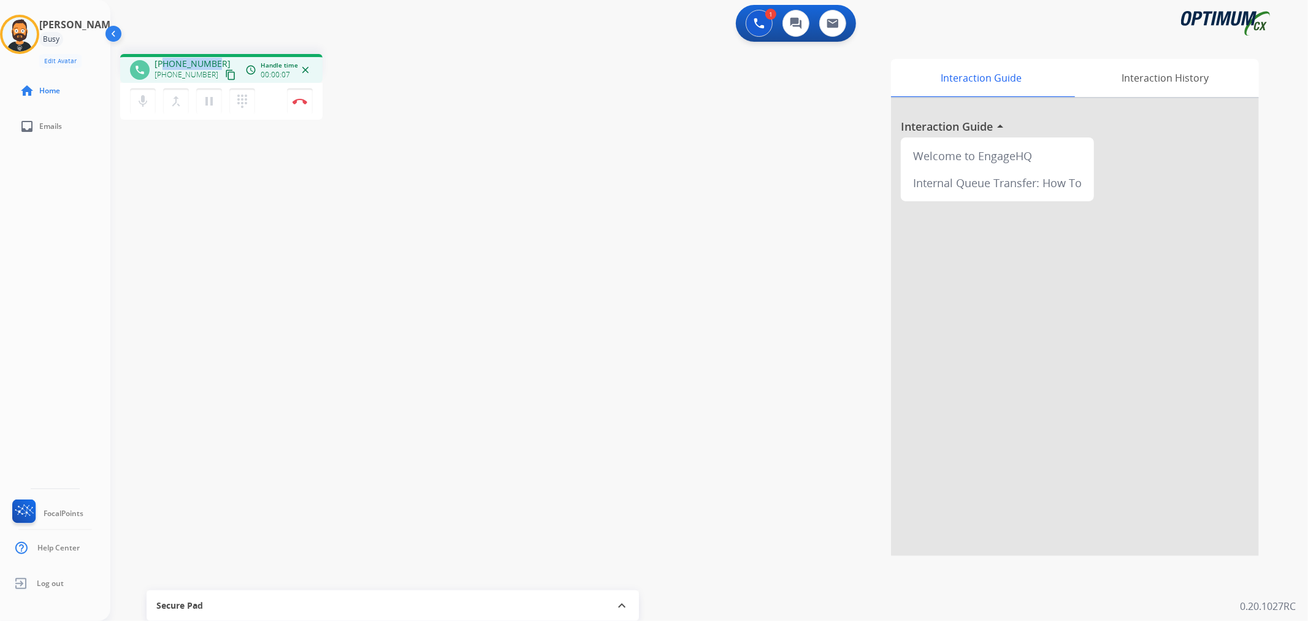
drag, startPoint x: 218, startPoint y: 59, endPoint x: 164, endPoint y: 59, distance: 53.3
click at [164, 59] on div "[PHONE_NUMBER] [PHONE_NUMBER] content_copy" at bounding box center [196, 70] width 83 height 25
click at [300, 101] on img at bounding box center [299, 101] width 15 height 6
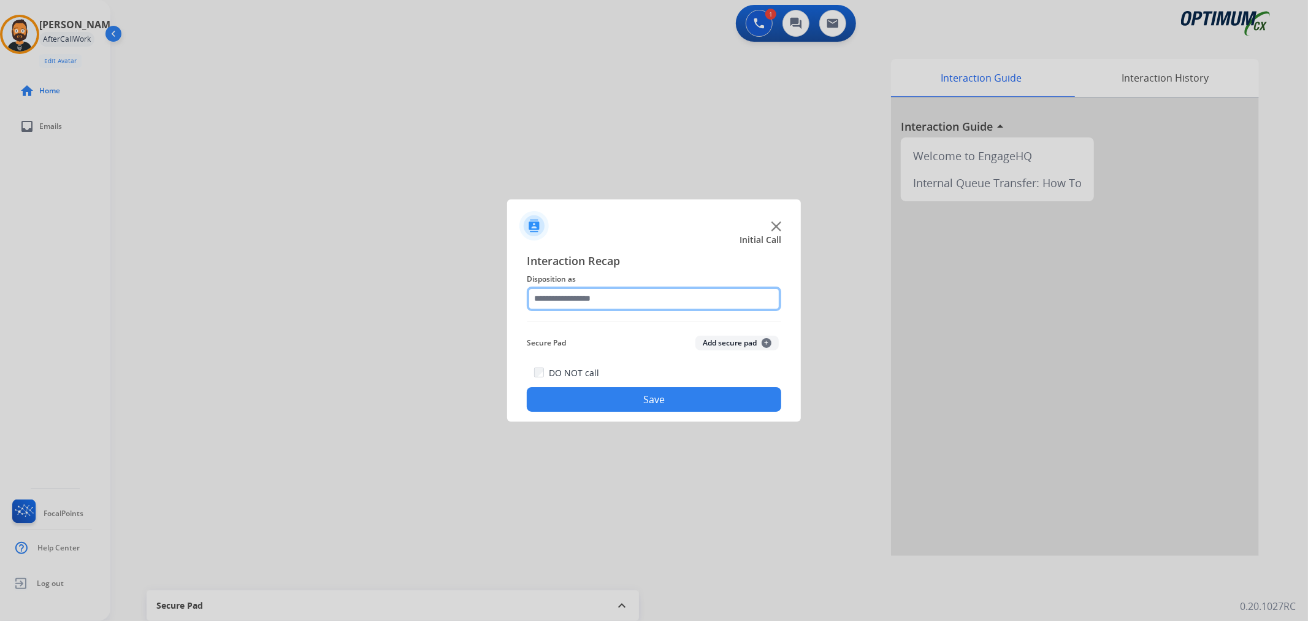
click at [578, 303] on input "text" at bounding box center [654, 298] width 254 height 25
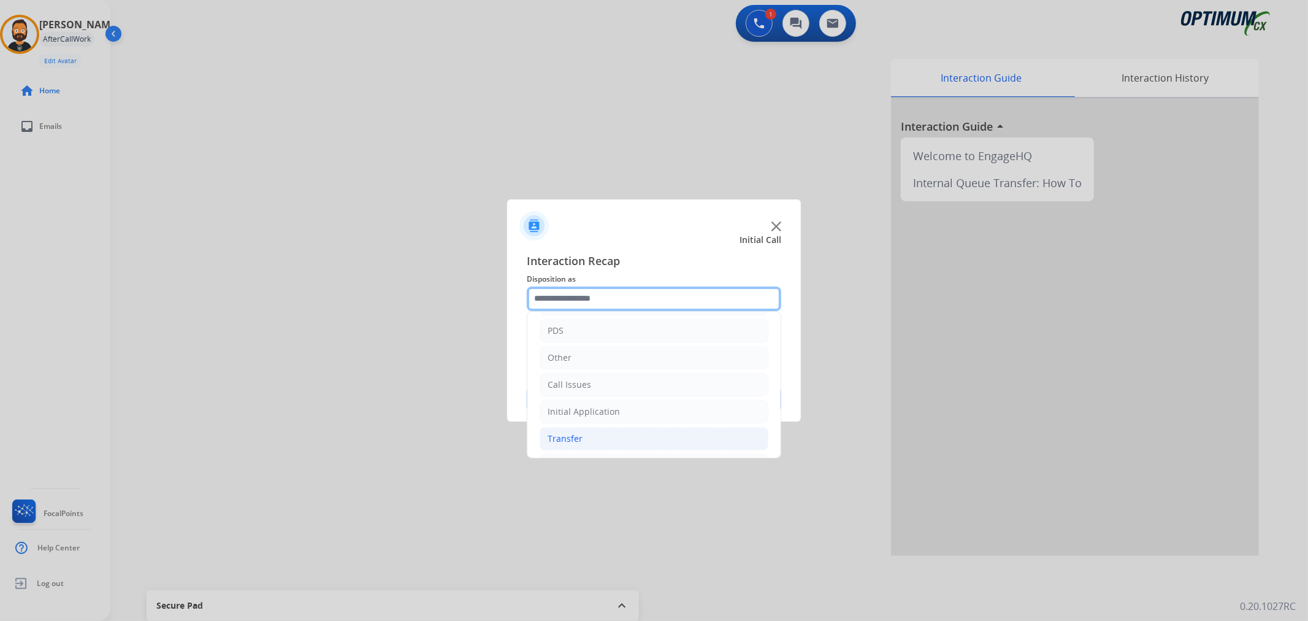
scroll to position [84, 0]
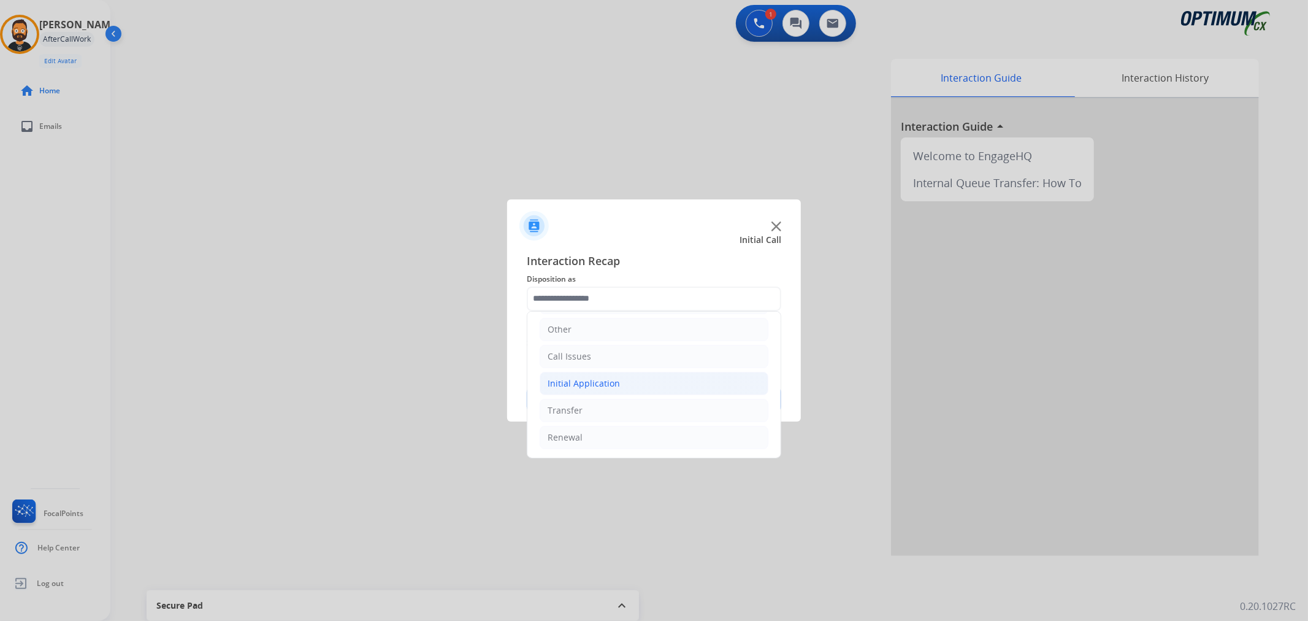
click at [617, 379] on li "Initial Application" at bounding box center [654, 383] width 229 height 23
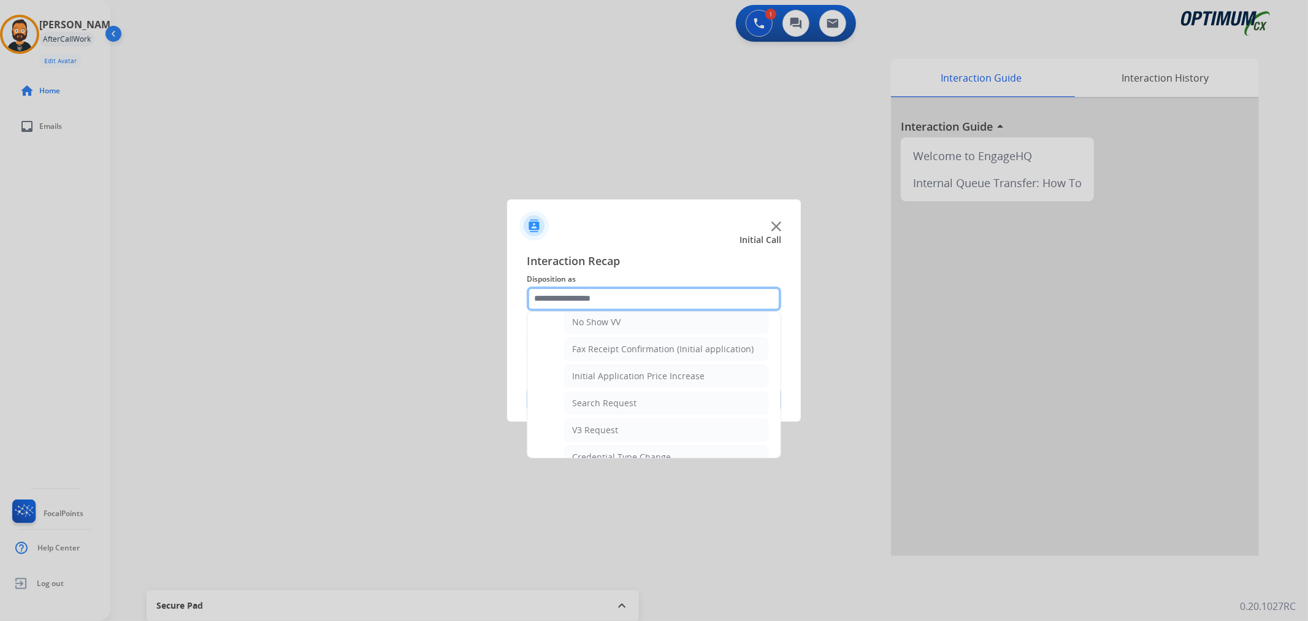
scroll to position [652, 0]
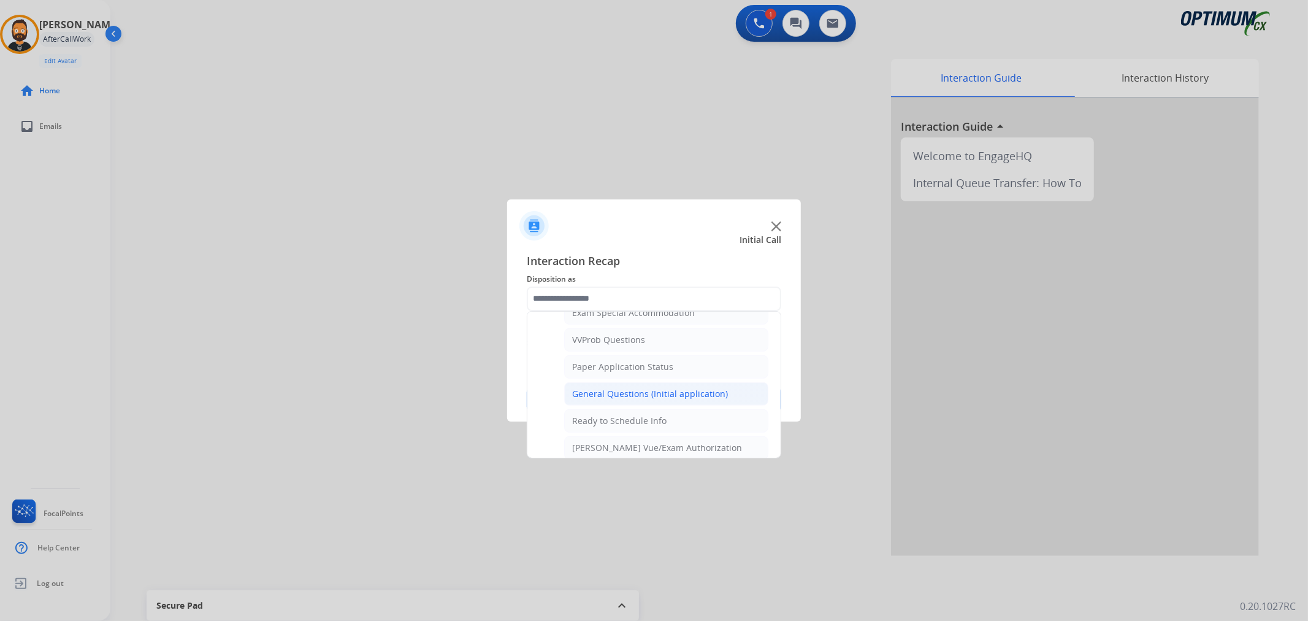
click at [644, 405] on li "General Questions (Initial application)" at bounding box center [666, 393] width 204 height 23
type input "**********"
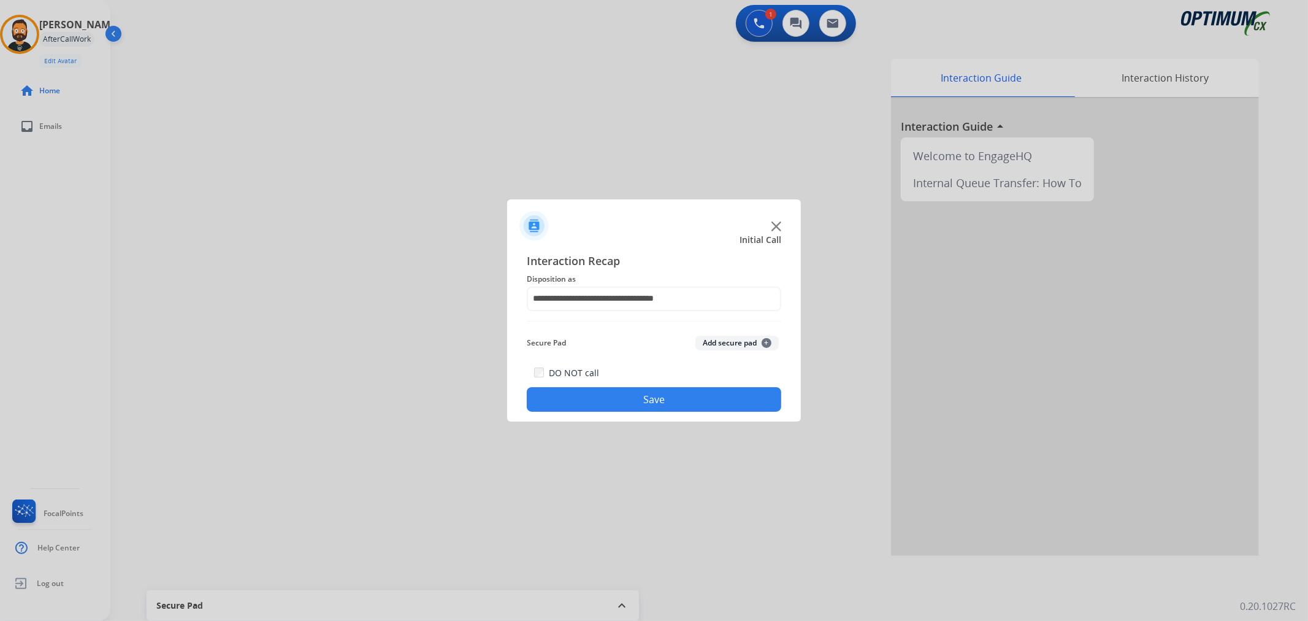
click at [644, 405] on button "Save" at bounding box center [654, 399] width 254 height 25
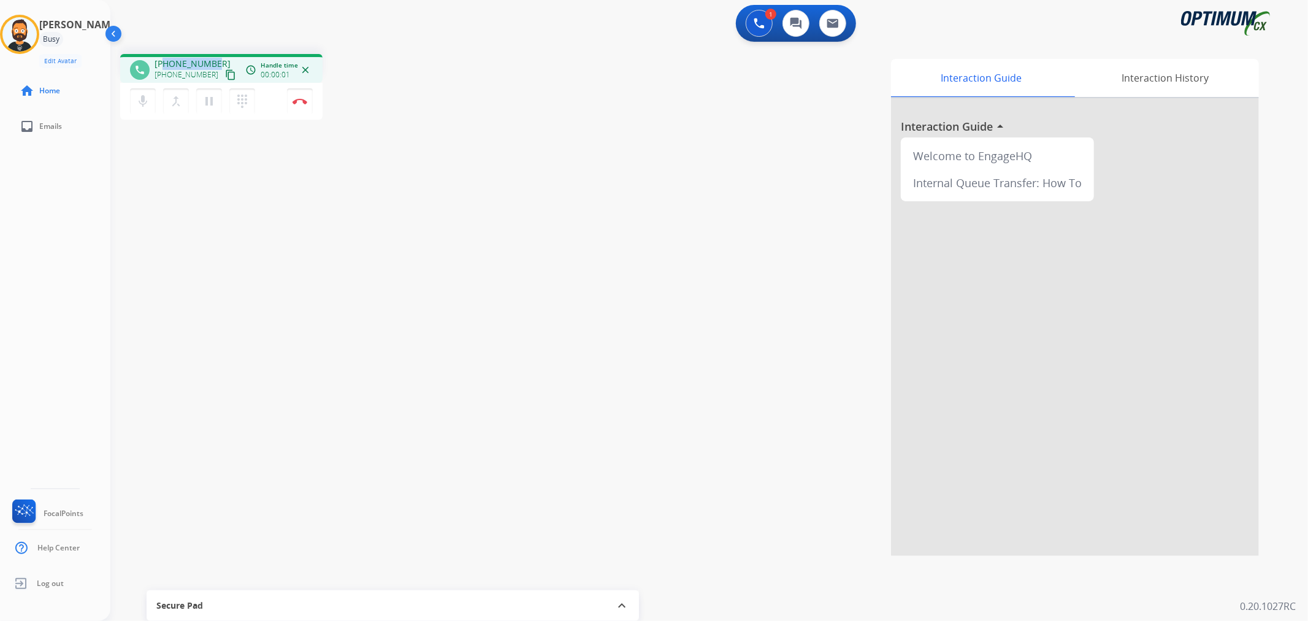
drag, startPoint x: 212, startPoint y: 62, endPoint x: 163, endPoint y: 55, distance: 49.5
click at [163, 55] on div "phone [PHONE_NUMBER] [PHONE_NUMBER] content_copy access_time Call metrics Queue…" at bounding box center [221, 68] width 202 height 29
click at [298, 99] on img at bounding box center [299, 101] width 15 height 6
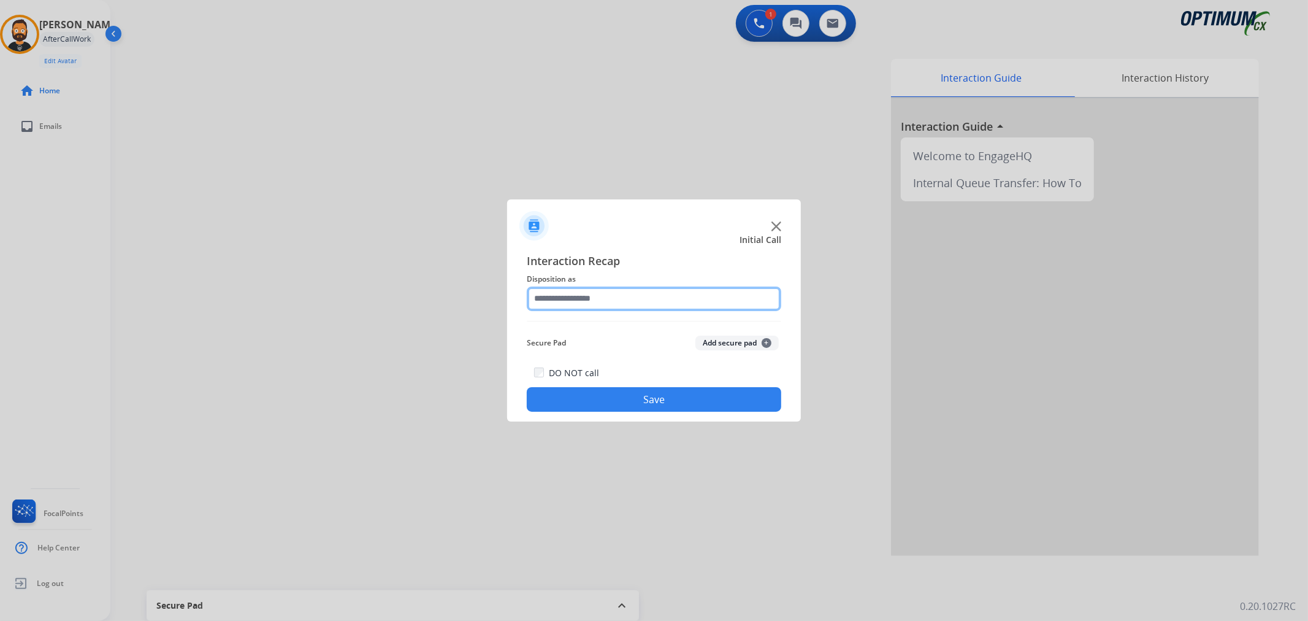
click at [626, 303] on input "text" at bounding box center [654, 298] width 254 height 25
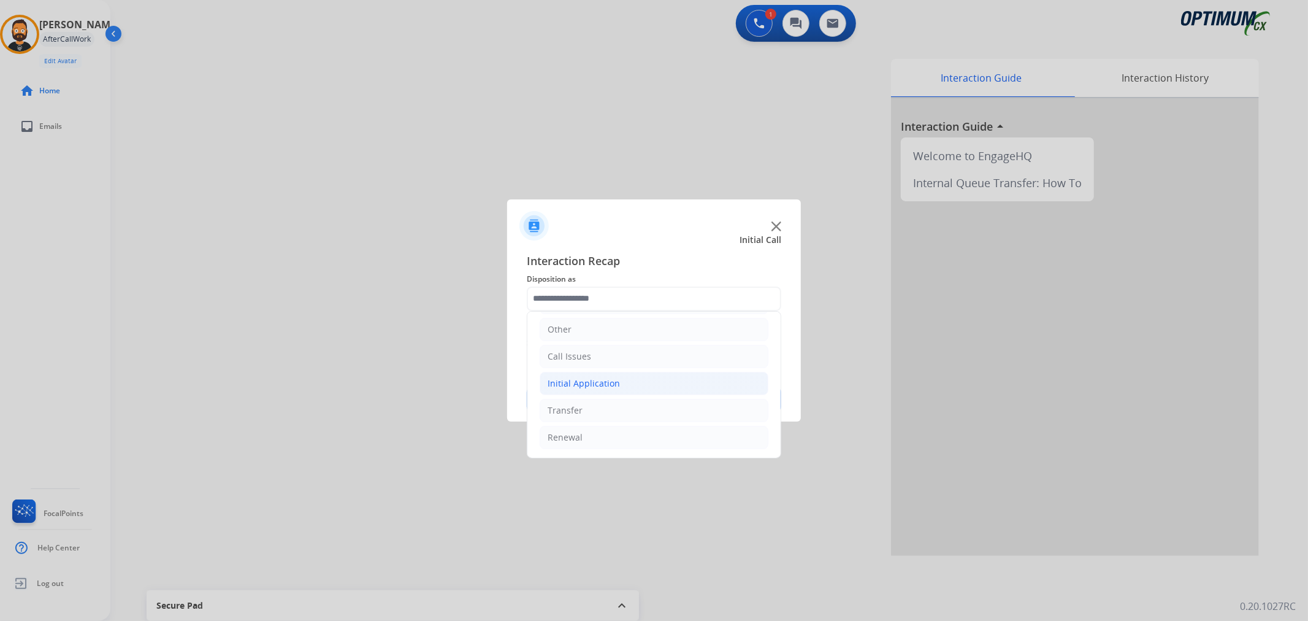
click at [611, 382] on div "Initial Application" at bounding box center [584, 383] width 72 height 12
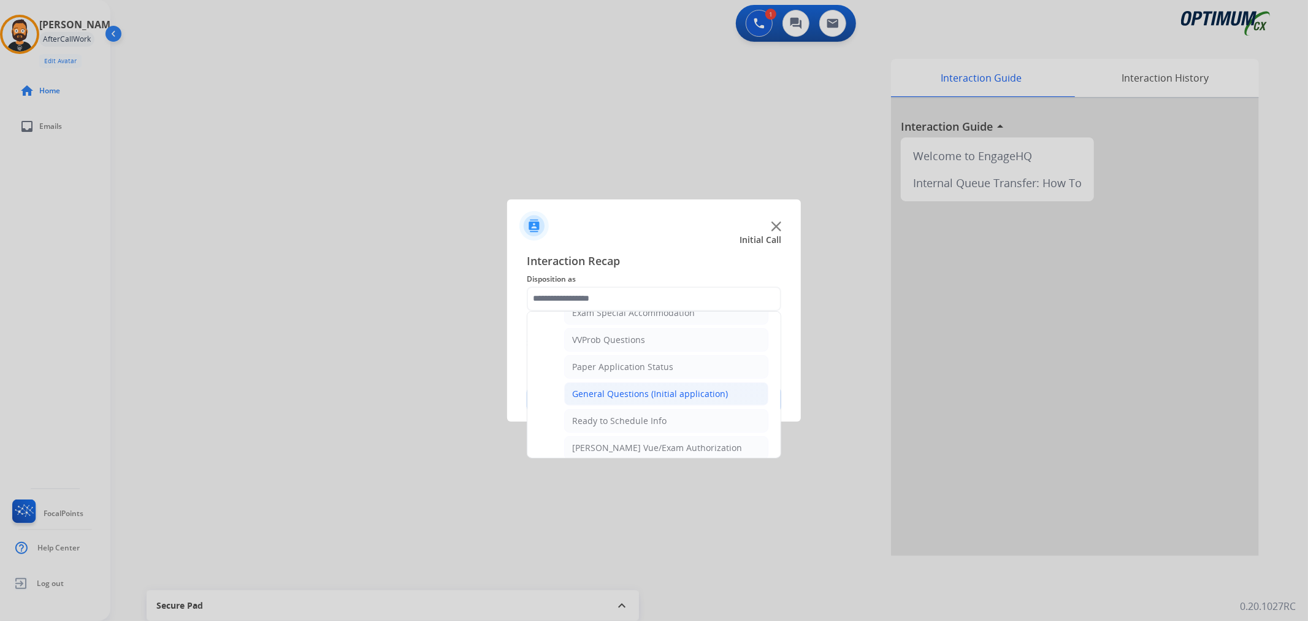
click at [627, 396] on div "General Questions (Initial application)" at bounding box center [650, 394] width 156 height 12
type input "**********"
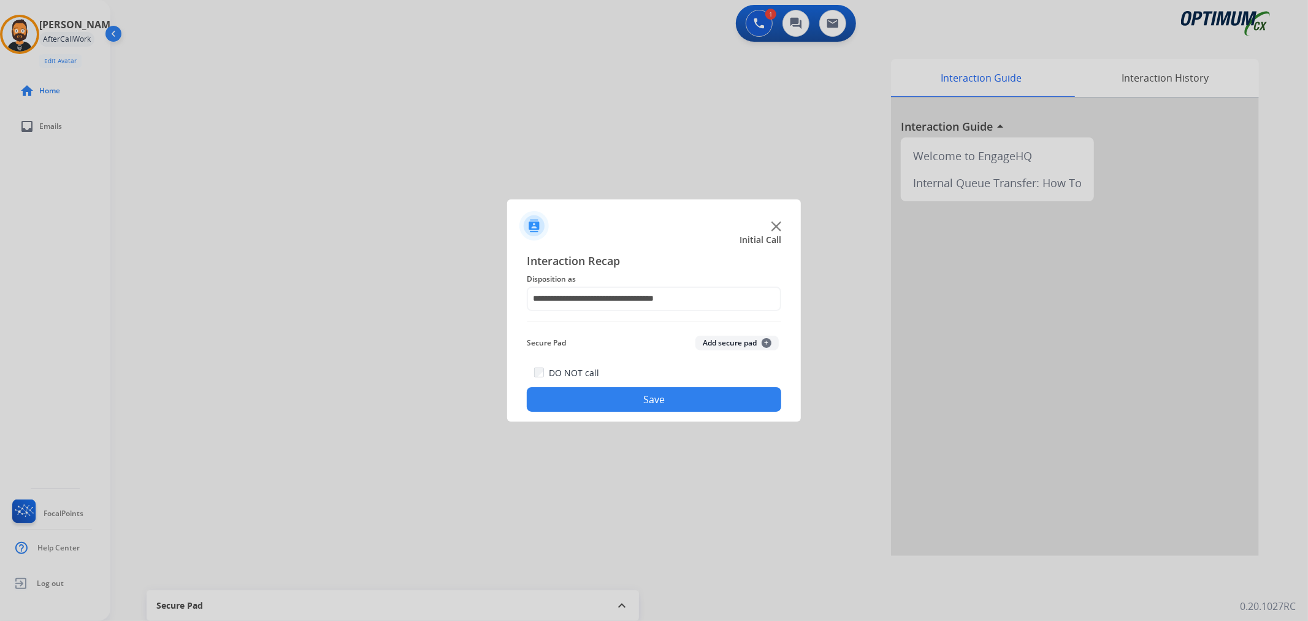
click at [627, 396] on button "Save" at bounding box center [654, 399] width 254 height 25
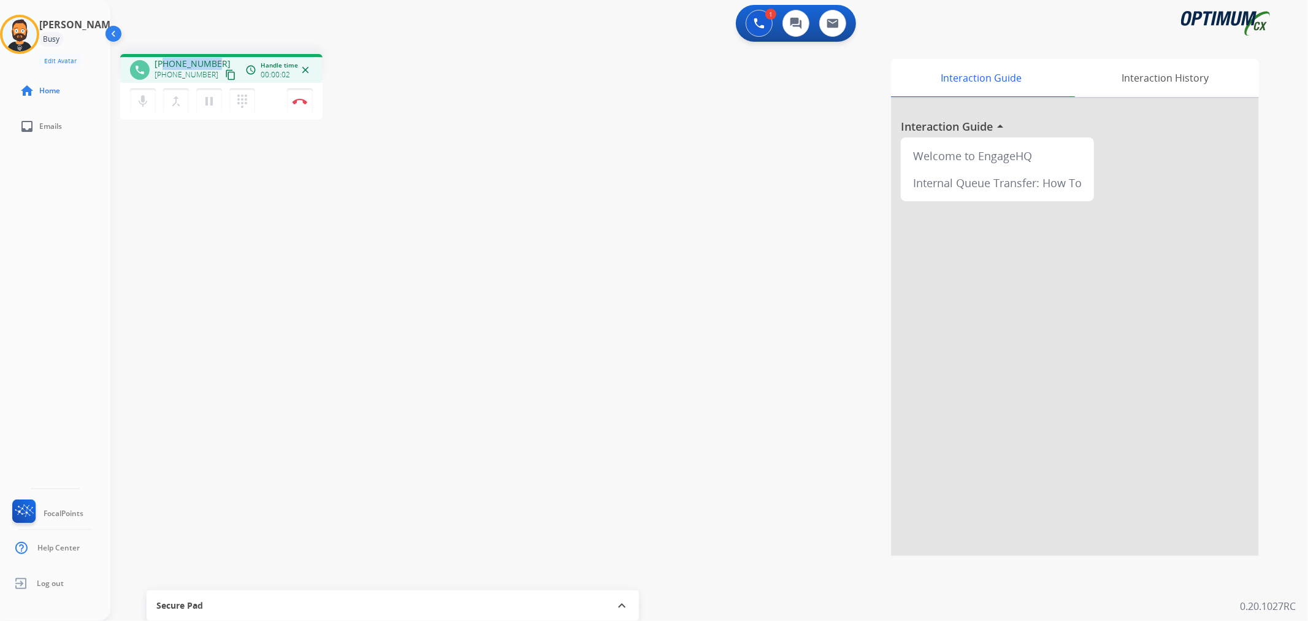
drag, startPoint x: 212, startPoint y: 58, endPoint x: 163, endPoint y: 63, distance: 49.3
click at [163, 63] on div "[PHONE_NUMBER] [PHONE_NUMBER] content_copy" at bounding box center [196, 70] width 83 height 25
click at [299, 104] on button "Disconnect" at bounding box center [300, 101] width 26 height 26
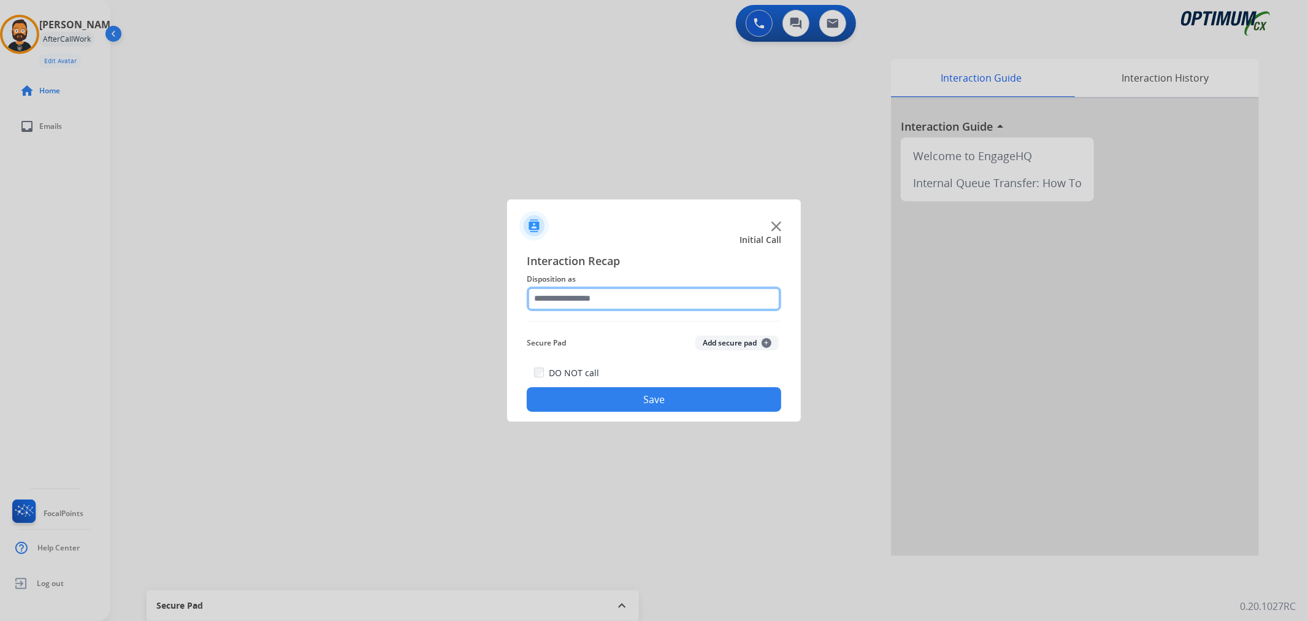
click at [573, 300] on input "text" at bounding box center [654, 298] width 254 height 25
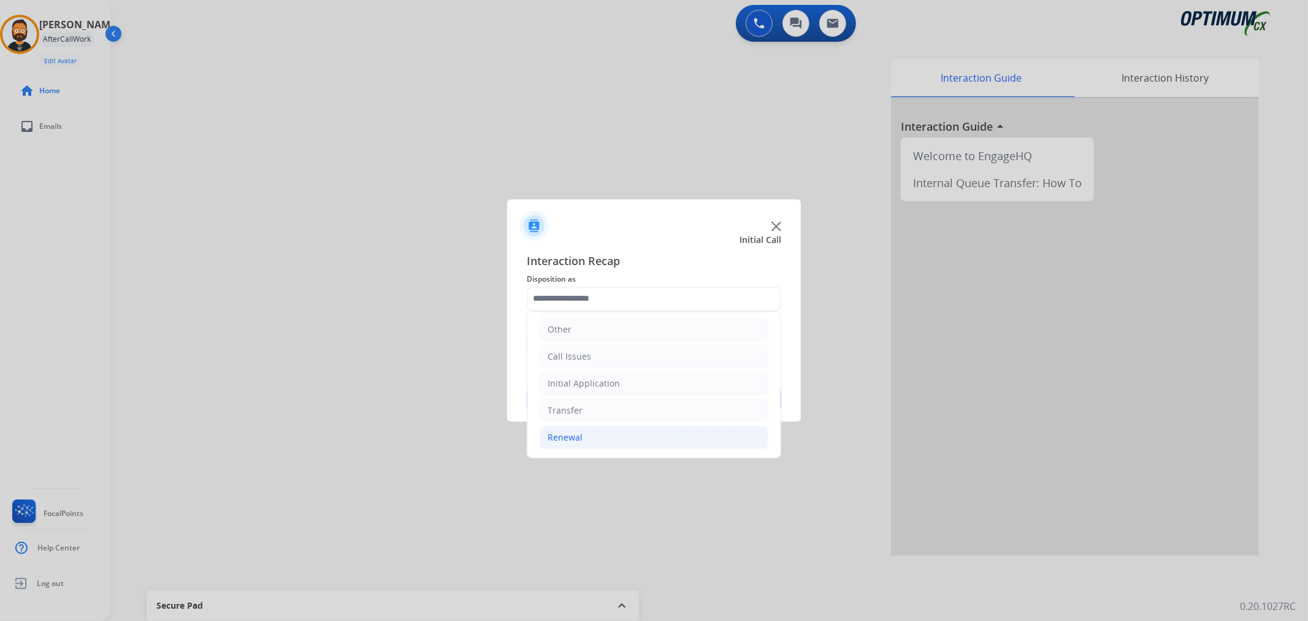
click at [590, 440] on li "Renewal" at bounding box center [654, 437] width 229 height 23
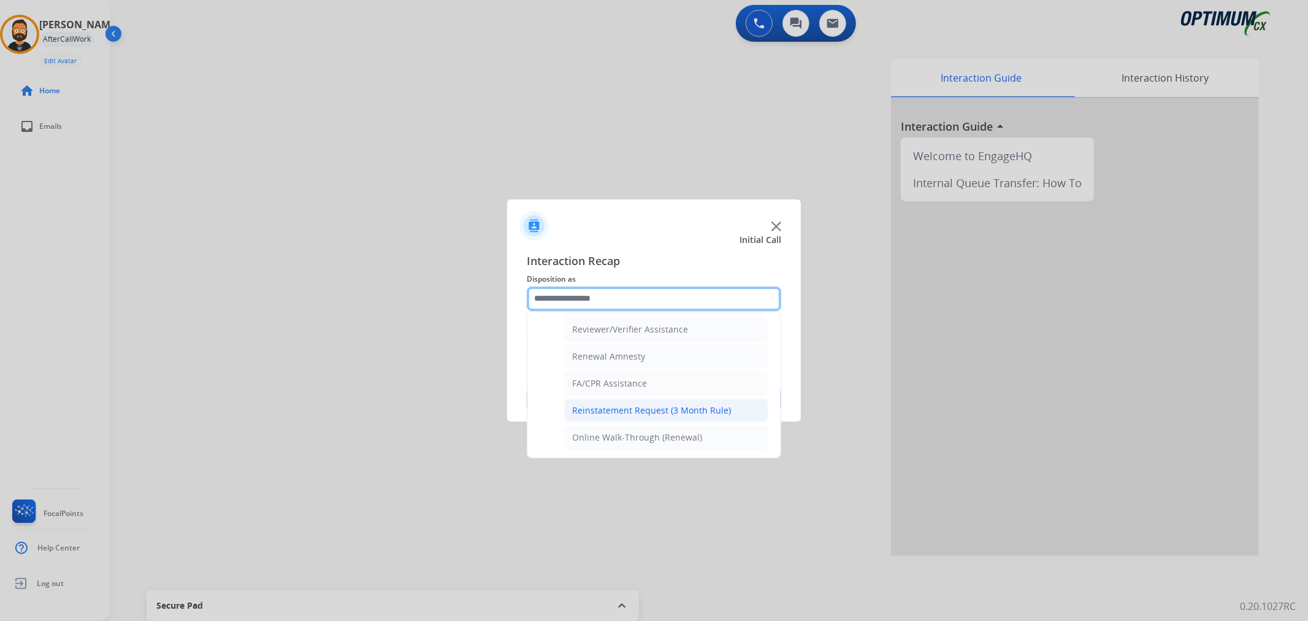
scroll to position [362, 0]
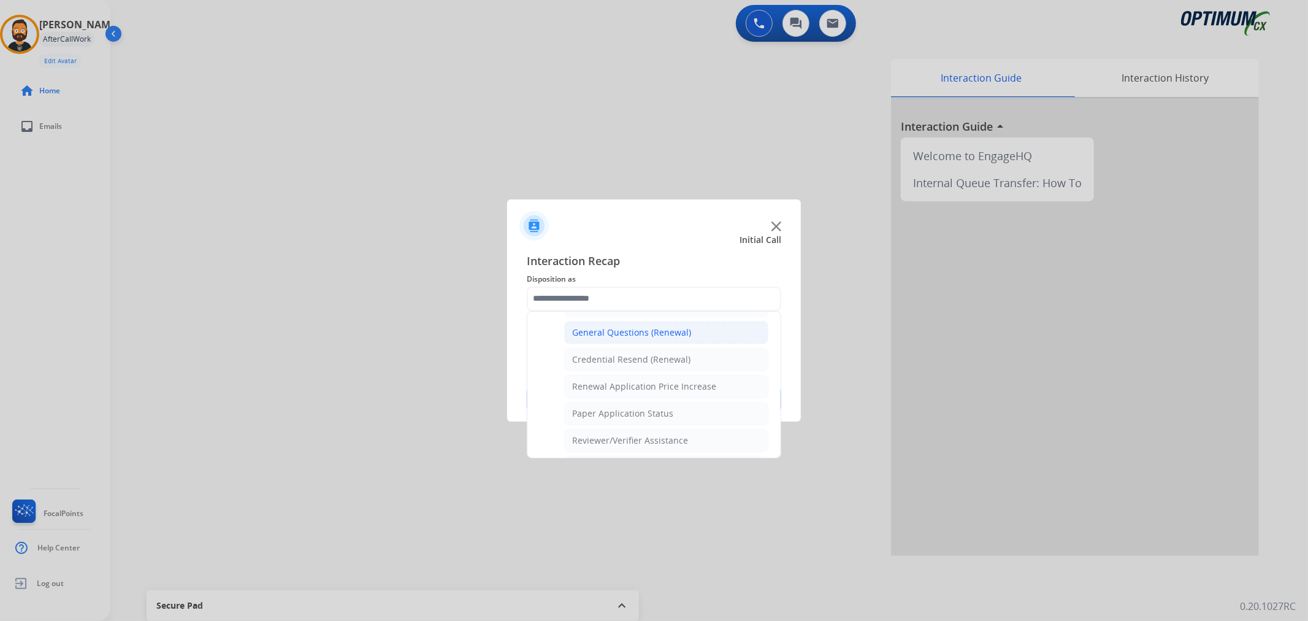
click at [617, 341] on li "General Questions (Renewal)" at bounding box center [666, 332] width 204 height 23
type input "**********"
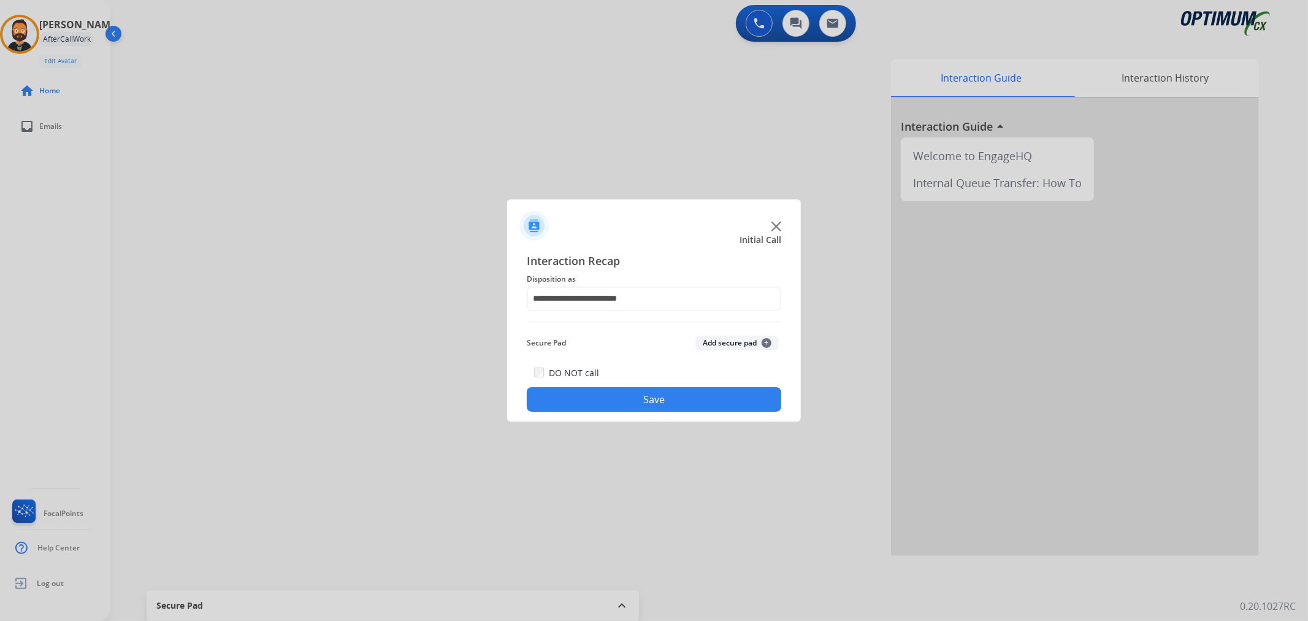
click at [601, 388] on button "Save" at bounding box center [654, 399] width 254 height 25
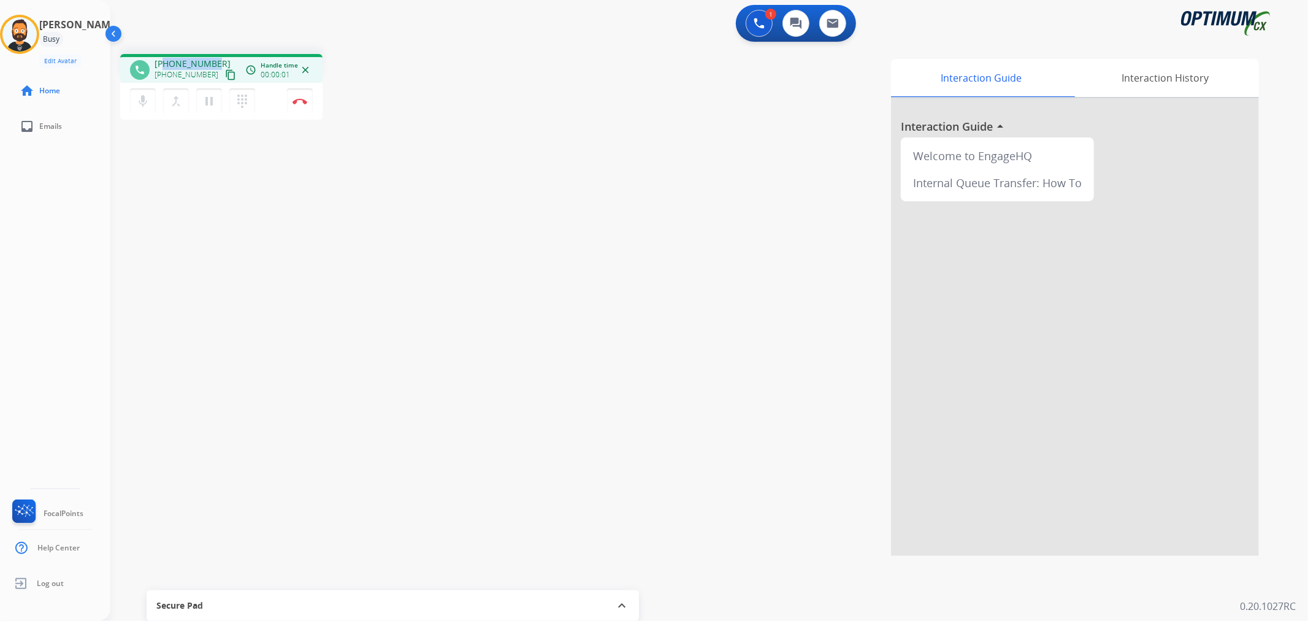
drag, startPoint x: 213, startPoint y: 56, endPoint x: 162, endPoint y: 57, distance: 51.5
click at [162, 58] on div "phone [PHONE_NUMBER] [PHONE_NUMBER] content_copy access_time Call metrics Queue…" at bounding box center [221, 68] width 202 height 29
click at [299, 94] on button "Disconnect" at bounding box center [300, 101] width 26 height 26
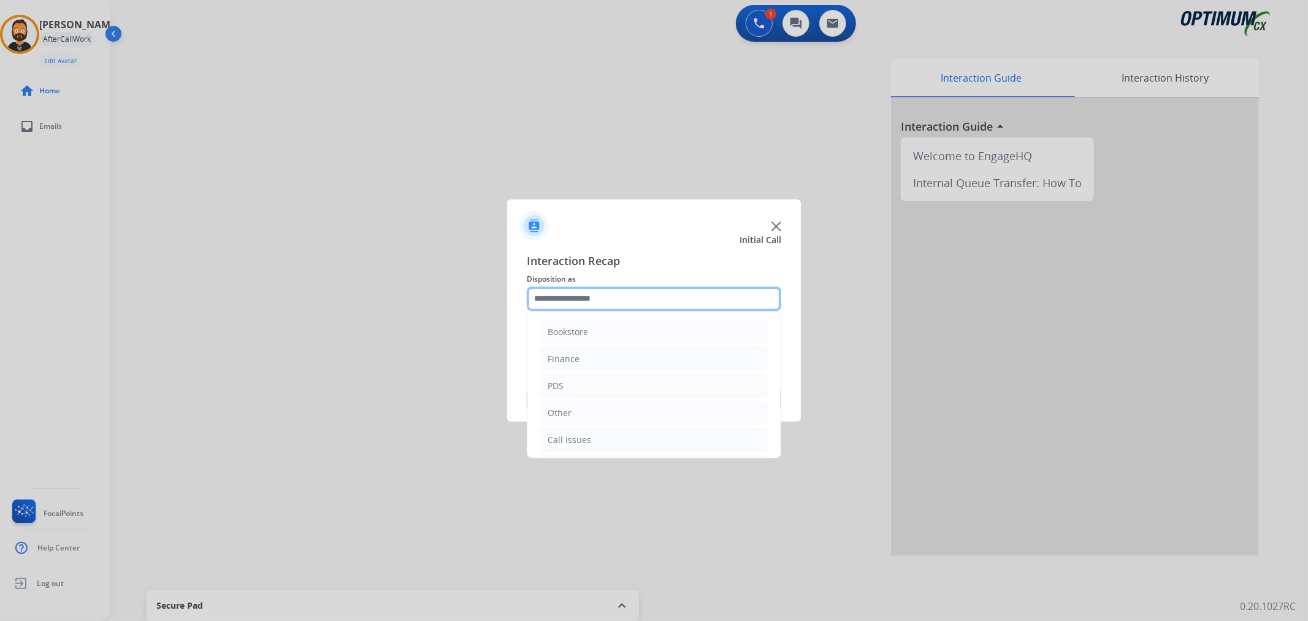
click at [540, 296] on input "text" at bounding box center [654, 298] width 254 height 25
click at [605, 384] on div "Initial Application" at bounding box center [584, 383] width 72 height 12
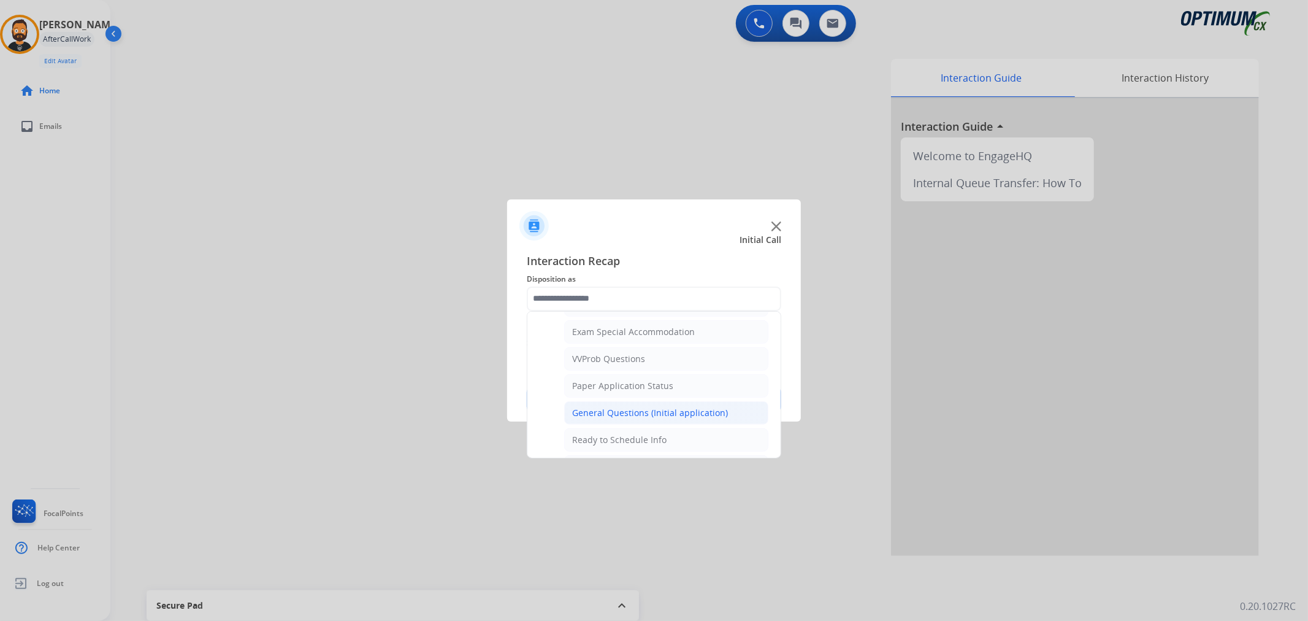
click at [627, 413] on div "General Questions (Initial application)" at bounding box center [650, 413] width 156 height 12
type input "**********"
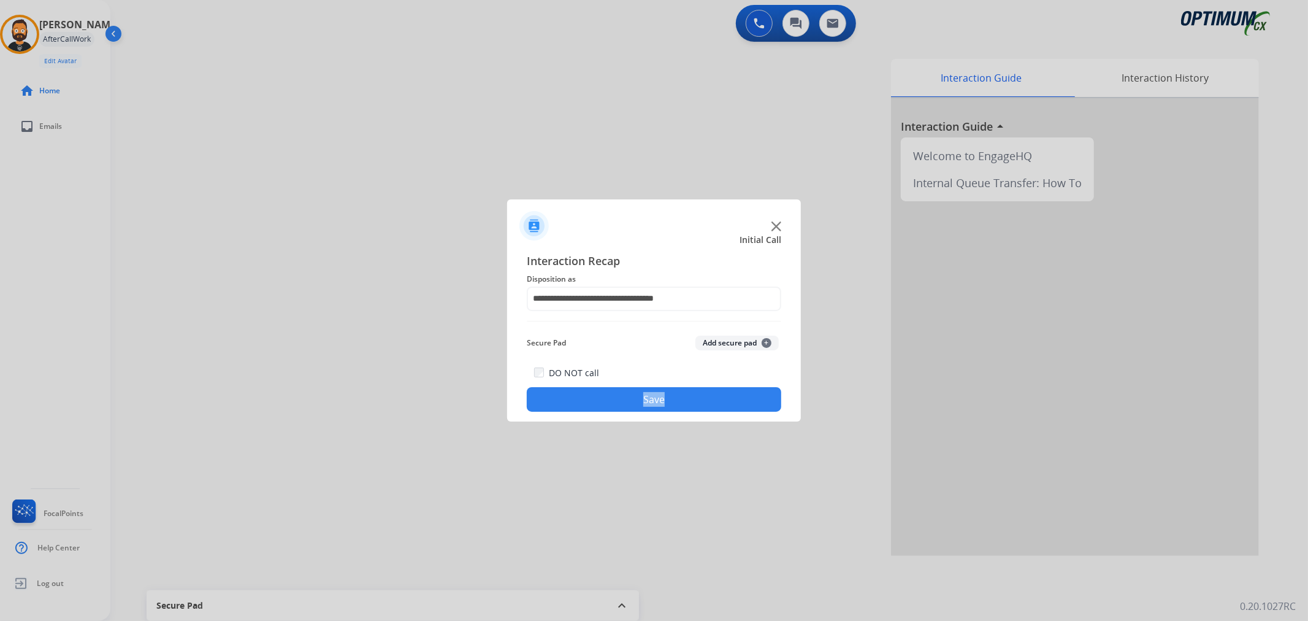
click at [627, 413] on div "**********" at bounding box center [654, 332] width 294 height 180
click at [632, 400] on button "Save" at bounding box center [654, 399] width 254 height 25
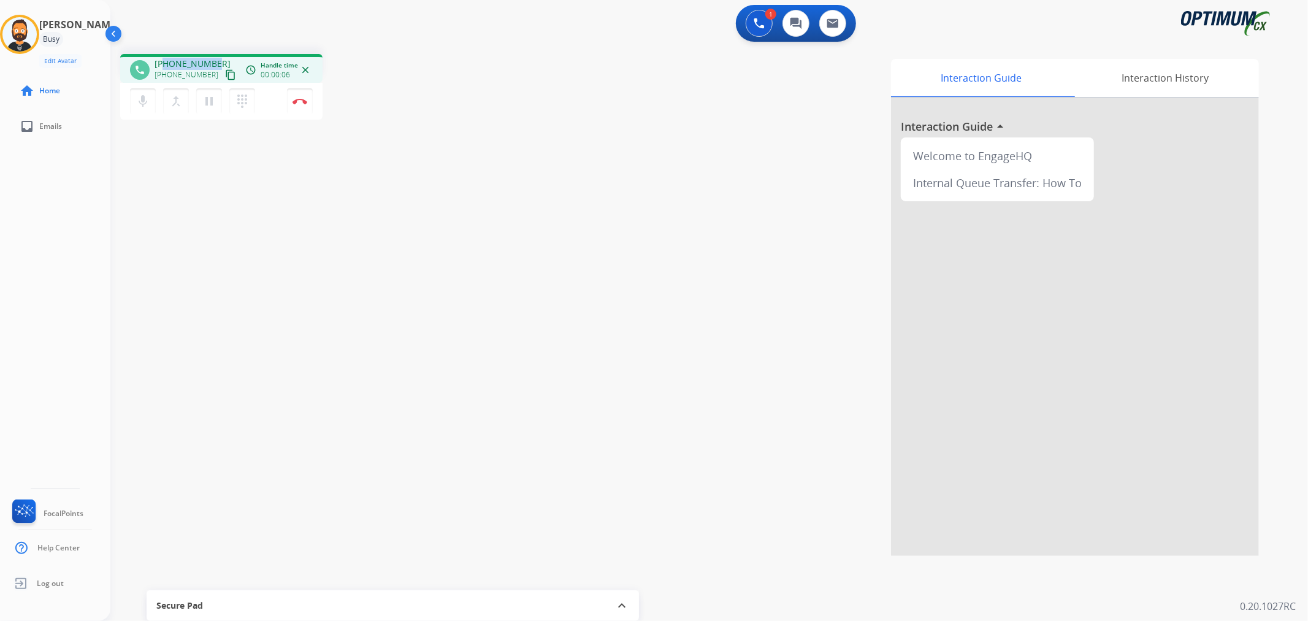
drag, startPoint x: 215, startPoint y: 59, endPoint x: 162, endPoint y: 58, distance: 52.7
click at [162, 58] on div "[PHONE_NUMBER] [PHONE_NUMBER] content_copy" at bounding box center [196, 70] width 83 height 25
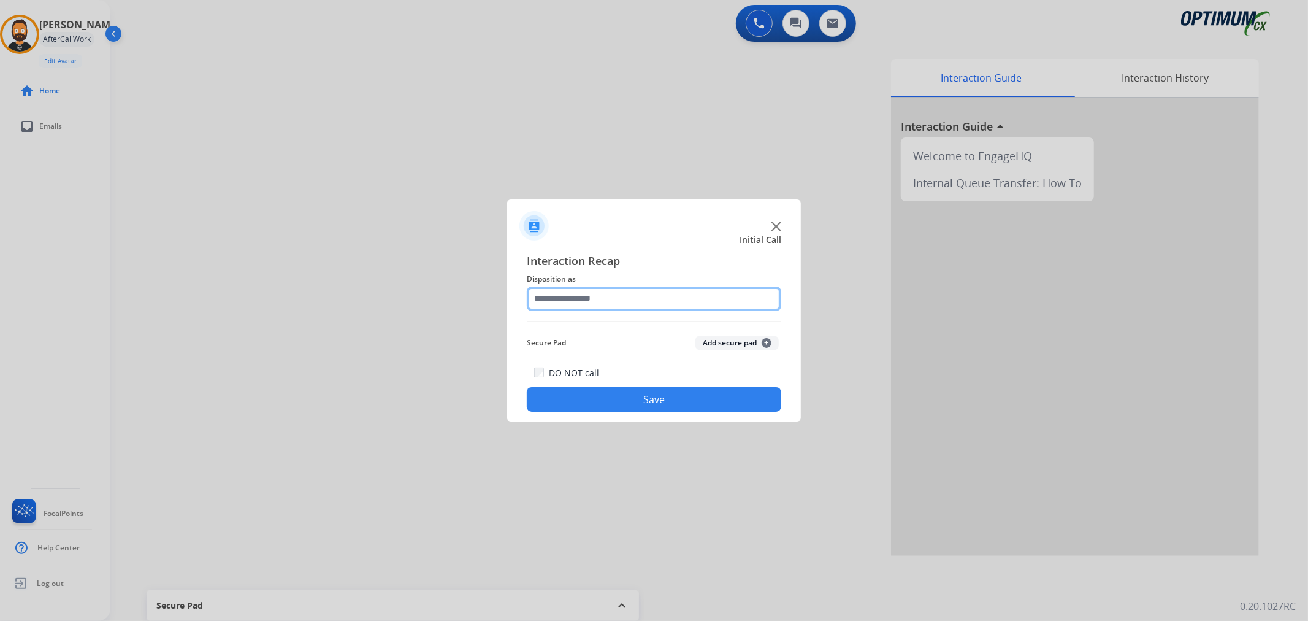
click at [633, 297] on input "text" at bounding box center [654, 298] width 254 height 25
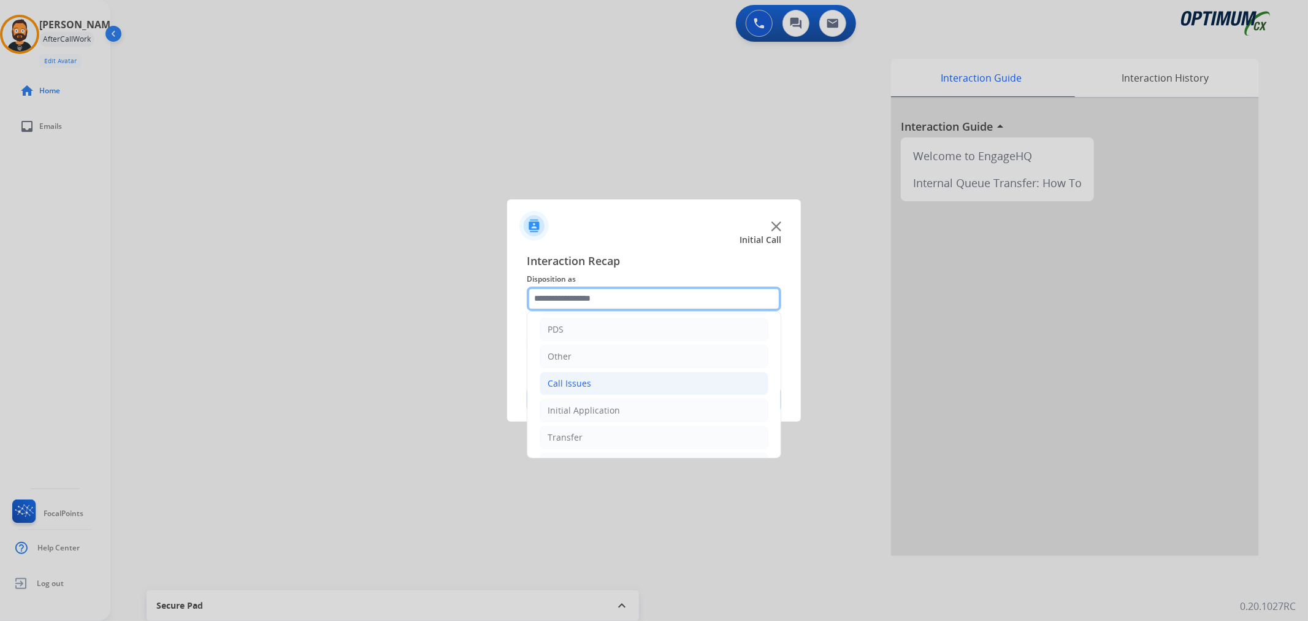
scroll to position [84, 0]
click at [612, 379] on div "Initial Application" at bounding box center [584, 383] width 72 height 12
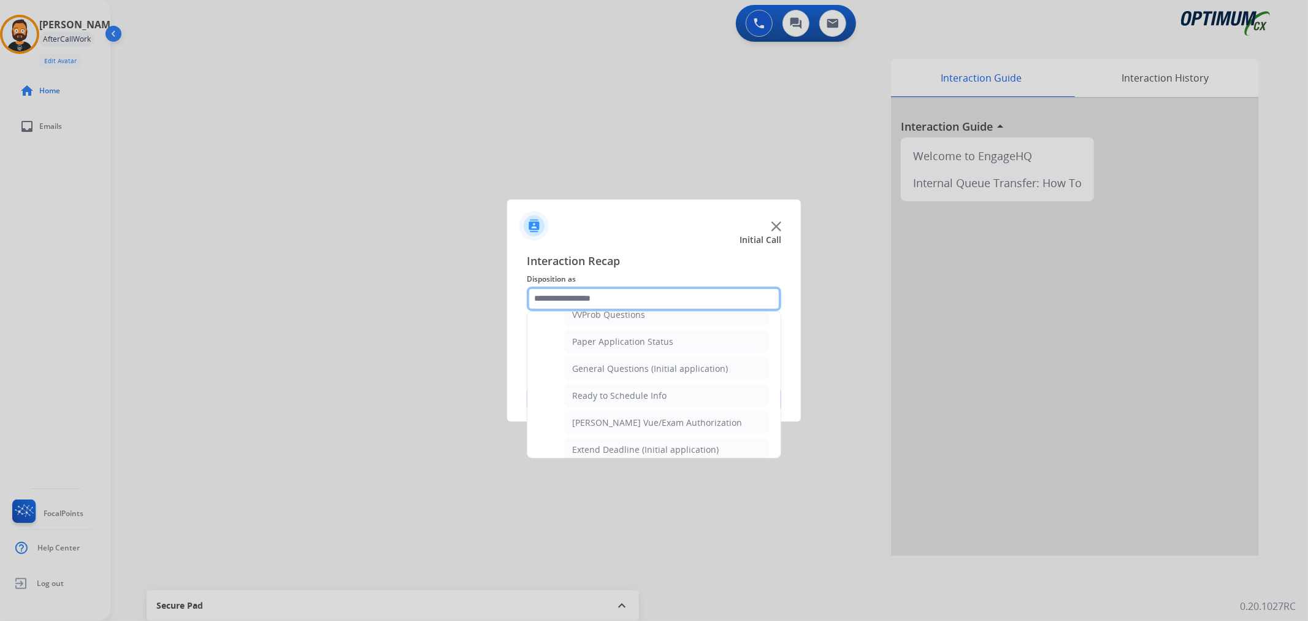
scroll to position [633, 0]
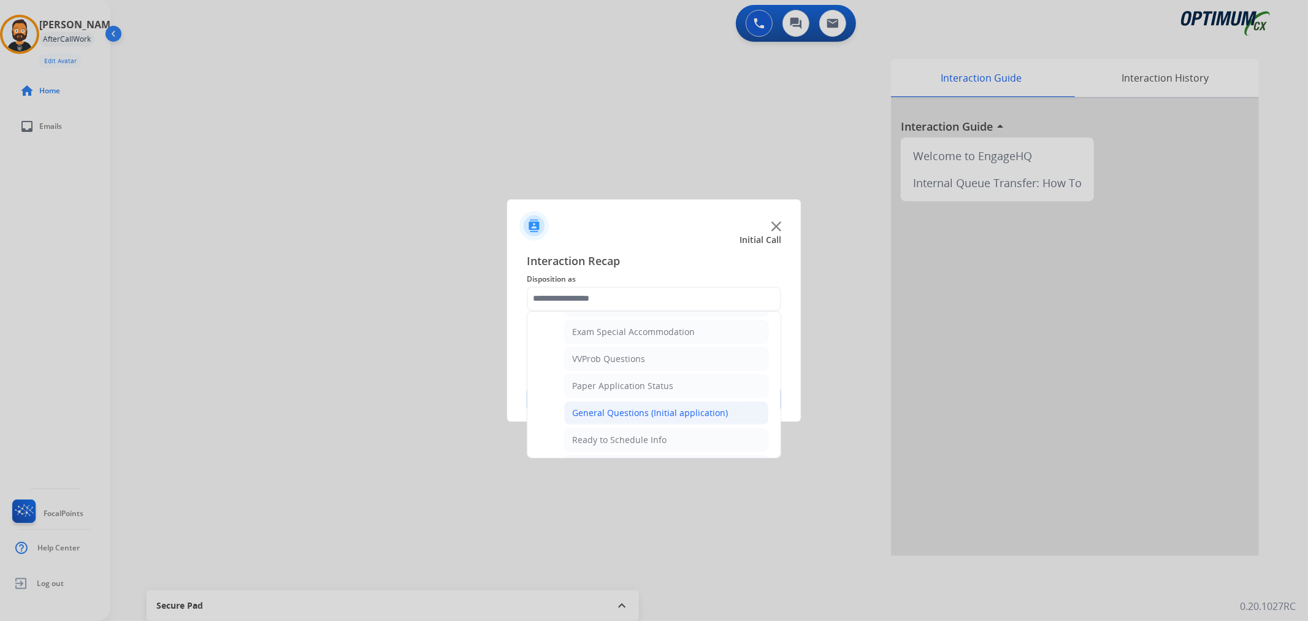
click at [630, 407] on li "General Questions (Initial application)" at bounding box center [666, 412] width 204 height 23
type input "**********"
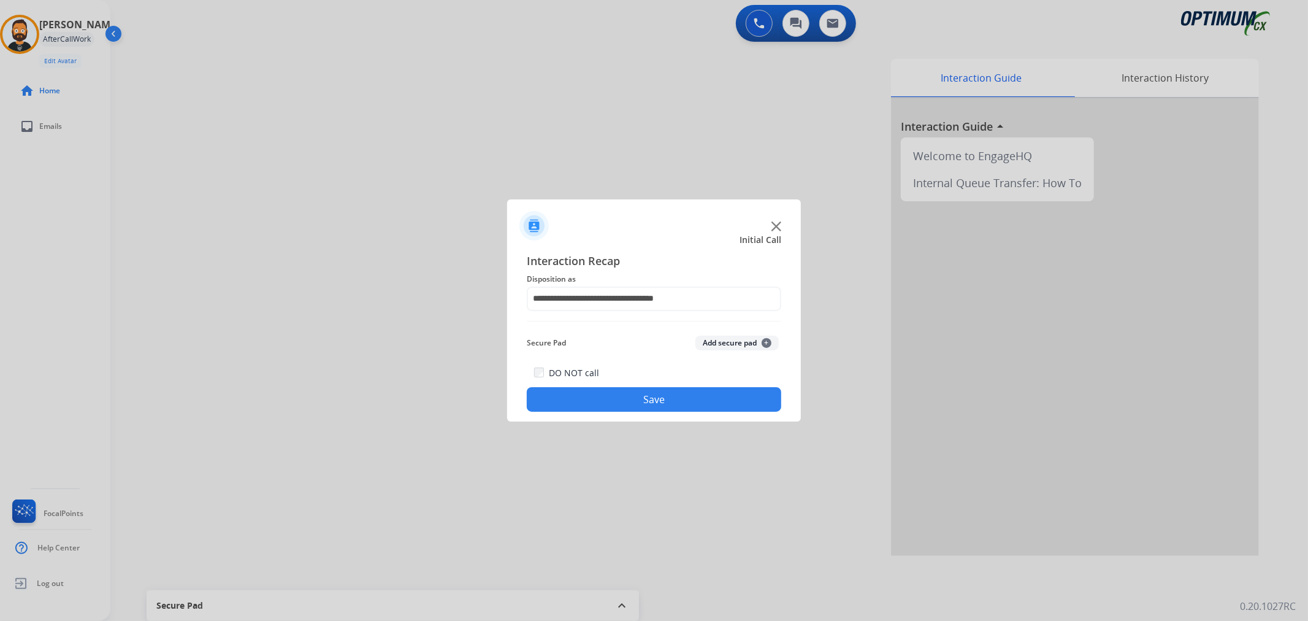
drag, startPoint x: 624, startPoint y: 388, endPoint x: 570, endPoint y: 327, distance: 81.3
click at [623, 388] on button "Save" at bounding box center [654, 399] width 254 height 25
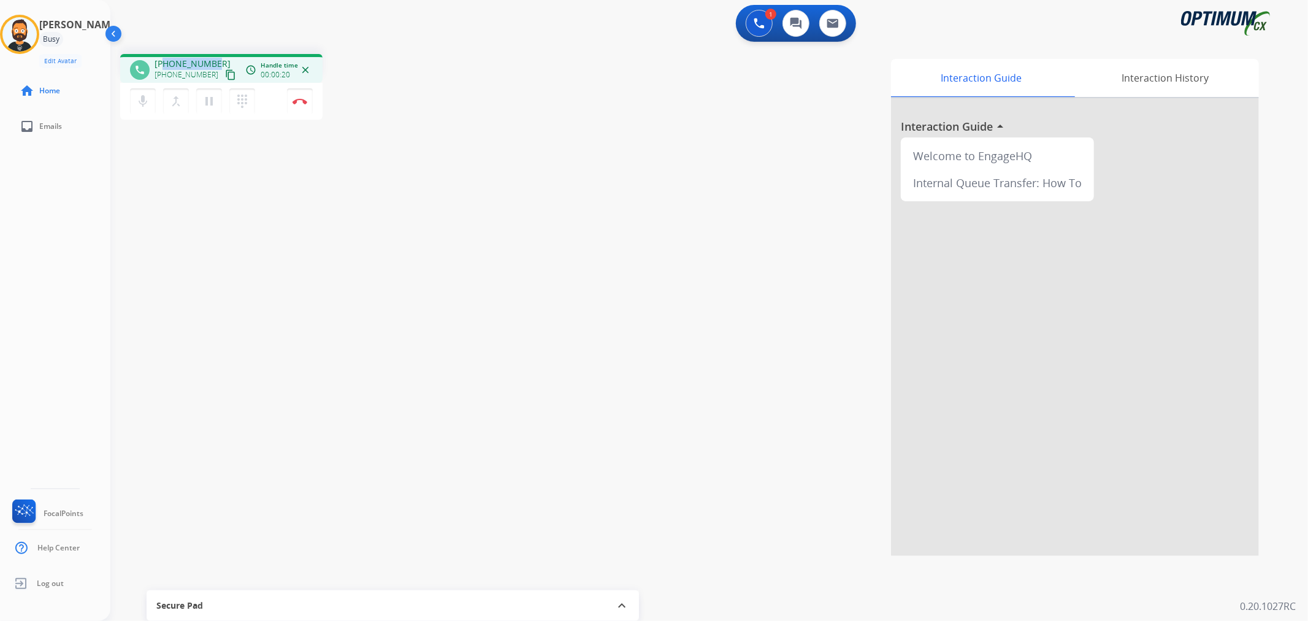
drag, startPoint x: 220, startPoint y: 58, endPoint x: 164, endPoint y: 62, distance: 55.4
click at [164, 62] on div "[PHONE_NUMBER] [PHONE_NUMBER] content_copy" at bounding box center [196, 70] width 83 height 25
click at [302, 101] on img at bounding box center [299, 101] width 15 height 6
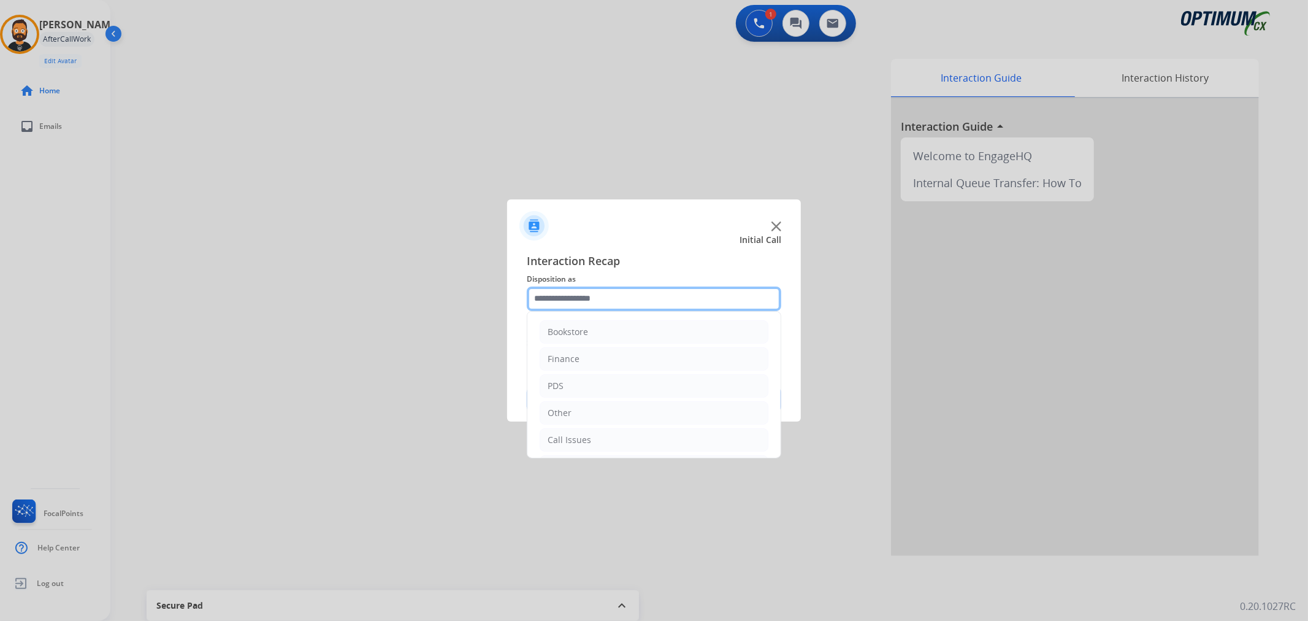
click at [602, 286] on input "text" at bounding box center [654, 298] width 254 height 25
click at [566, 323] on div "Other" at bounding box center [560, 329] width 24 height 12
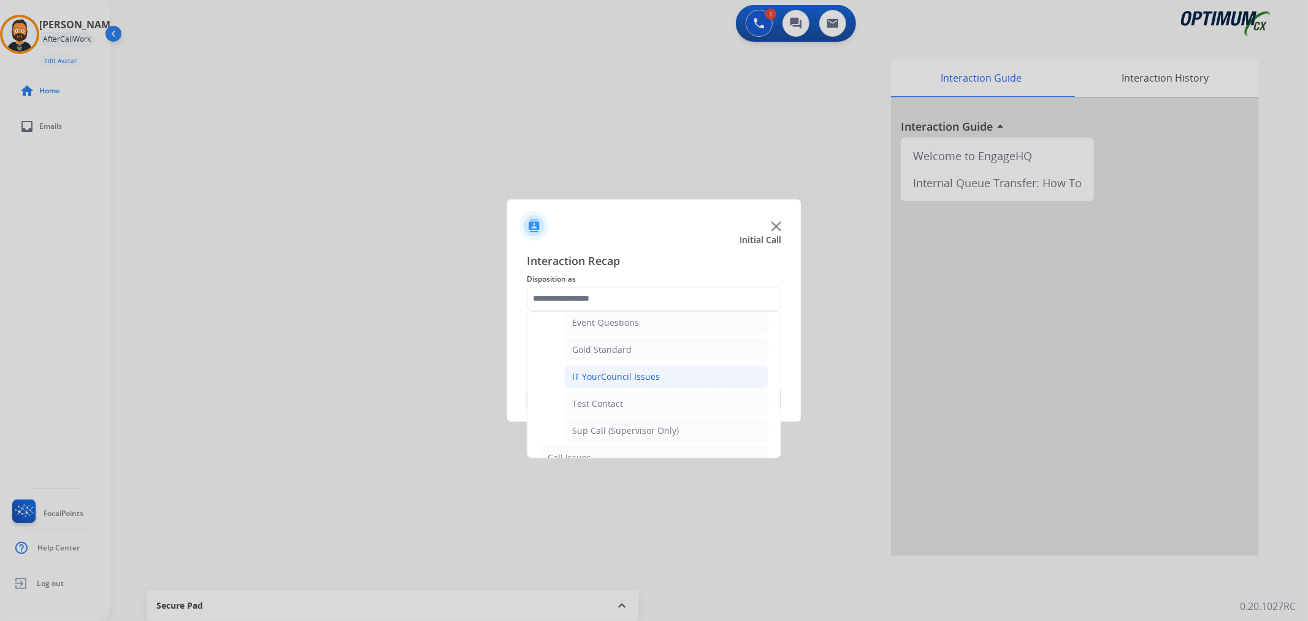
click at [640, 376] on div "IT YourCouncil Issues" at bounding box center [616, 376] width 88 height 12
type input "**********"
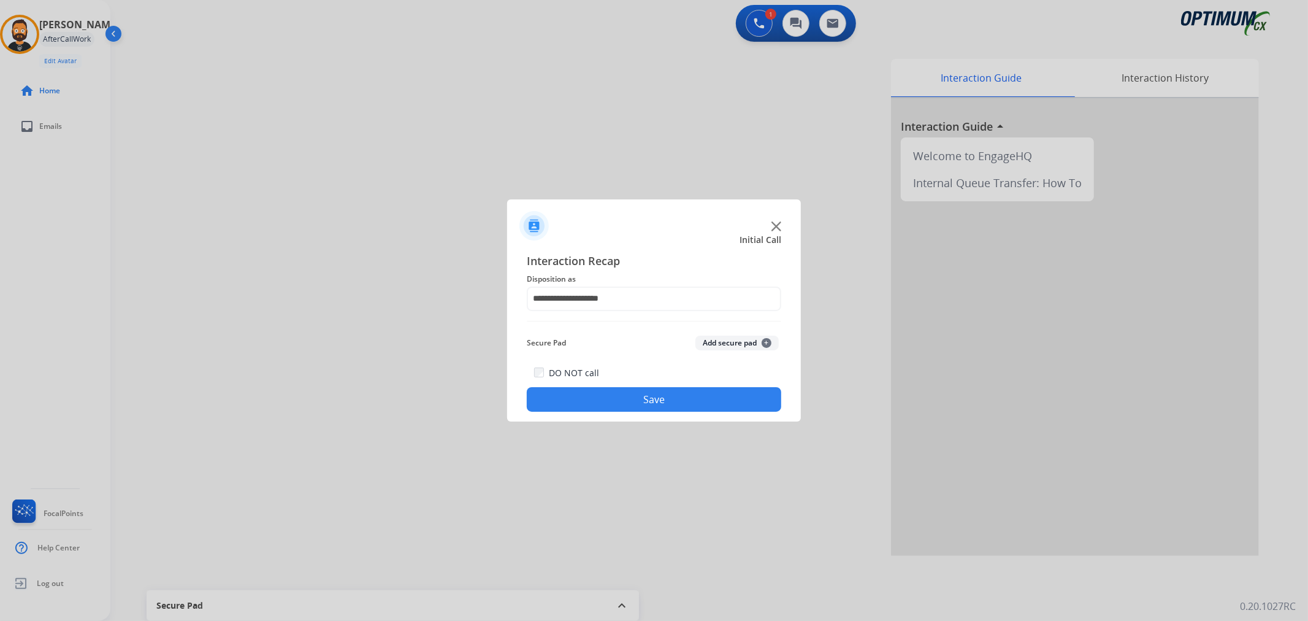
click at [644, 396] on button "Save" at bounding box center [654, 399] width 254 height 25
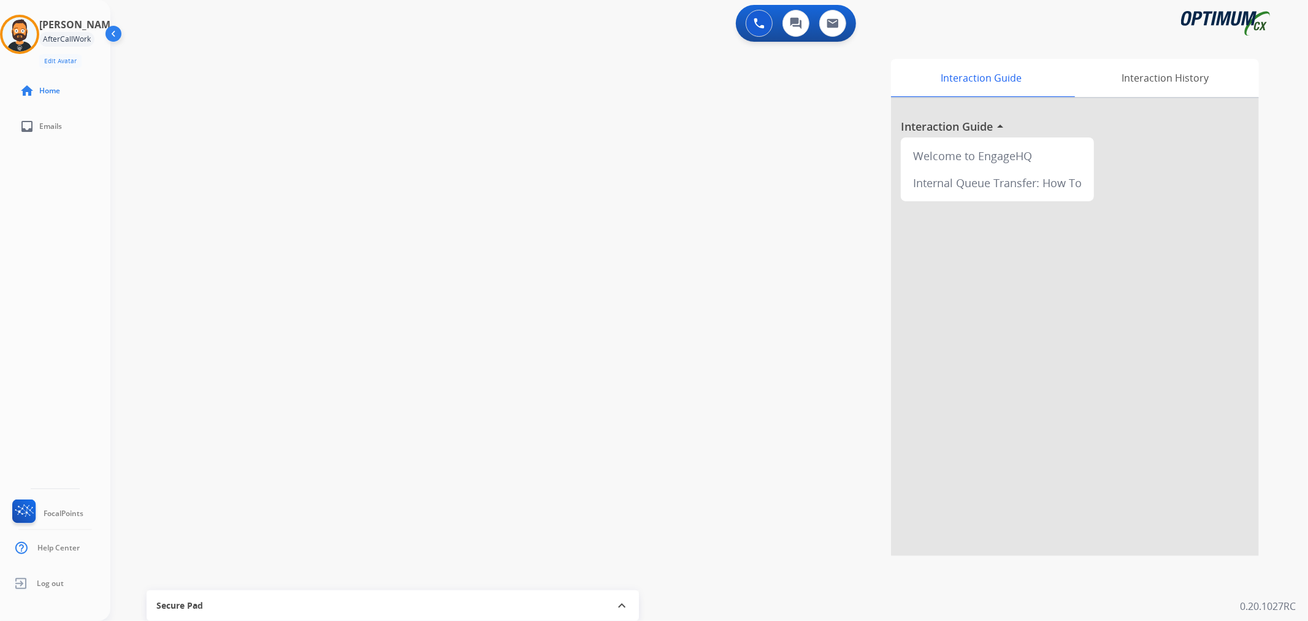
click at [39, 39] on div at bounding box center [19, 34] width 39 height 39
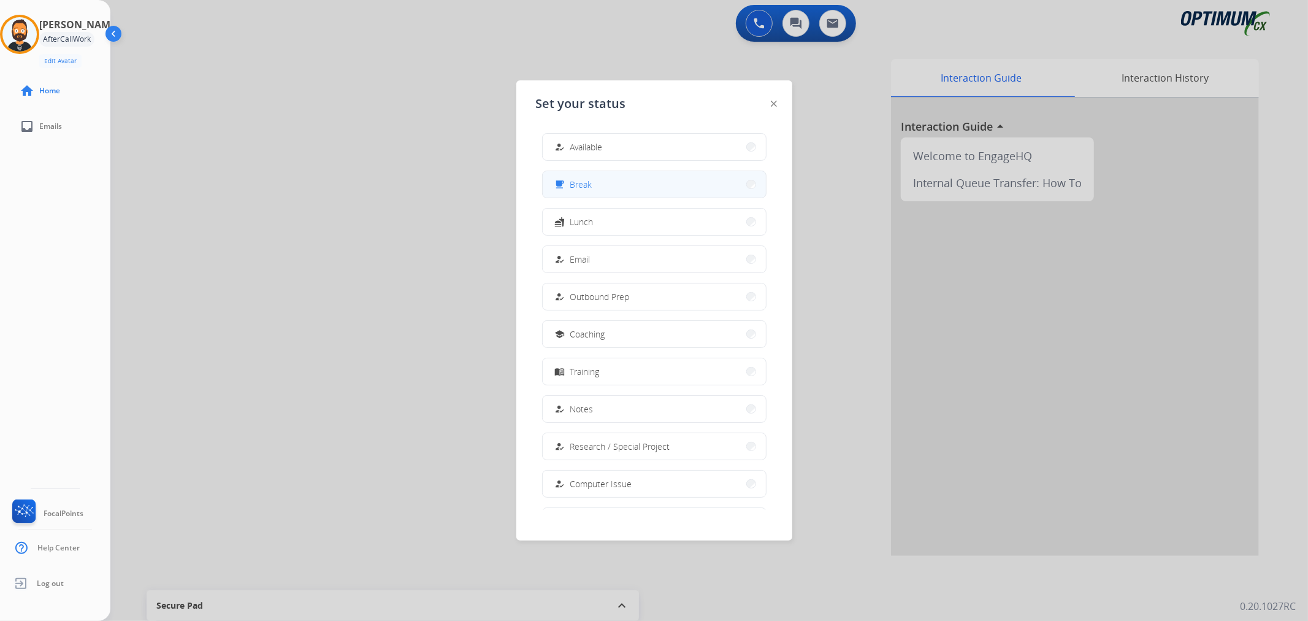
click at [579, 186] on span "Break" at bounding box center [581, 184] width 22 height 13
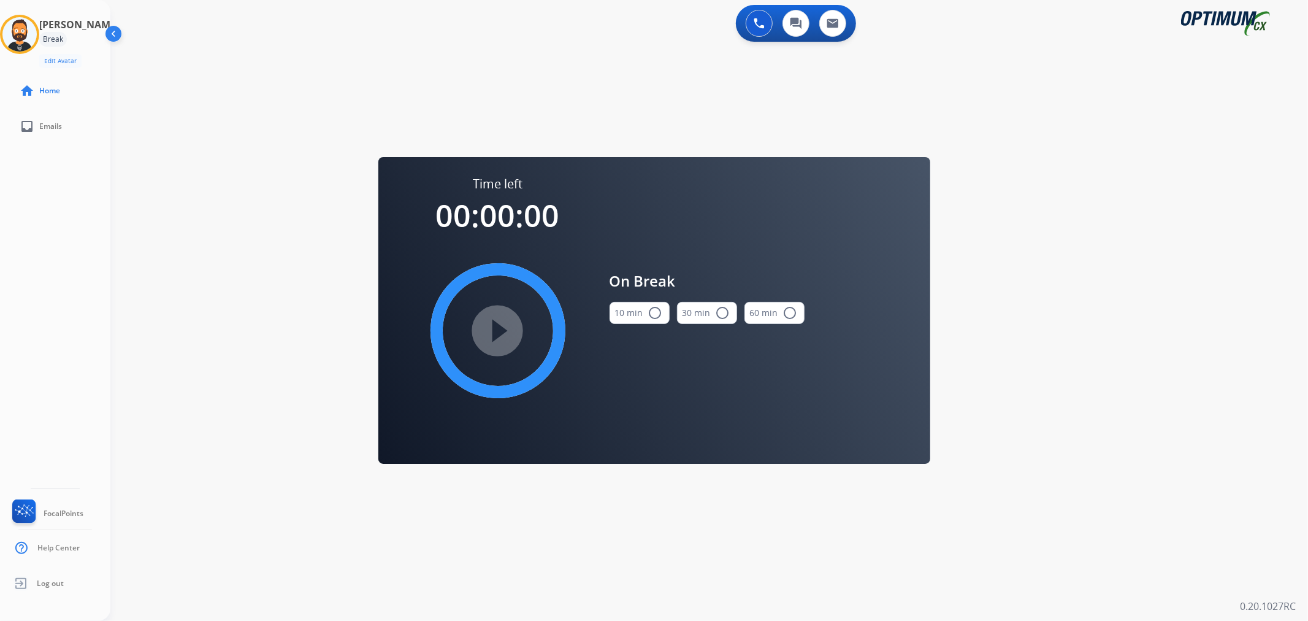
click at [646, 313] on button "10 min radio_button_unchecked" at bounding box center [639, 313] width 60 height 22
click at [505, 323] on mat-icon "play_circle_filled" at bounding box center [498, 330] width 15 height 15
click at [32, 33] on icon at bounding box center [20, 35] width 40 height 40
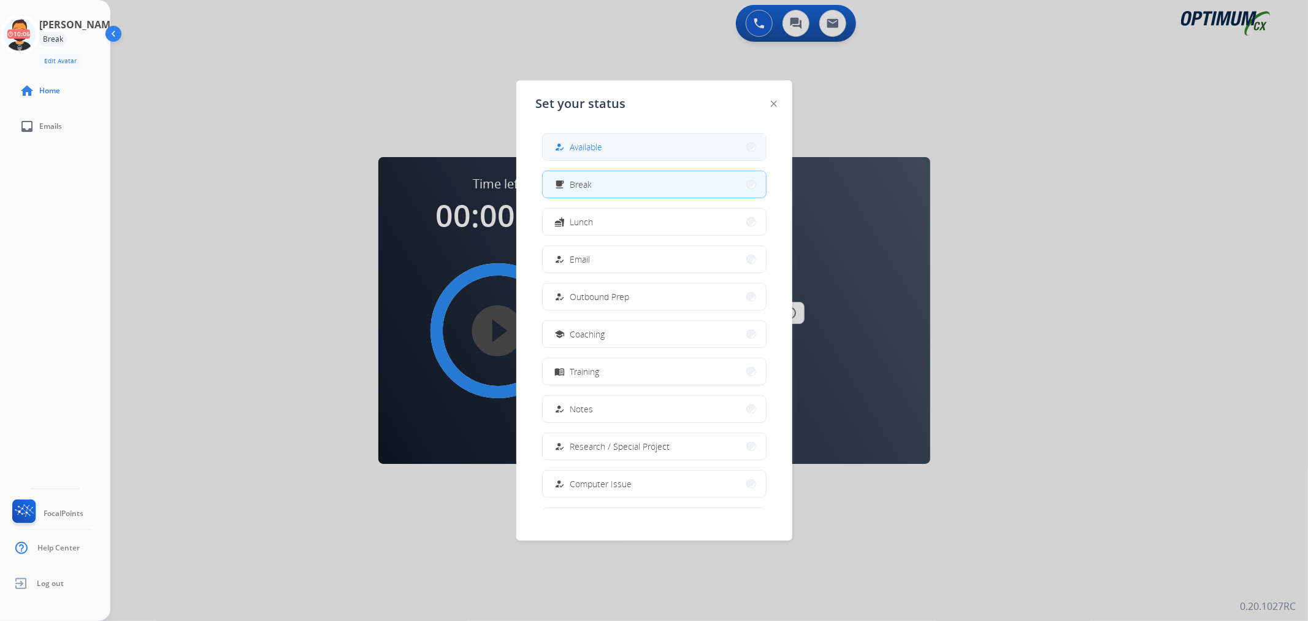
click at [613, 150] on button "how_to_reg Available" at bounding box center [654, 147] width 223 height 26
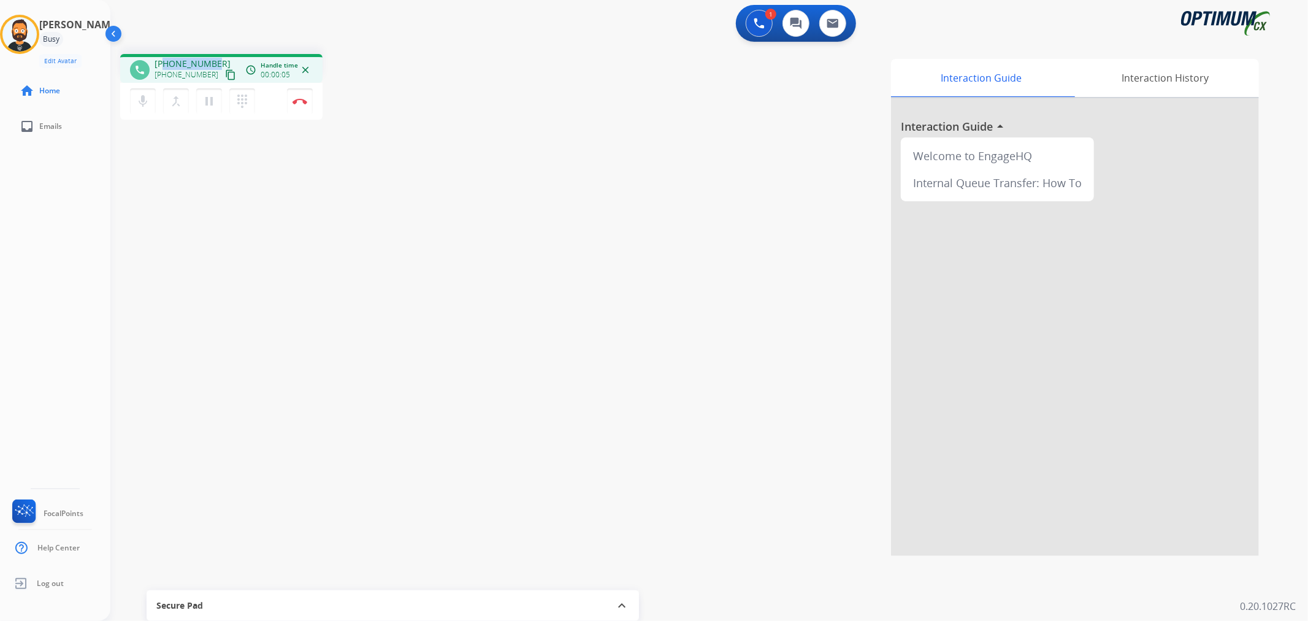
drag, startPoint x: 215, startPoint y: 58, endPoint x: 166, endPoint y: 52, distance: 50.1
click at [166, 52] on div "phone [PHONE_NUMBER] [PHONE_NUMBER] content_copy access_time Call metrics Queue…" at bounding box center [694, 299] width 1168 height 511
click at [302, 102] on img at bounding box center [299, 101] width 15 height 6
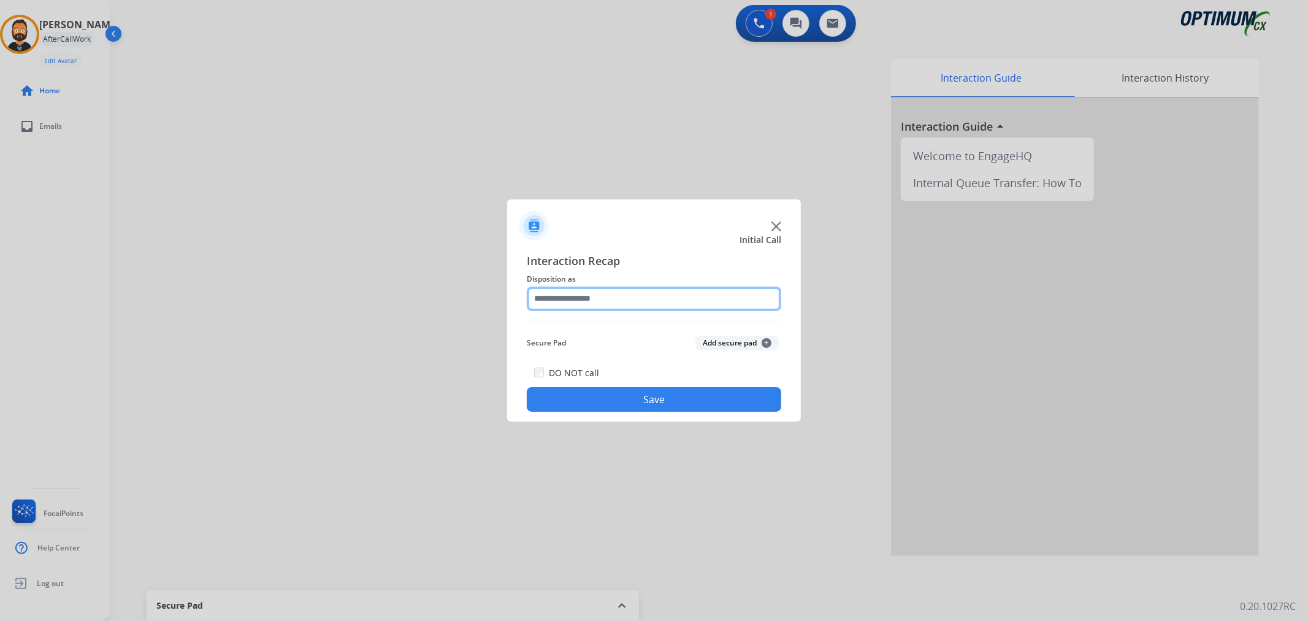
click at [563, 296] on input "text" at bounding box center [654, 298] width 254 height 25
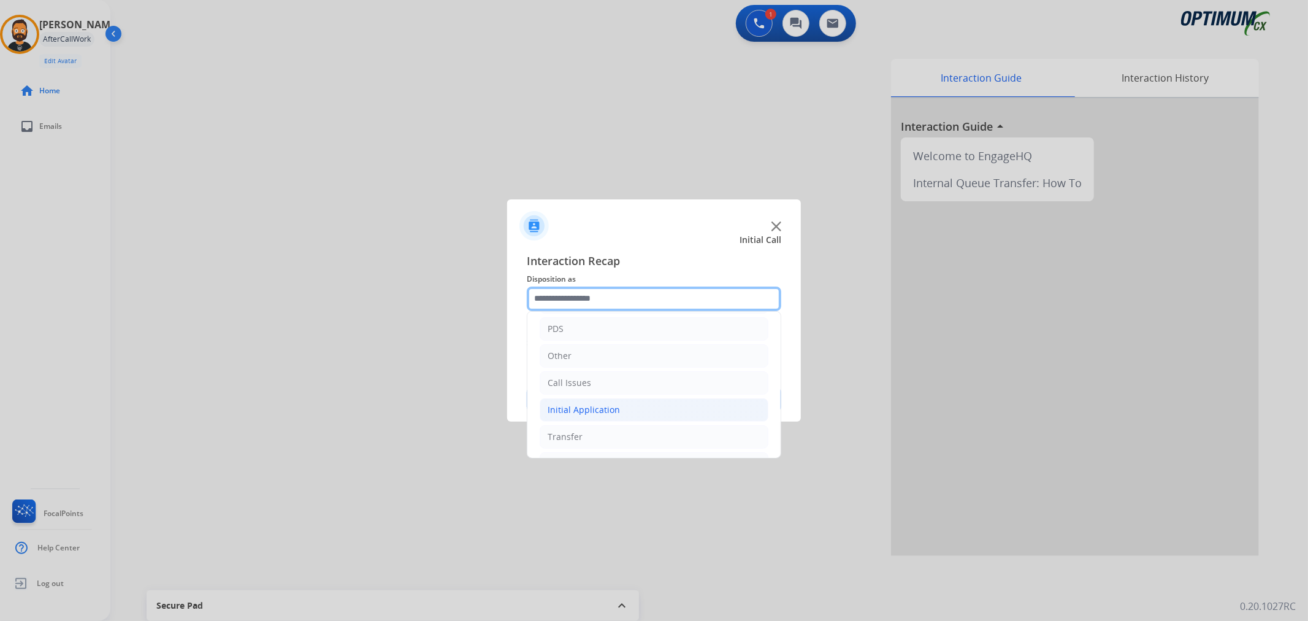
scroll to position [84, 0]
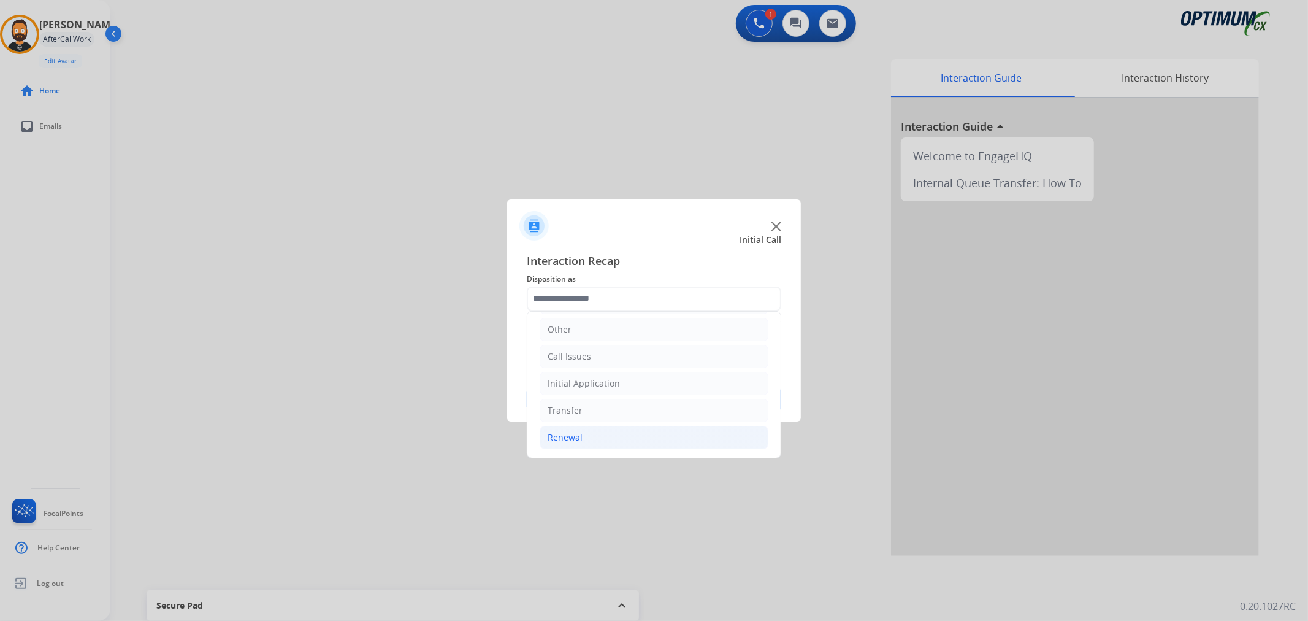
click at [590, 434] on li "Renewal" at bounding box center [654, 437] width 229 height 23
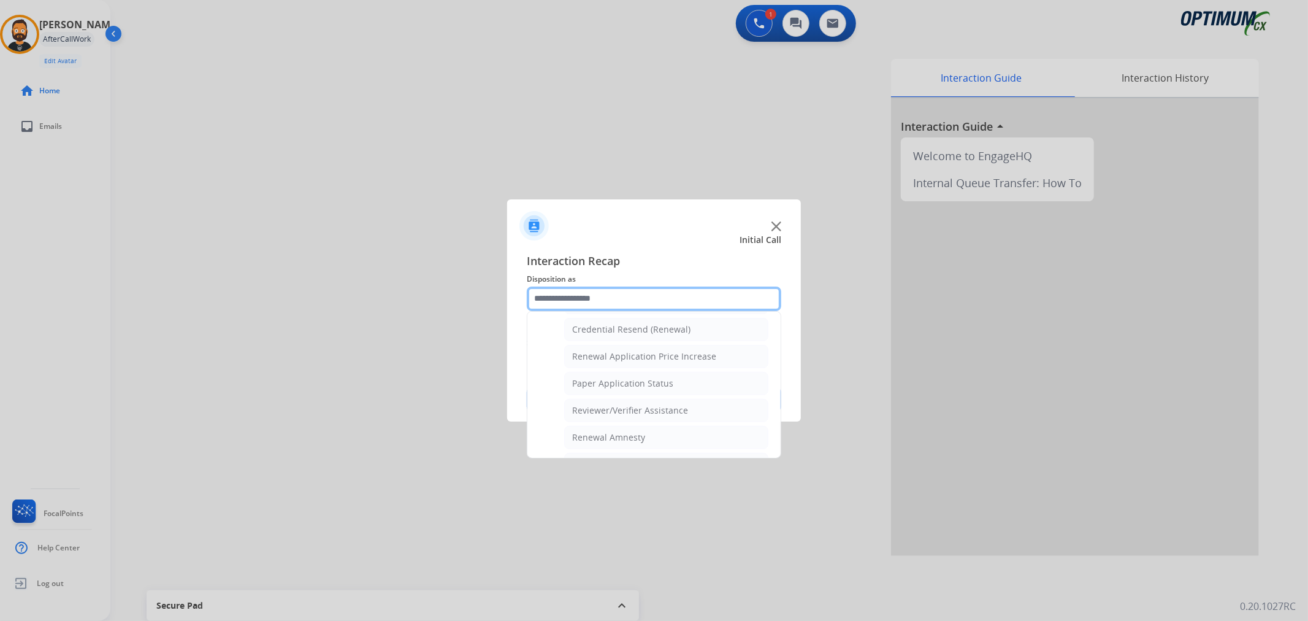
scroll to position [362, 0]
click at [612, 364] on div "Credential Resend (Renewal)" at bounding box center [631, 359] width 118 height 12
type input "**********"
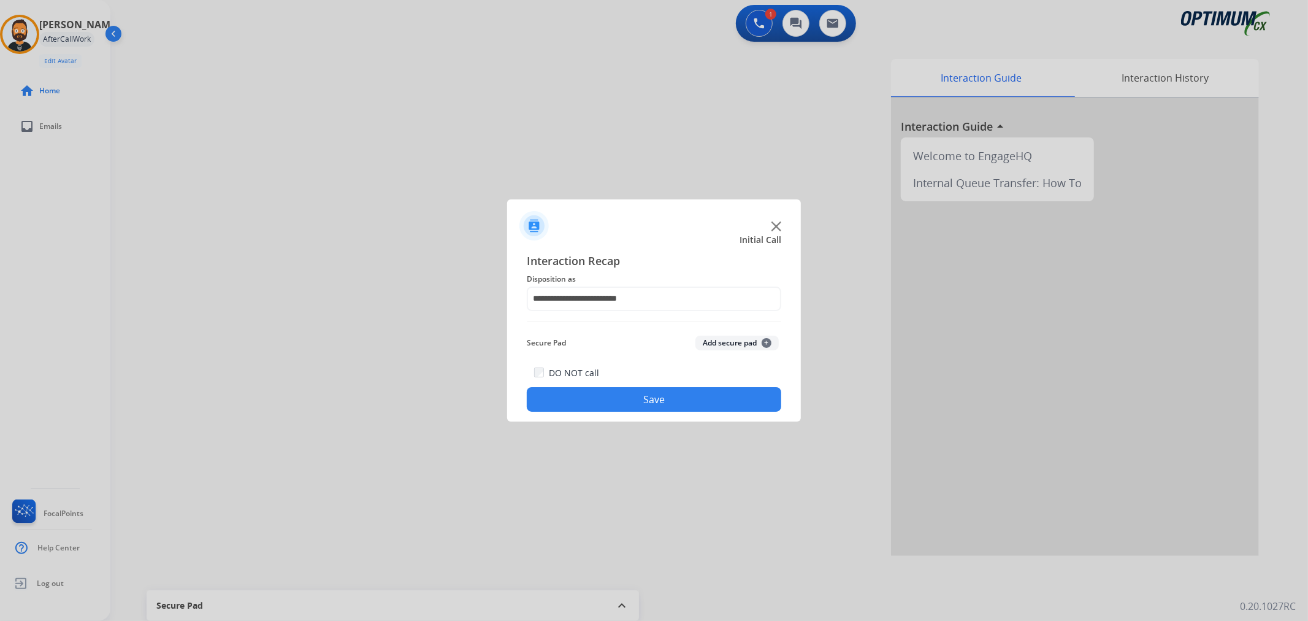
click at [605, 395] on button "Save" at bounding box center [654, 399] width 254 height 25
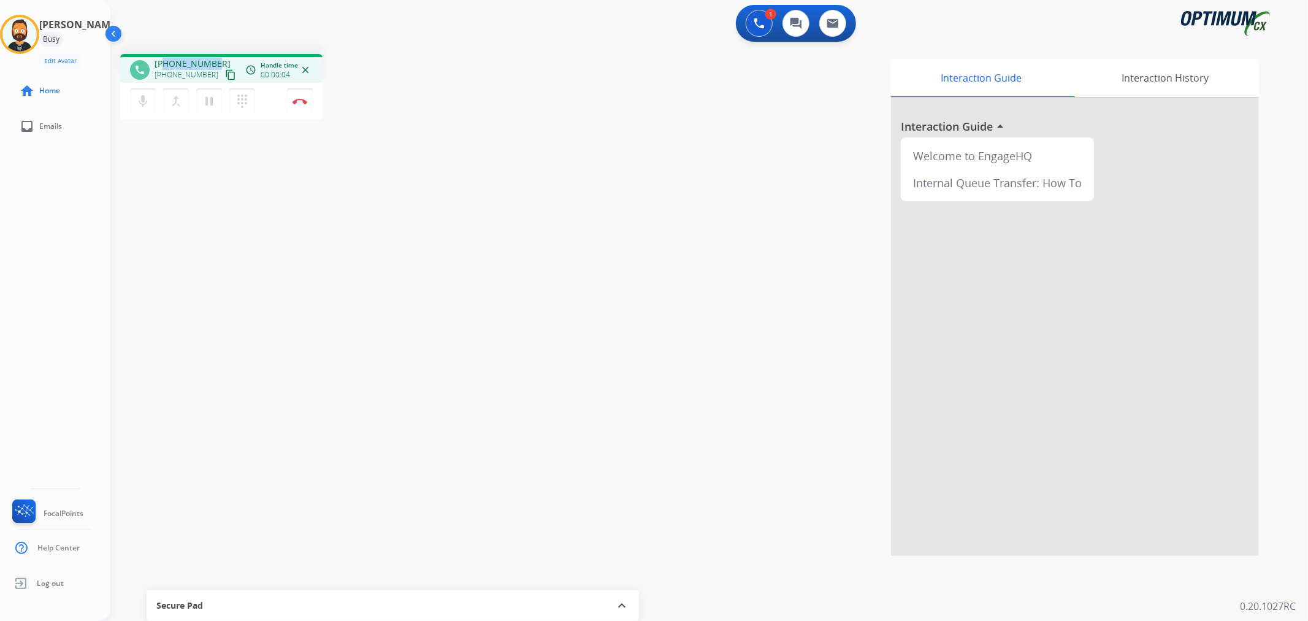
drag, startPoint x: 216, startPoint y: 55, endPoint x: 166, endPoint y: 61, distance: 50.7
click at [166, 61] on div "phone [PHONE_NUMBER] [PHONE_NUMBER] content_copy access_time Call metrics Queue…" at bounding box center [221, 68] width 202 height 29
click at [296, 96] on button "Disconnect" at bounding box center [300, 101] width 26 height 26
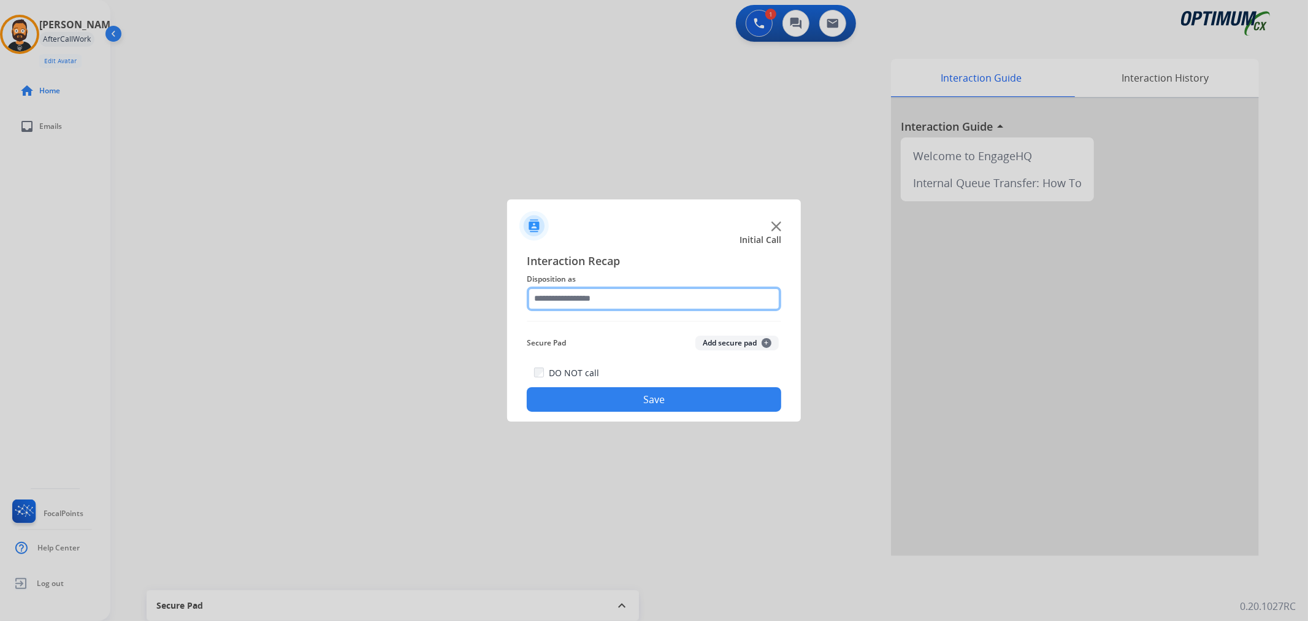
click at [573, 302] on input "text" at bounding box center [654, 298] width 254 height 25
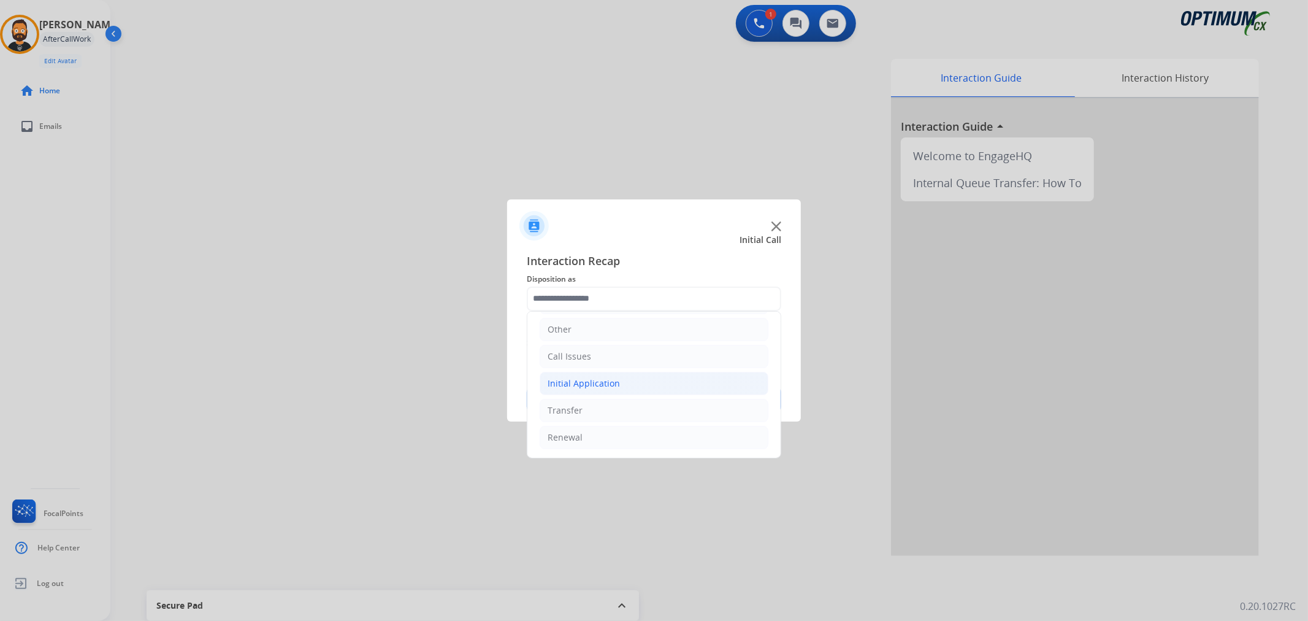
click at [584, 379] on div "Initial Application" at bounding box center [584, 383] width 72 height 12
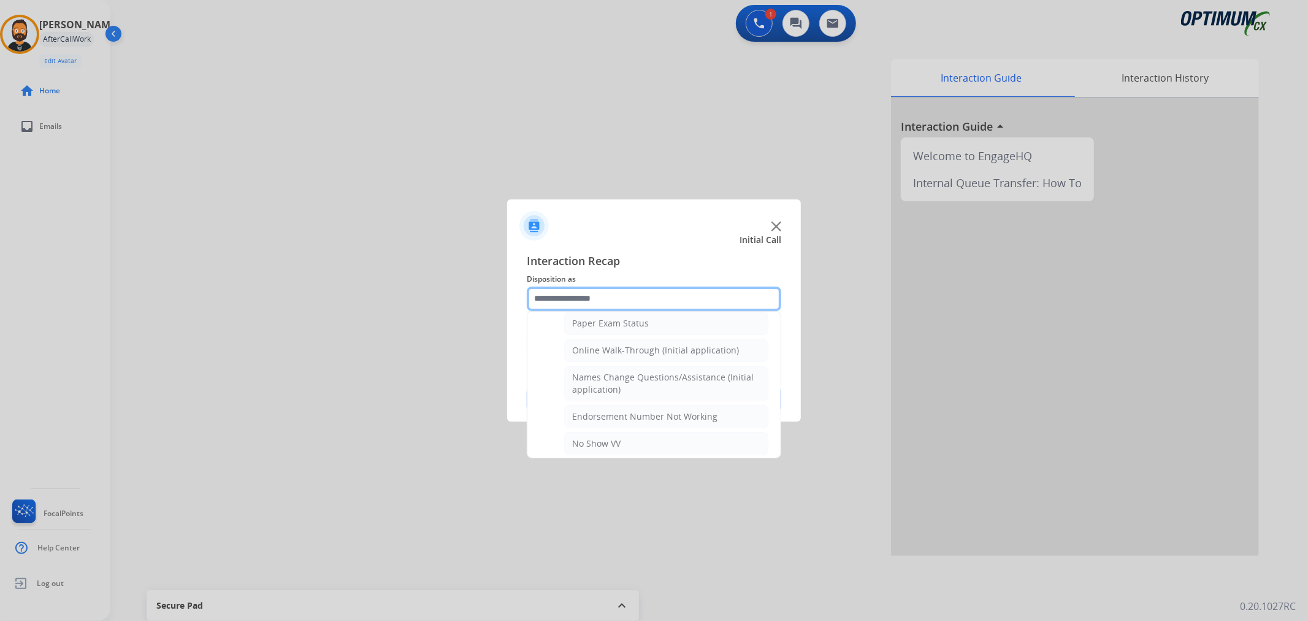
scroll to position [652, 0]
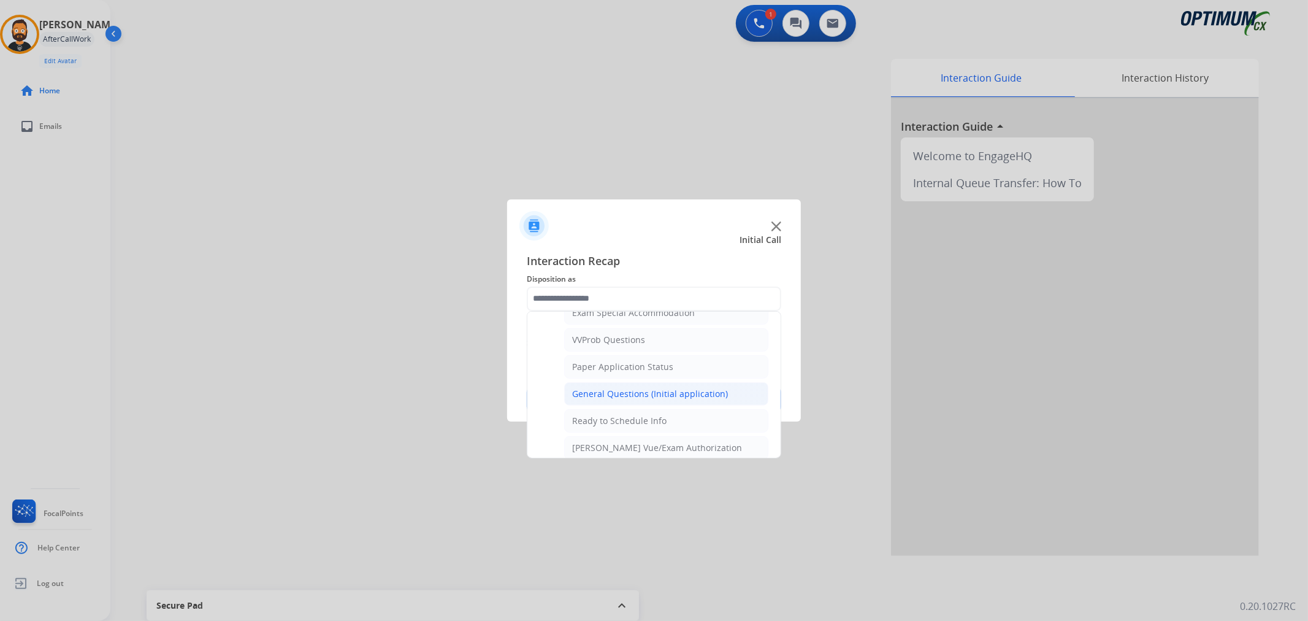
click at [639, 394] on div "General Questions (Initial application)" at bounding box center [650, 394] width 156 height 12
type input "**********"
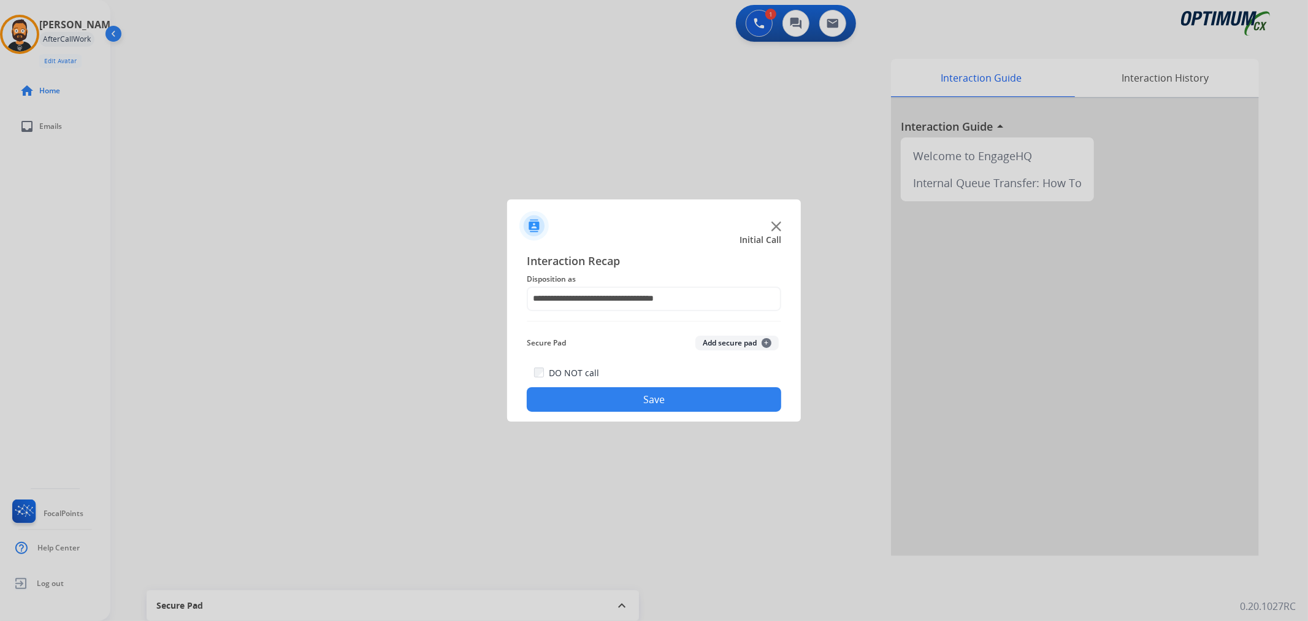
click at [639, 394] on button "Save" at bounding box center [654, 399] width 254 height 25
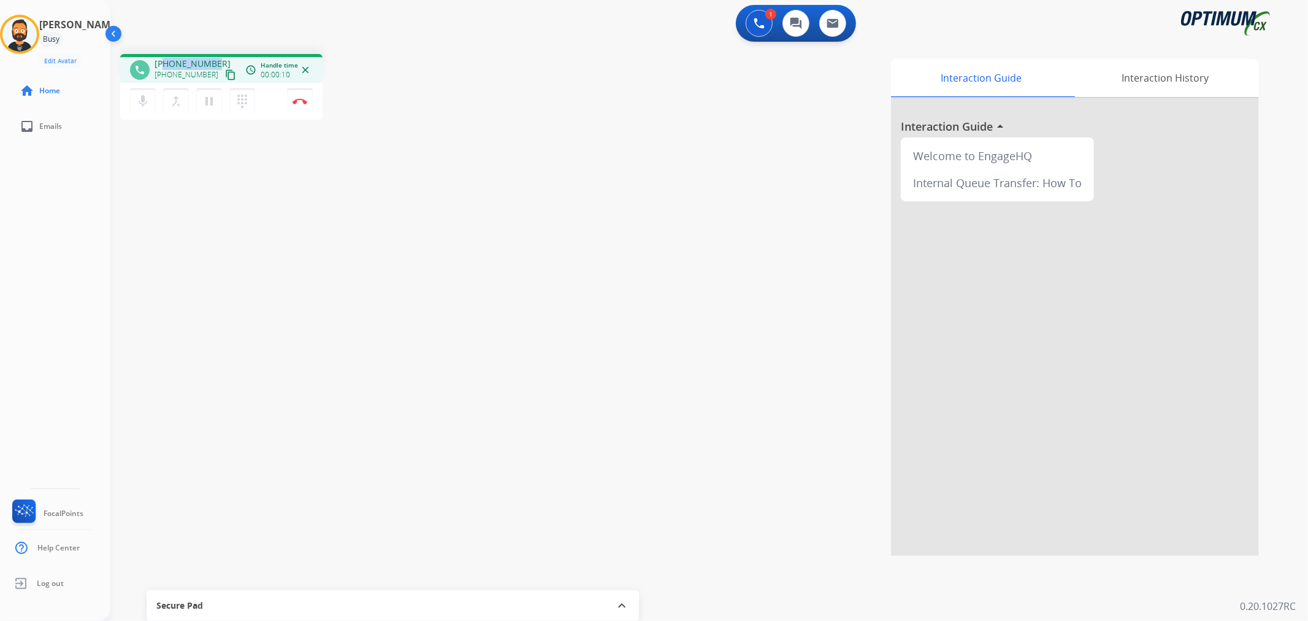
drag, startPoint x: 213, startPoint y: 59, endPoint x: 162, endPoint y: 59, distance: 51.5
click at [162, 59] on div "[PHONE_NUMBER] [PHONE_NUMBER] content_copy" at bounding box center [196, 70] width 83 height 25
click at [305, 101] on img at bounding box center [299, 101] width 15 height 6
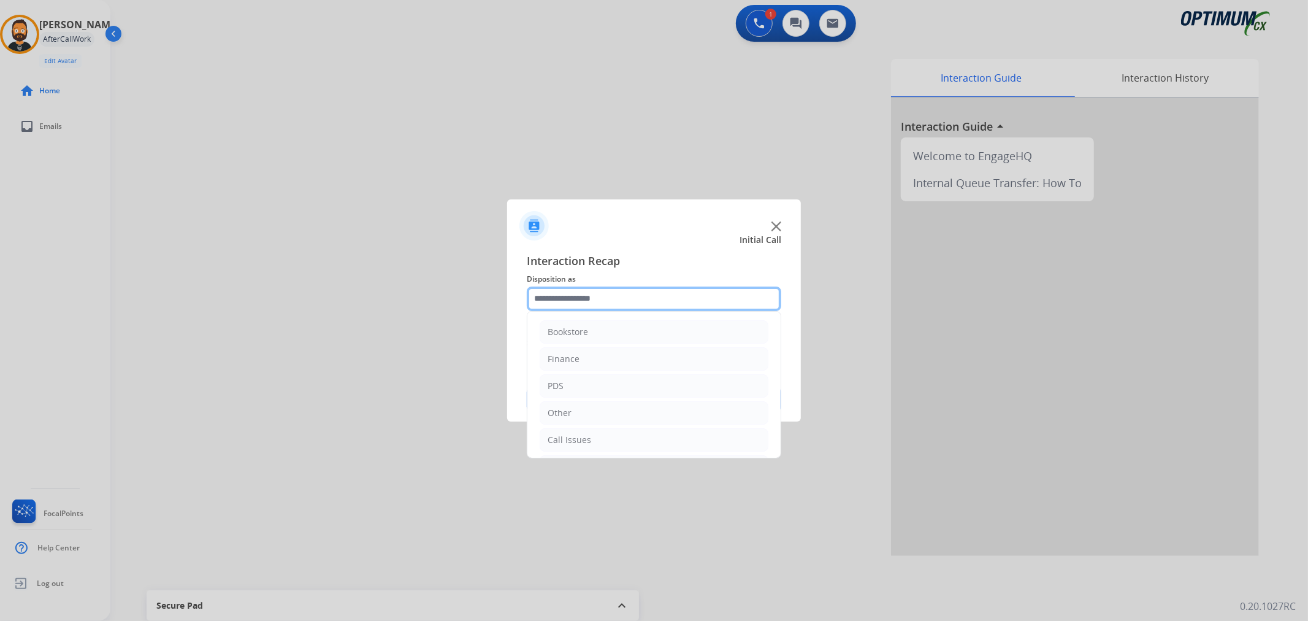
click at [565, 296] on input "text" at bounding box center [654, 298] width 254 height 25
click at [585, 388] on div "Initial Application" at bounding box center [584, 383] width 72 height 12
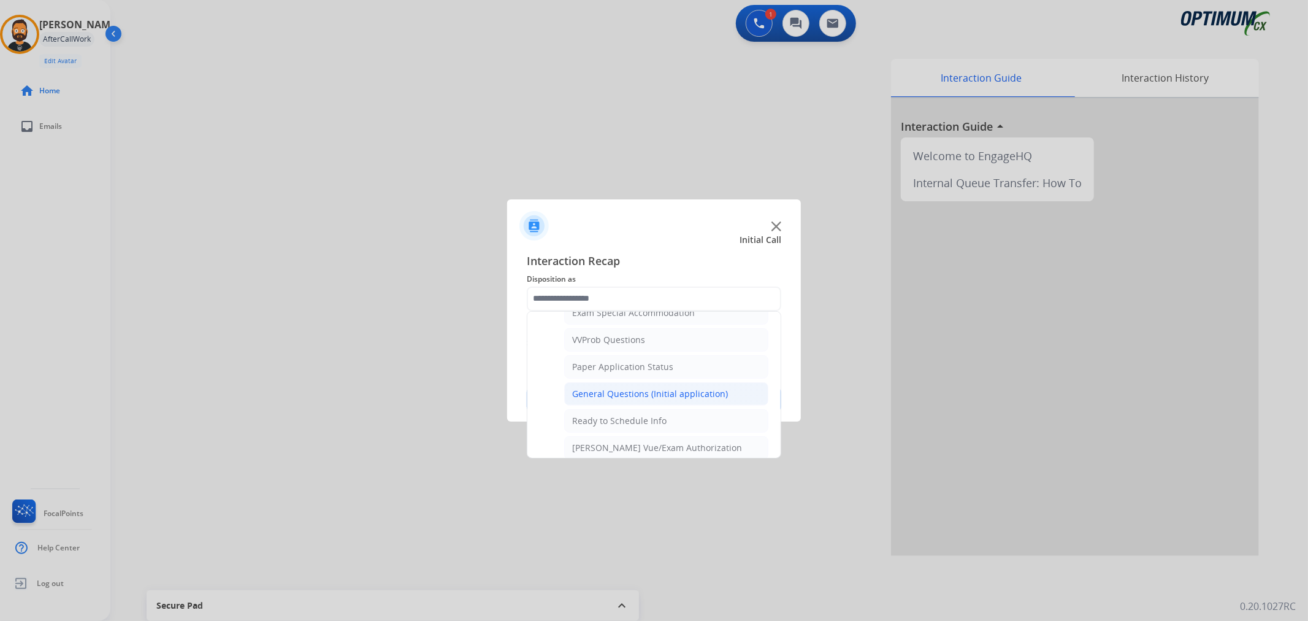
click at [618, 397] on div "General Questions (Initial application)" at bounding box center [650, 394] width 156 height 12
type input "**********"
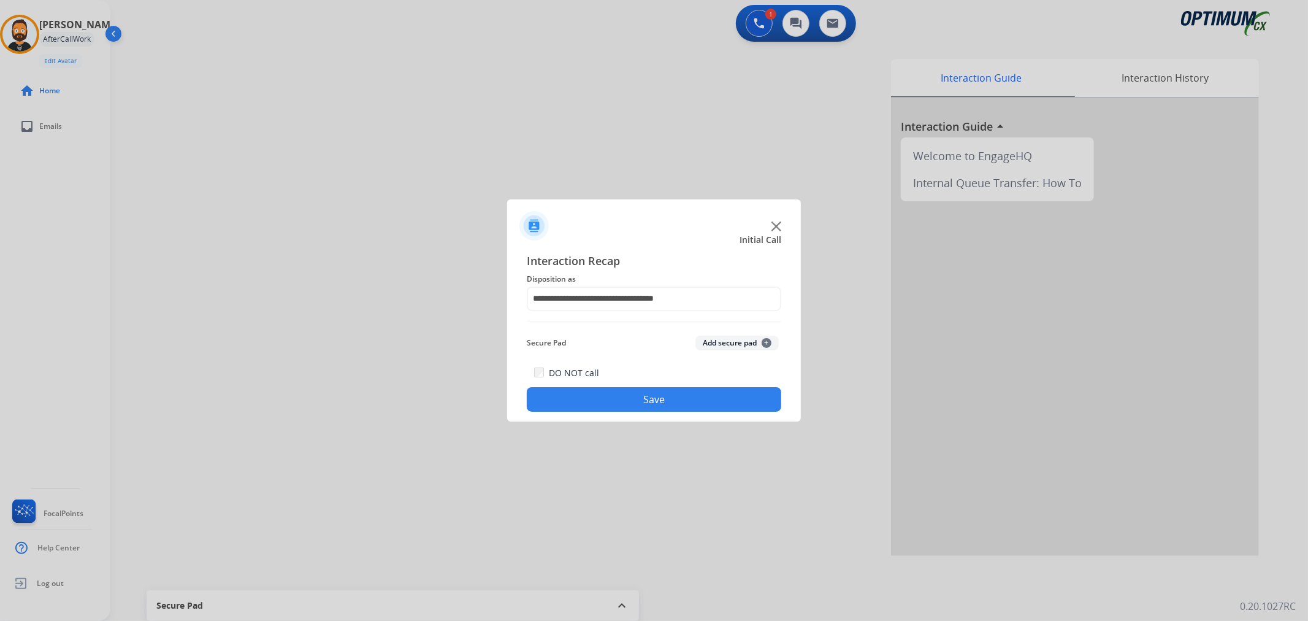
click at [618, 397] on button "Save" at bounding box center [654, 399] width 254 height 25
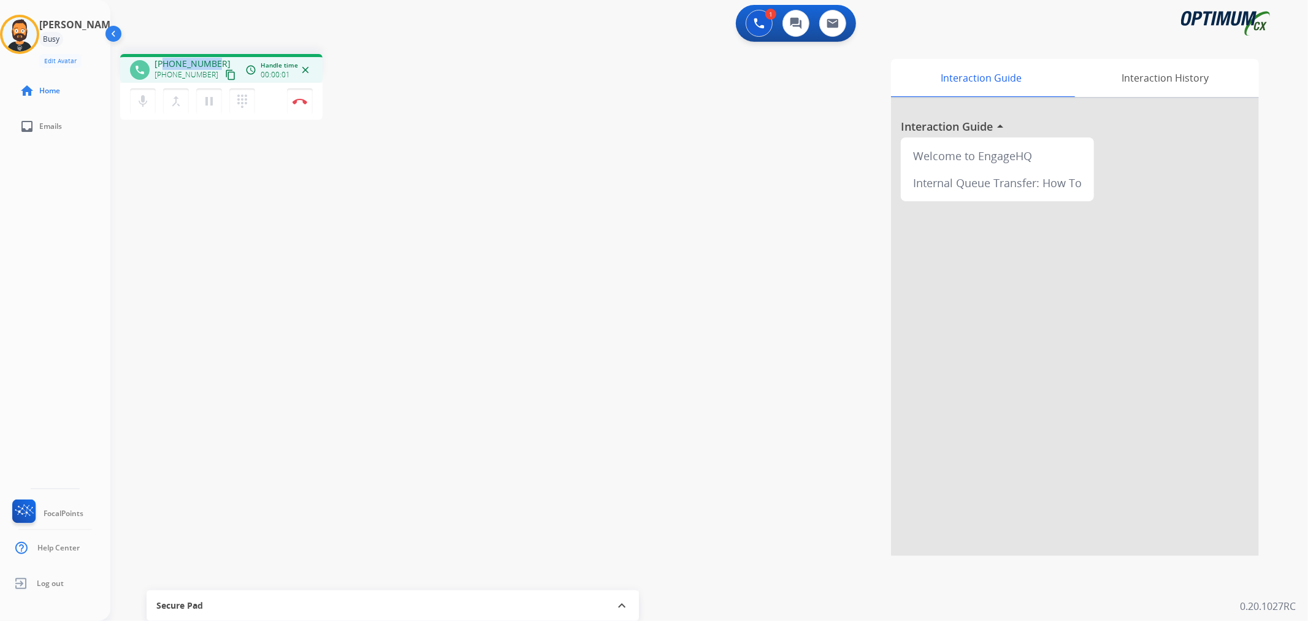
drag, startPoint x: 212, startPoint y: 62, endPoint x: 166, endPoint y: 58, distance: 45.6
click at [166, 58] on span "[PHONE_NUMBER]" at bounding box center [193, 64] width 76 height 12
click at [300, 96] on button "Disconnect" at bounding box center [300, 101] width 26 height 26
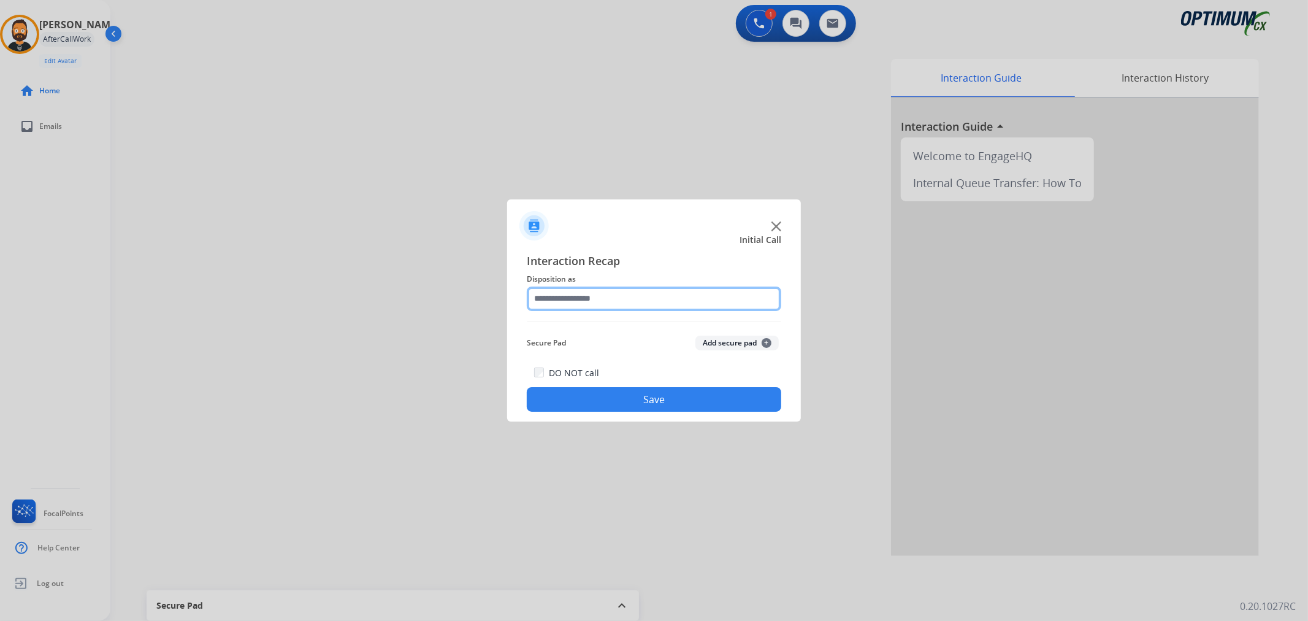
click at [579, 299] on input "text" at bounding box center [654, 298] width 254 height 25
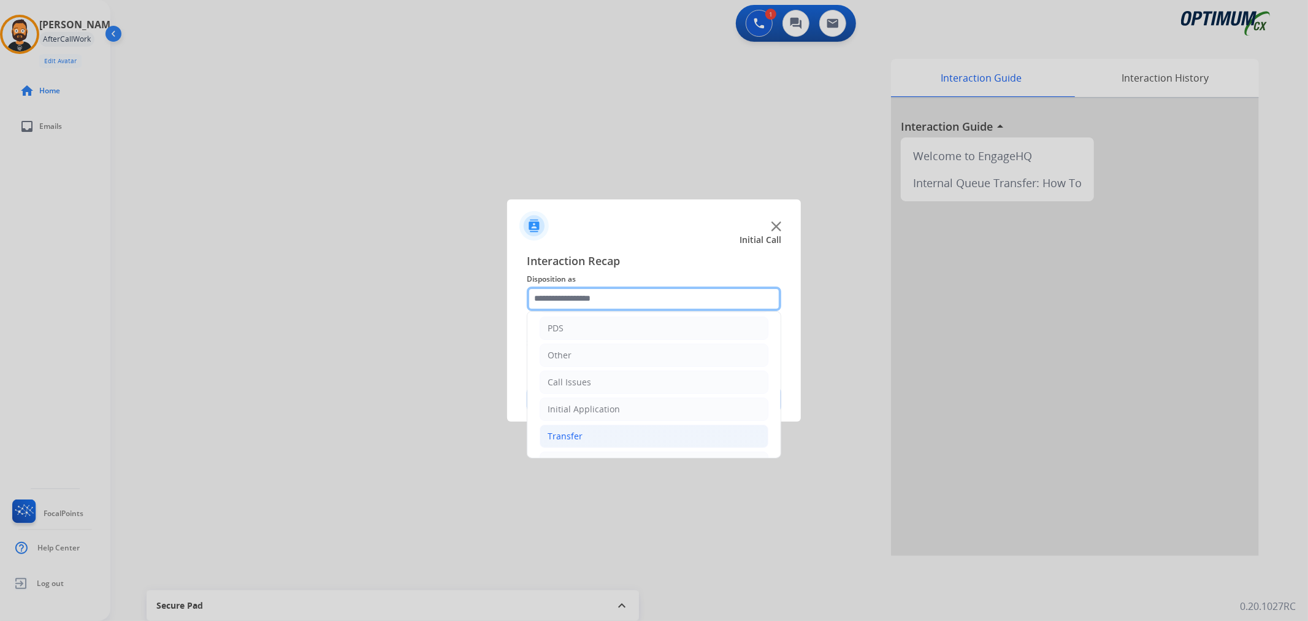
scroll to position [84, 0]
click at [583, 434] on li "Renewal" at bounding box center [654, 437] width 229 height 23
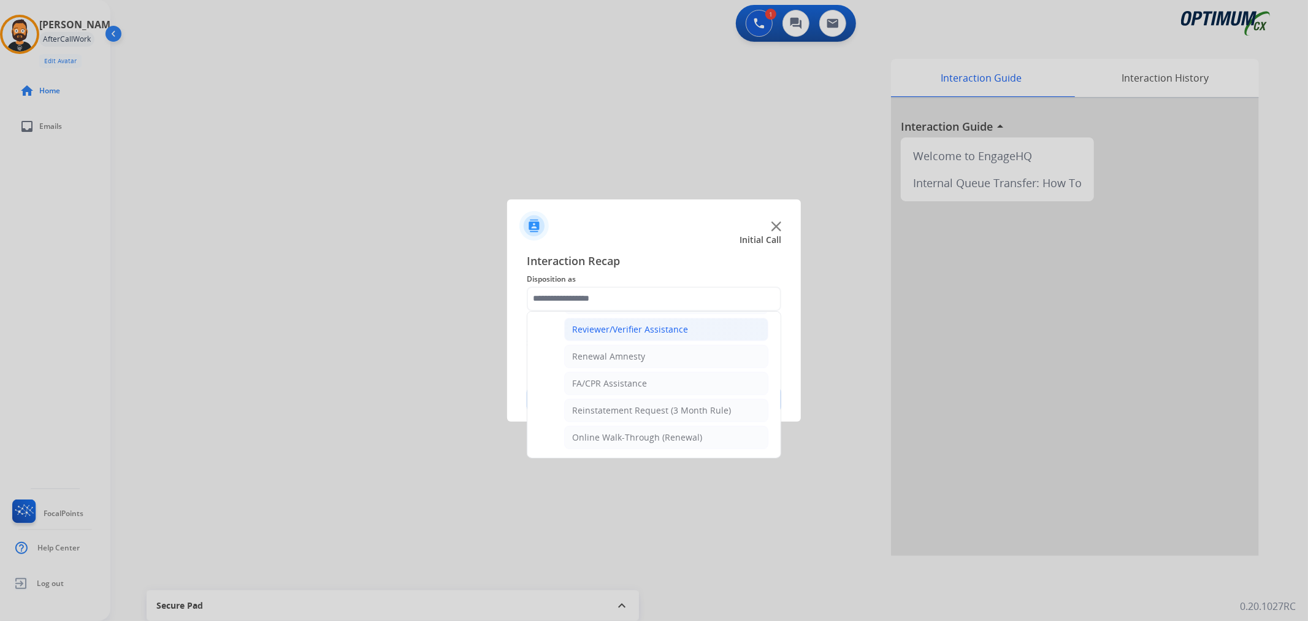
click at [610, 327] on div "Reviewer/Verifier Assistance" at bounding box center [630, 329] width 116 height 12
type input "**********"
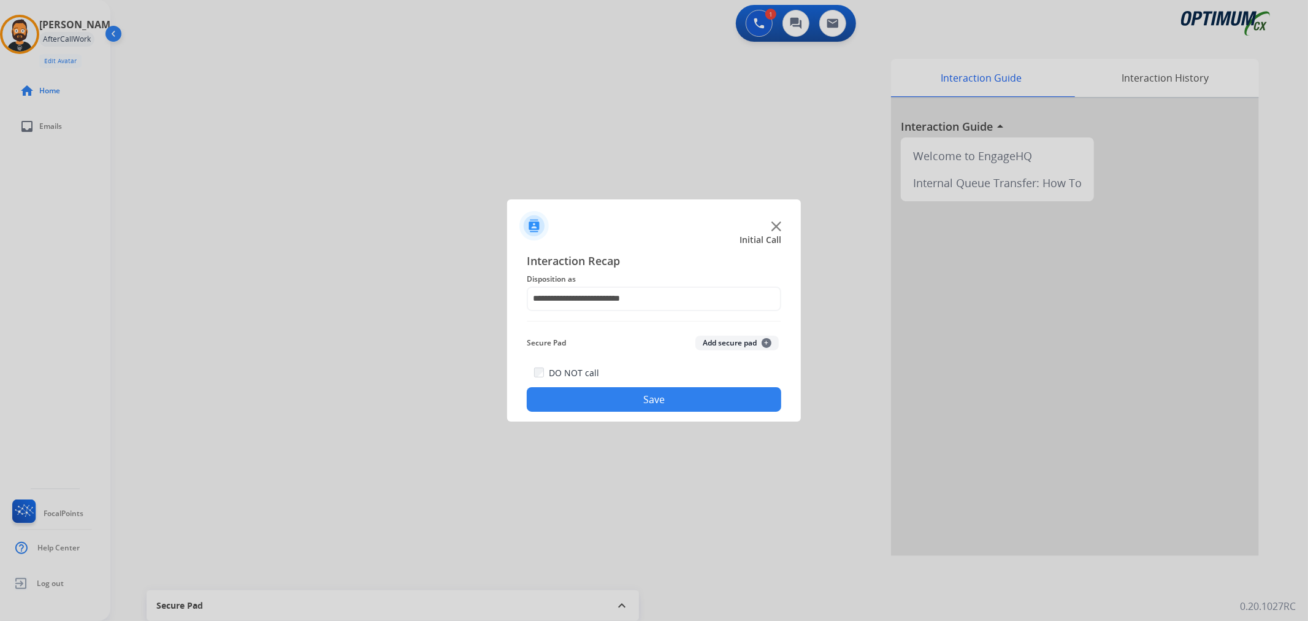
click at [613, 402] on button "Save" at bounding box center [654, 399] width 254 height 25
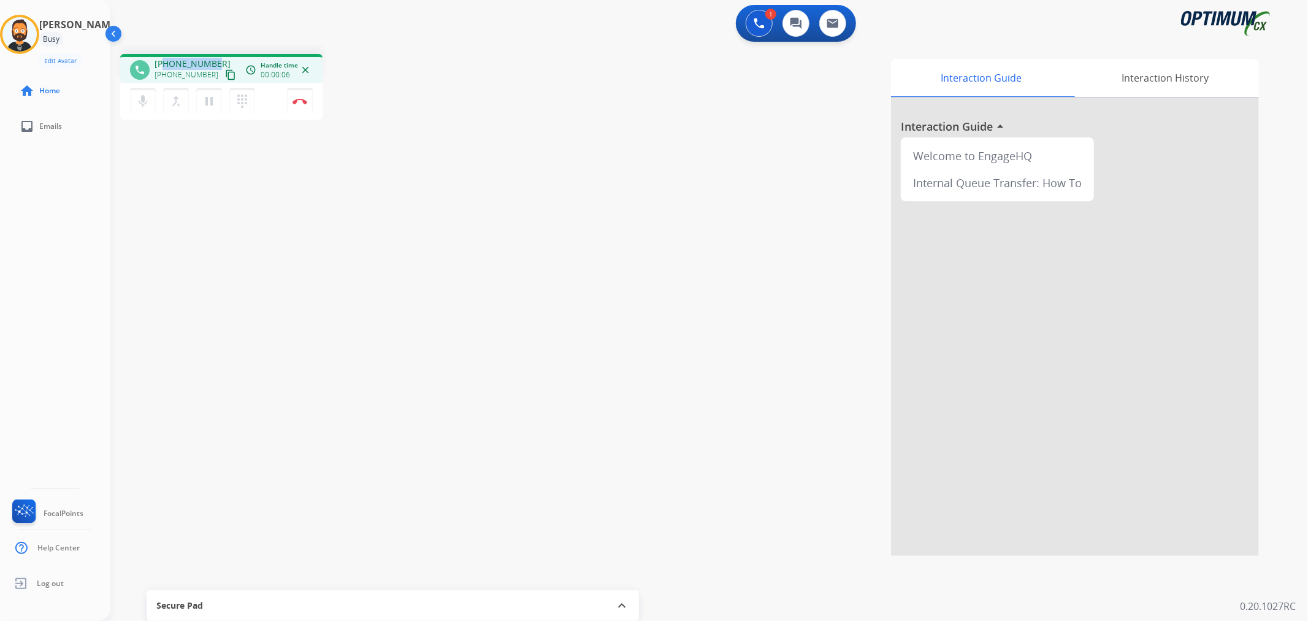
drag, startPoint x: 213, startPoint y: 59, endPoint x: 164, endPoint y: 64, distance: 48.7
click at [164, 64] on span "[PHONE_NUMBER]" at bounding box center [193, 64] width 76 height 12
click at [304, 99] on img at bounding box center [299, 101] width 15 height 6
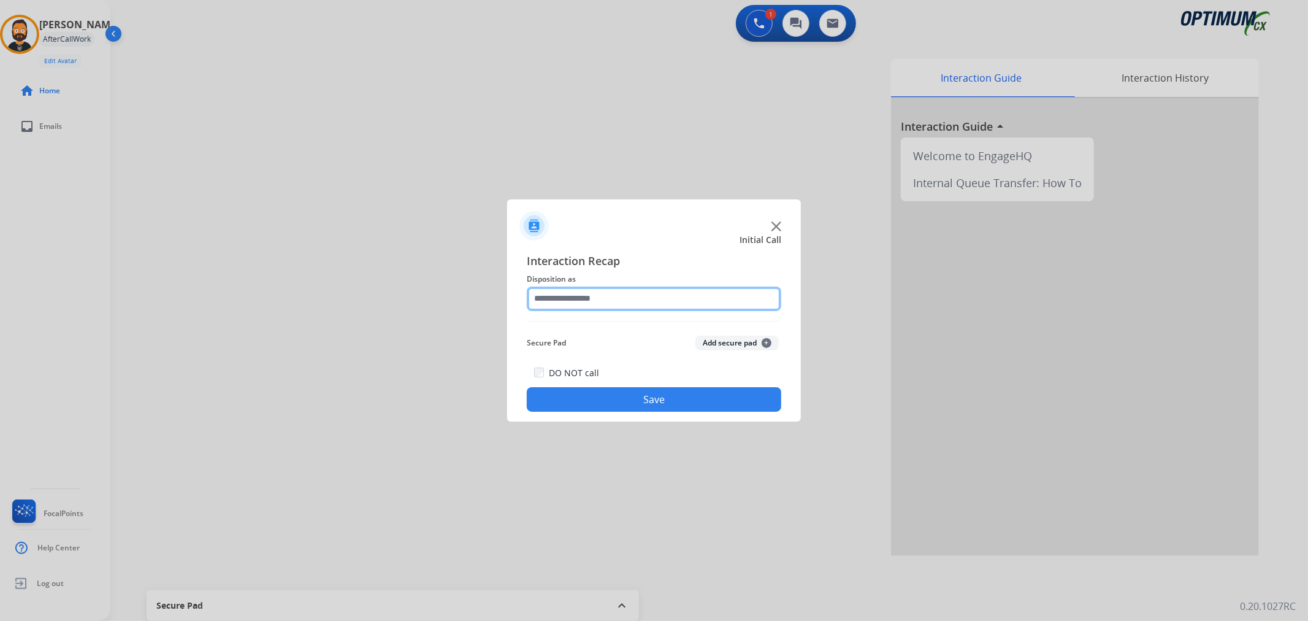
click at [617, 299] on input "text" at bounding box center [654, 298] width 254 height 25
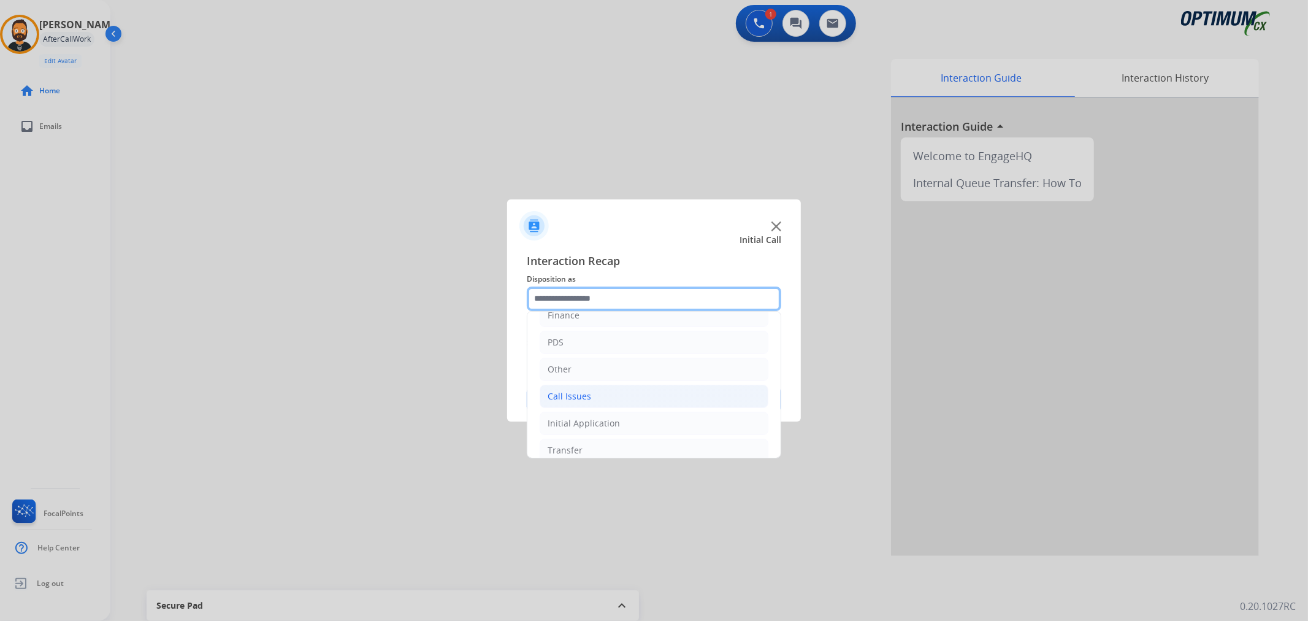
scroll to position [84, 0]
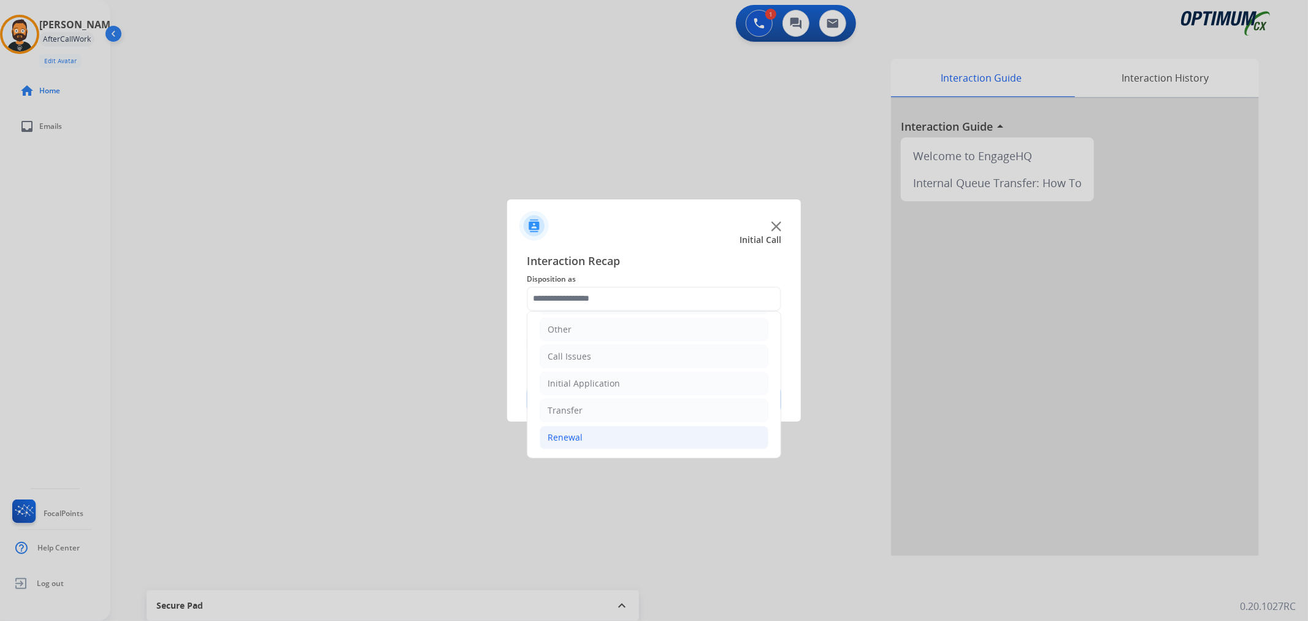
click at [572, 440] on div "Renewal" at bounding box center [565, 437] width 35 height 12
click at [622, 329] on div "Reviewer/Verifier Assistance" at bounding box center [630, 329] width 116 height 12
type input "**********"
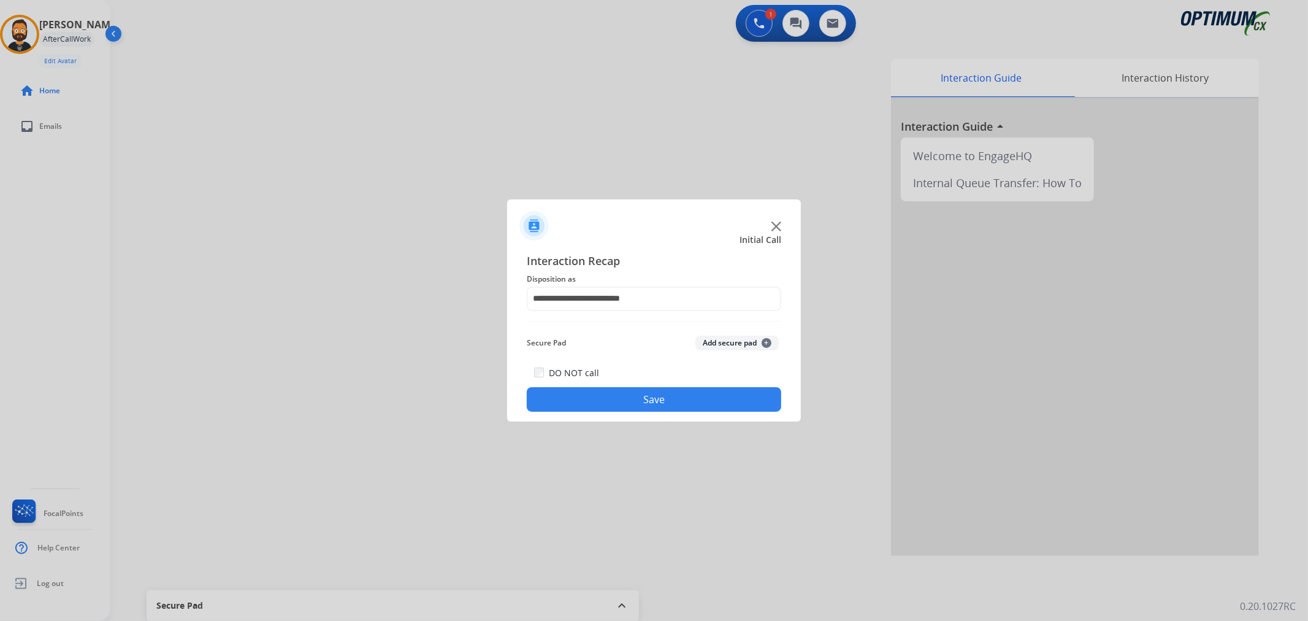
click at [607, 403] on button "Save" at bounding box center [654, 399] width 254 height 25
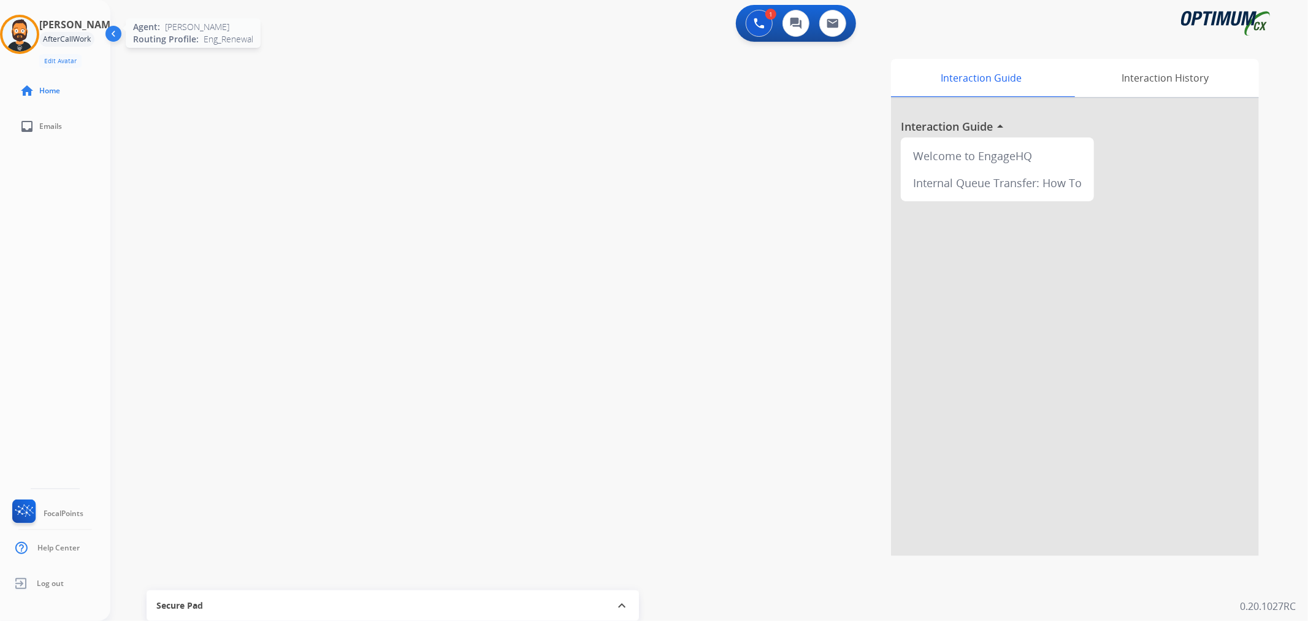
click at [21, 31] on img at bounding box center [19, 34] width 34 height 34
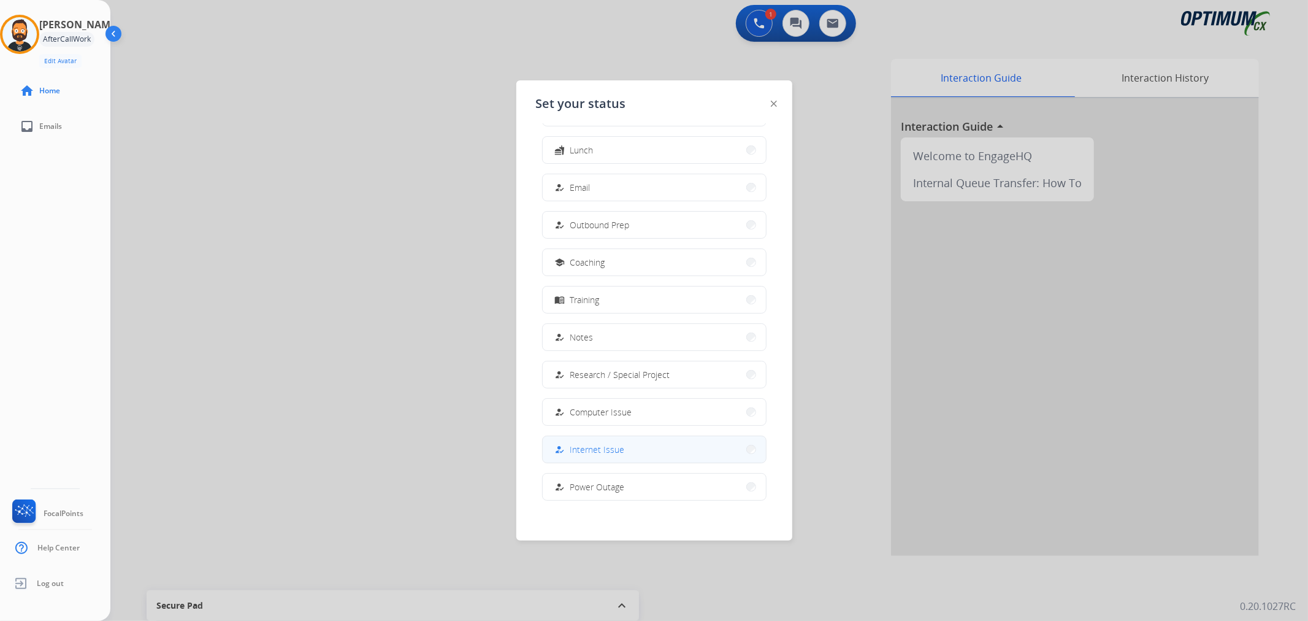
scroll to position [115, 0]
click at [564, 480] on mat-icon "work_off" at bounding box center [559, 481] width 10 height 10
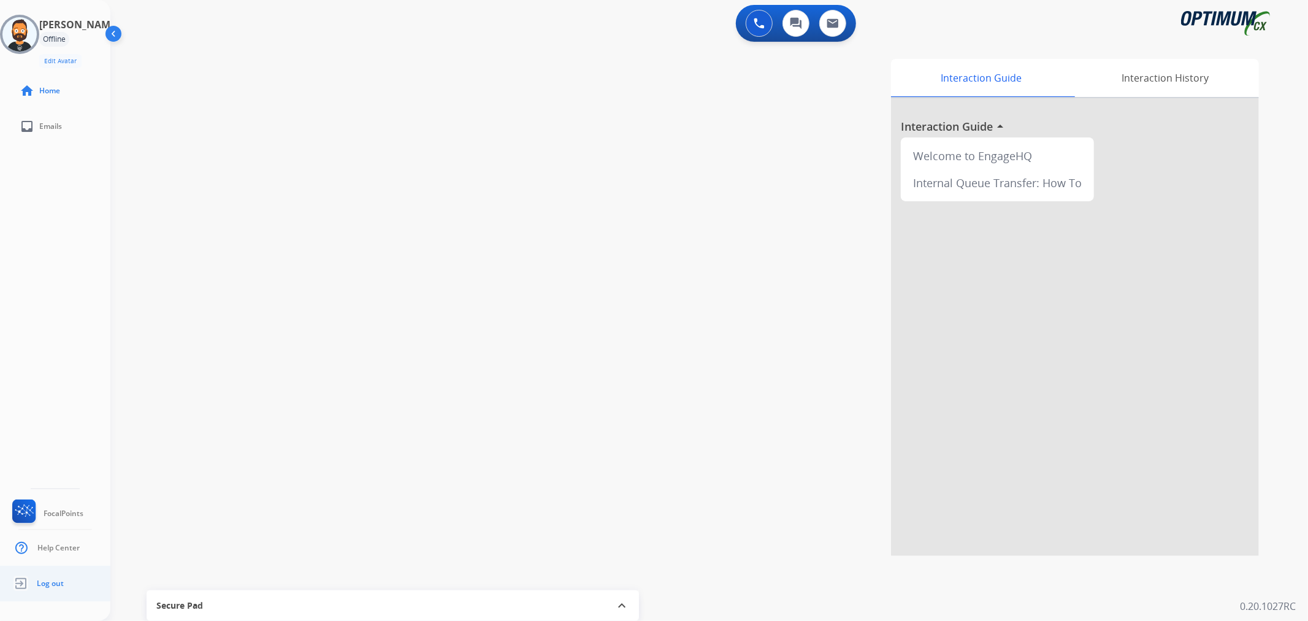
click at [45, 581] on span "Log out" at bounding box center [50, 583] width 27 height 10
